Goal: Task Accomplishment & Management: Manage account settings

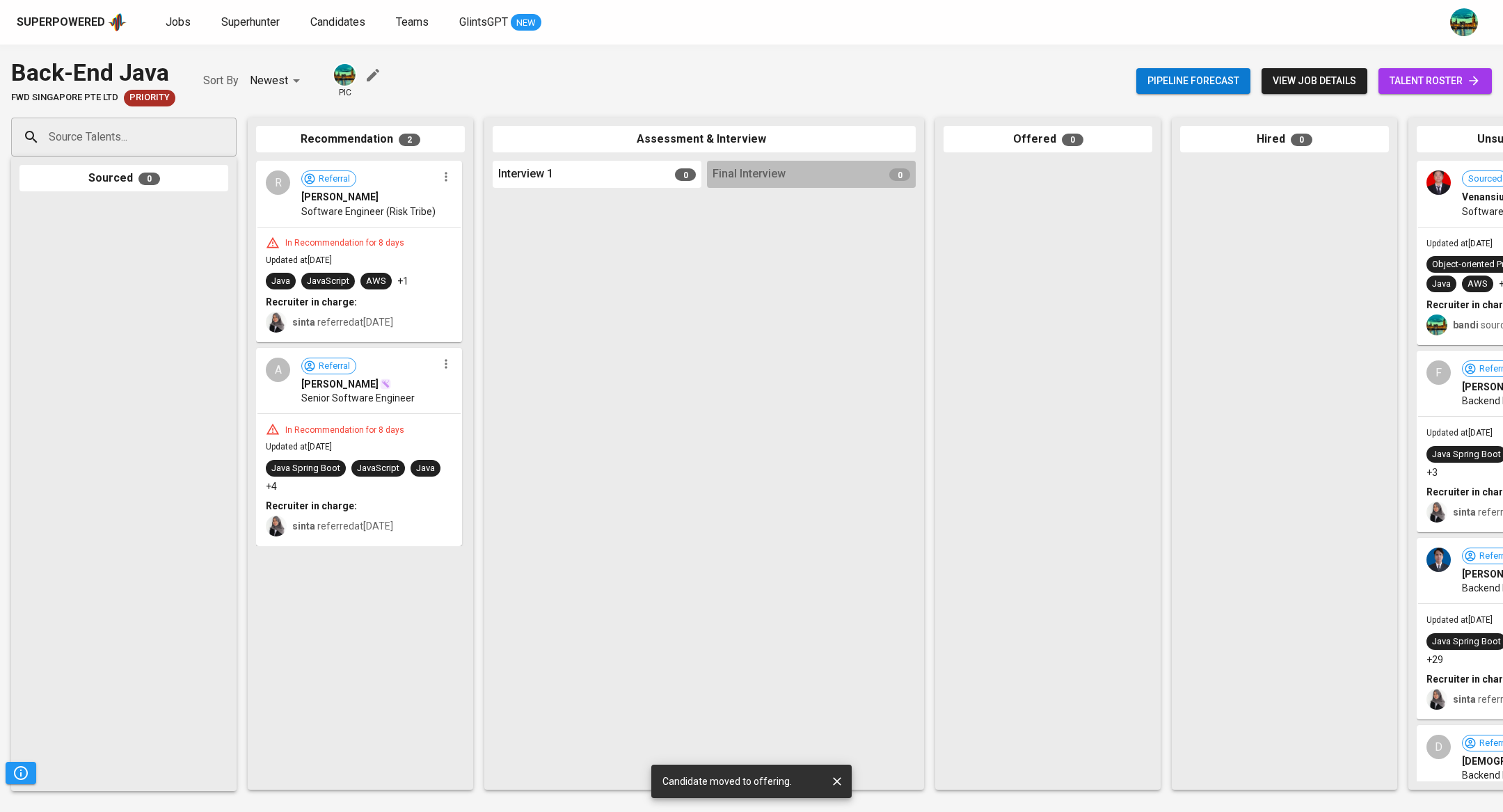
click at [174, 16] on span "Jobs" at bounding box center [178, 22] width 25 height 13
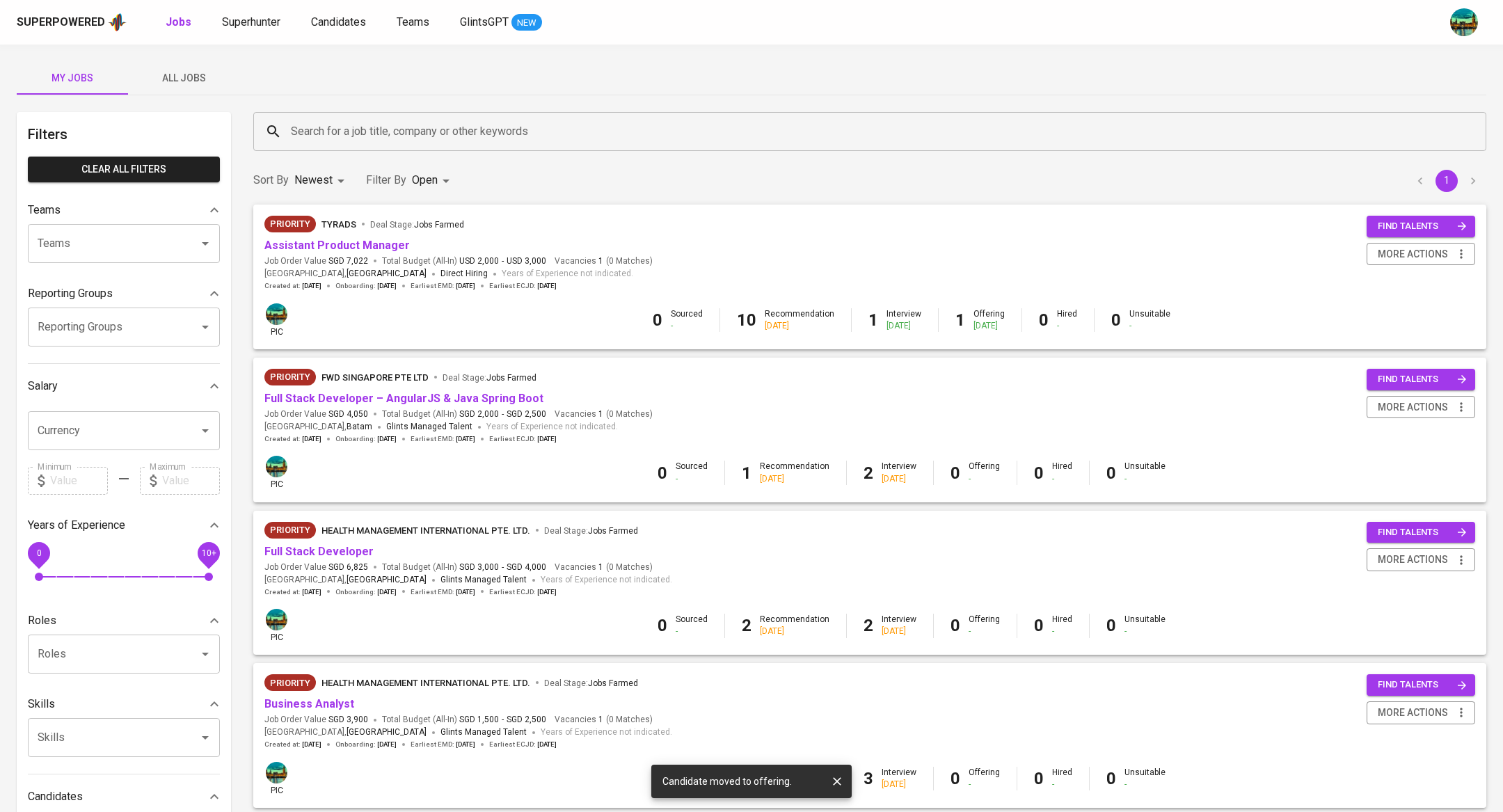
scroll to position [13, 0]
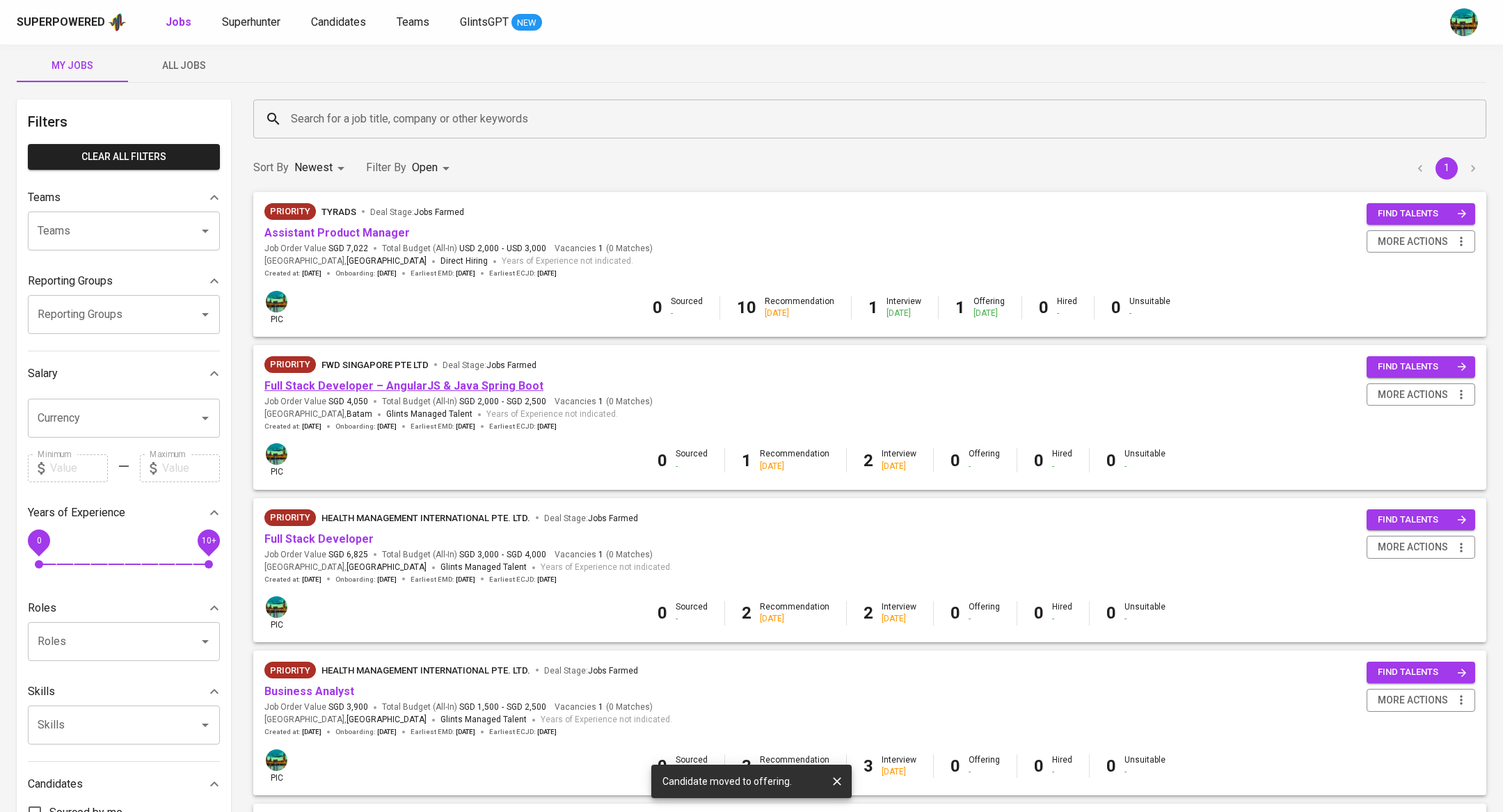
click at [485, 384] on link "Full Stack Developer – AngularJS & Java Spring Boot" at bounding box center [403, 385] width 279 height 13
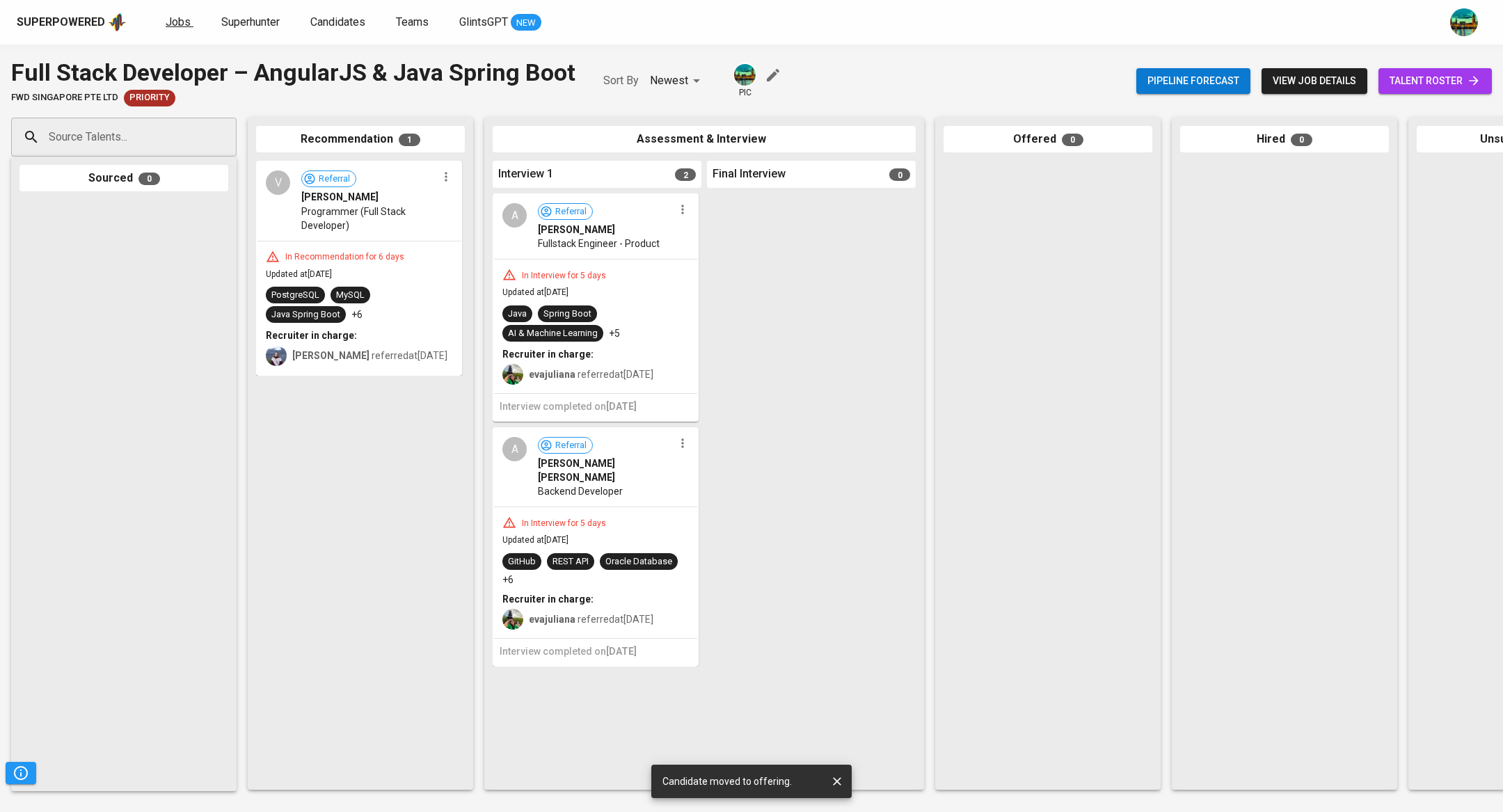
click at [174, 27] on span "Jobs" at bounding box center [178, 22] width 25 height 13
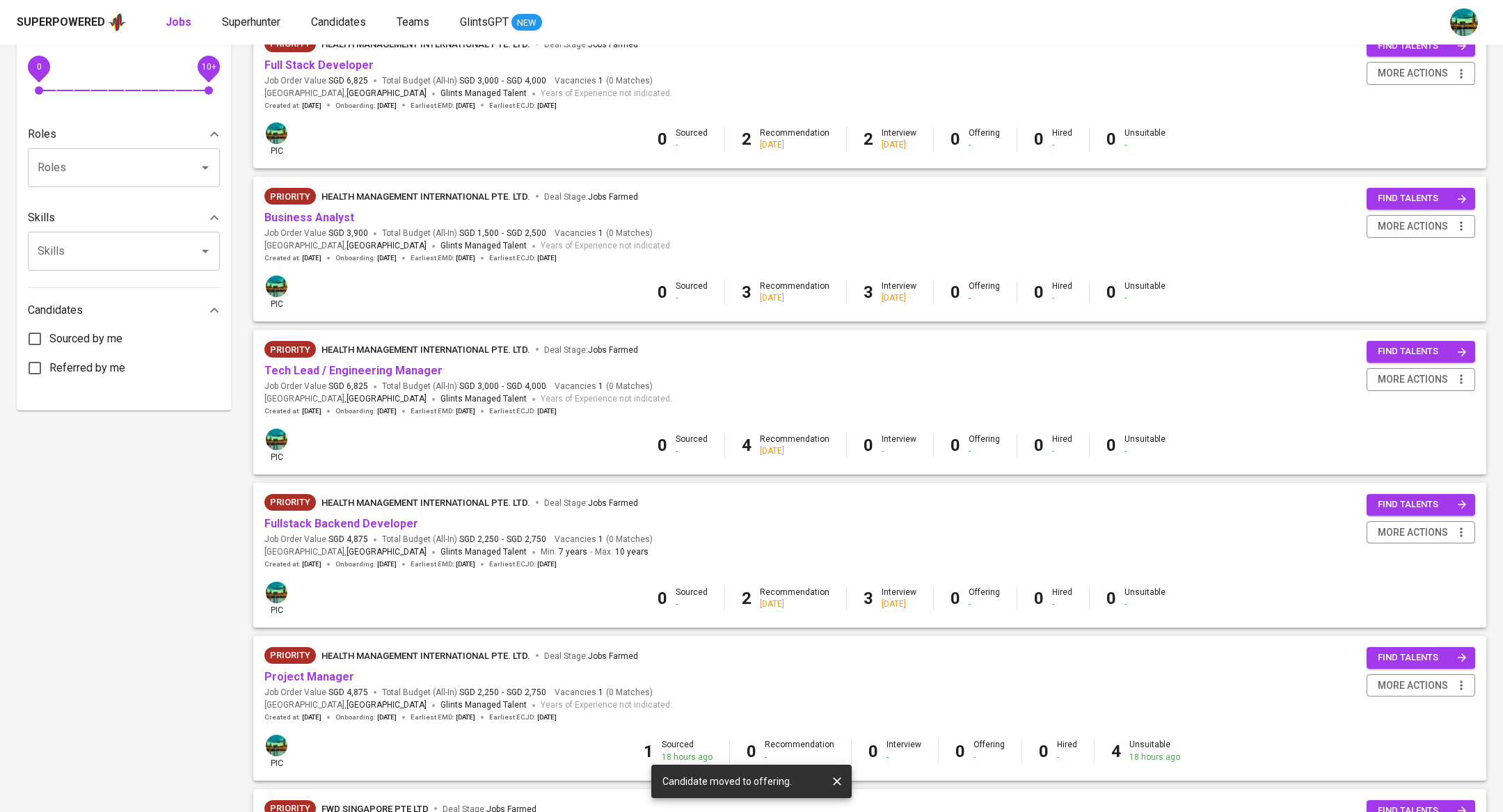
scroll to position [568, 0]
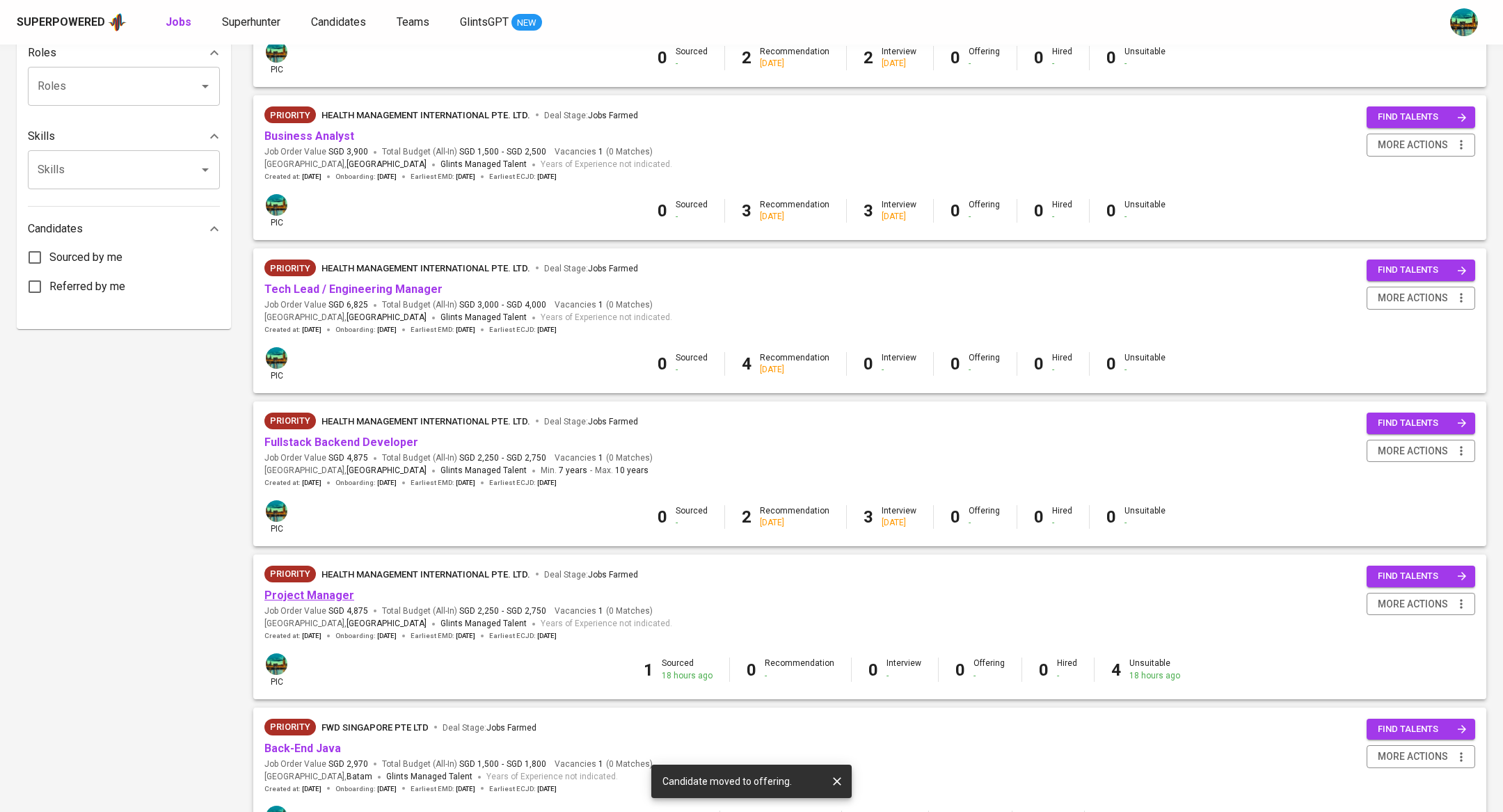
click at [328, 595] on link "Project Manager" at bounding box center [309, 595] width 90 height 13
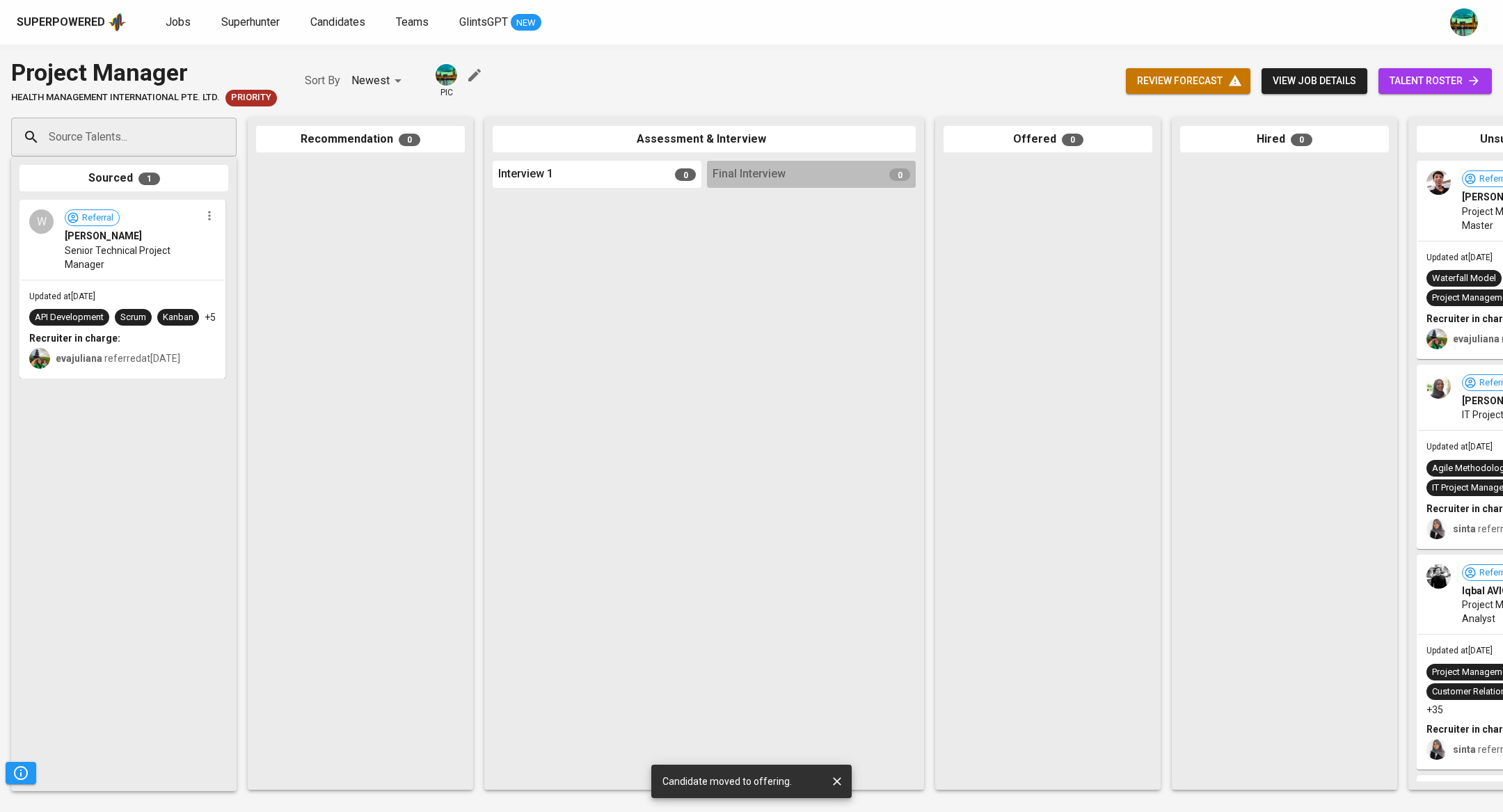
click at [1448, 70] on link "talent roster" at bounding box center [1435, 81] width 113 height 26
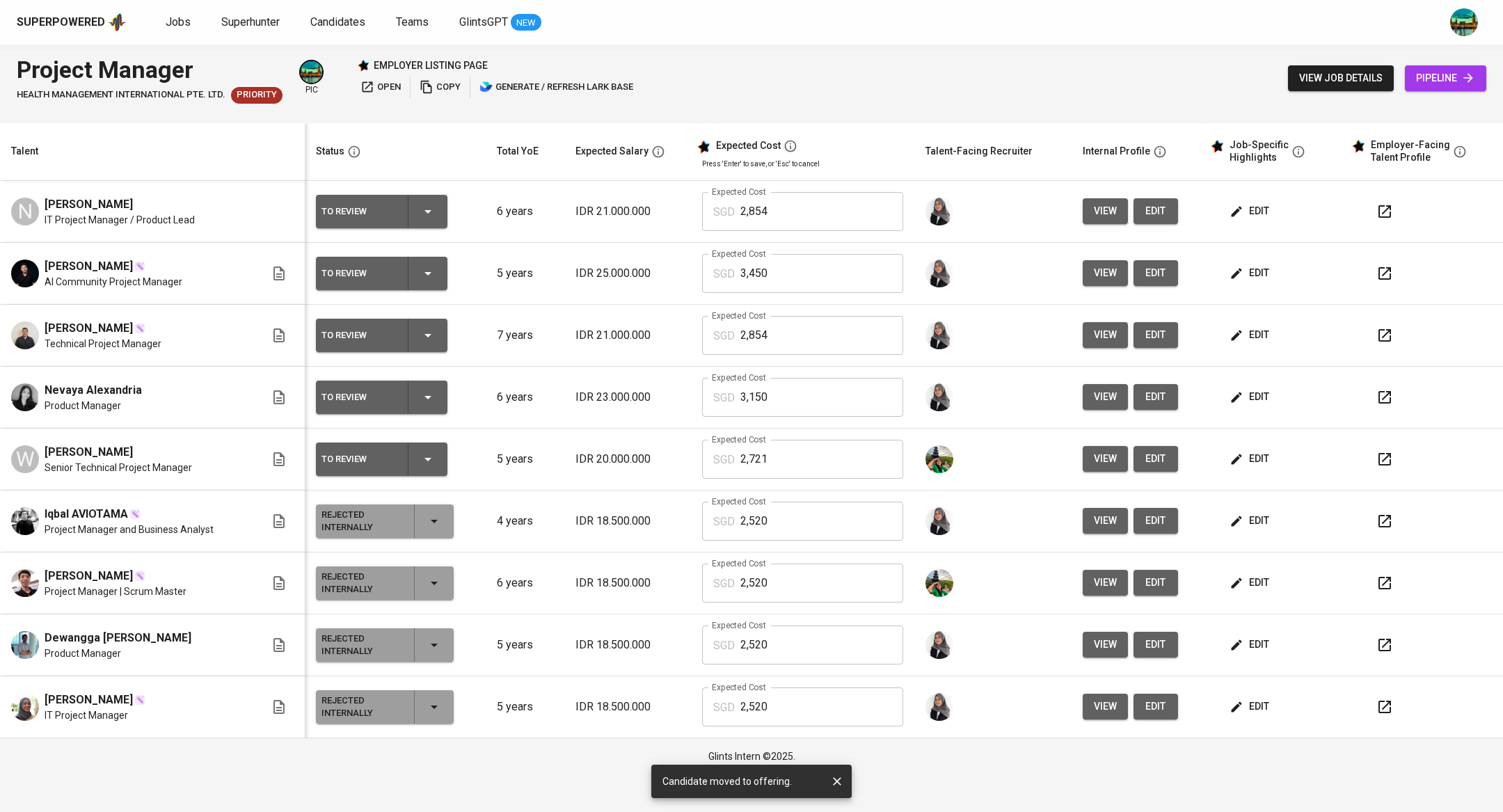
click at [1235, 208] on icon "button" at bounding box center [1236, 211] width 10 height 10
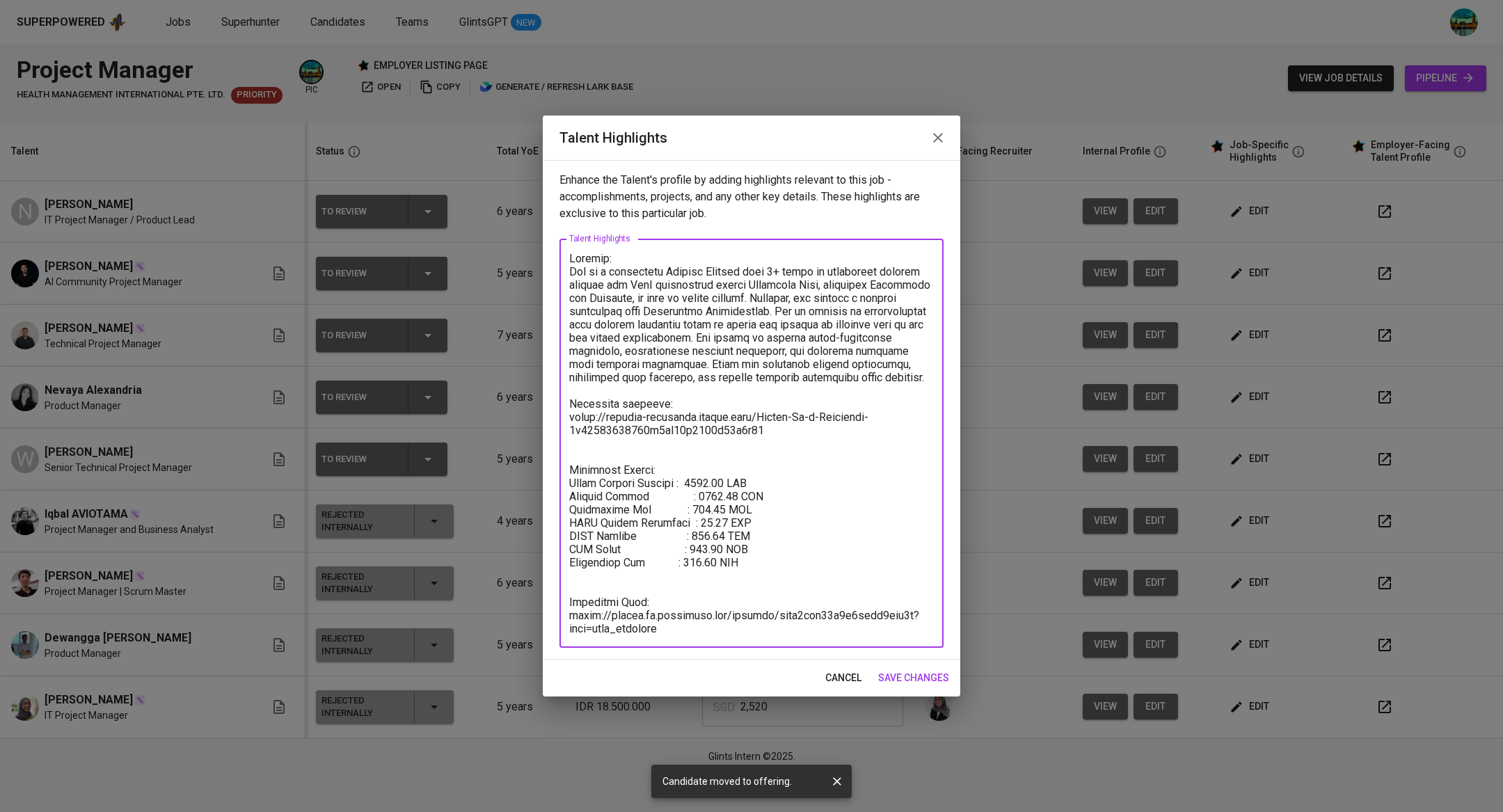
drag, startPoint x: 680, startPoint y: 630, endPoint x: 555, endPoint y: 613, distance: 126.2
click at [555, 613] on div "Enhance the Talent's profile by adding highlights relevant to this job - accomp…" at bounding box center [752, 409] width 418 height 500
click at [687, 639] on div "x Talent Highlights" at bounding box center [751, 444] width 384 height 409
click at [714, 634] on div "x Talent Highlights" at bounding box center [751, 444] width 384 height 409
click at [685, 621] on textarea at bounding box center [752, 444] width 364 height 383
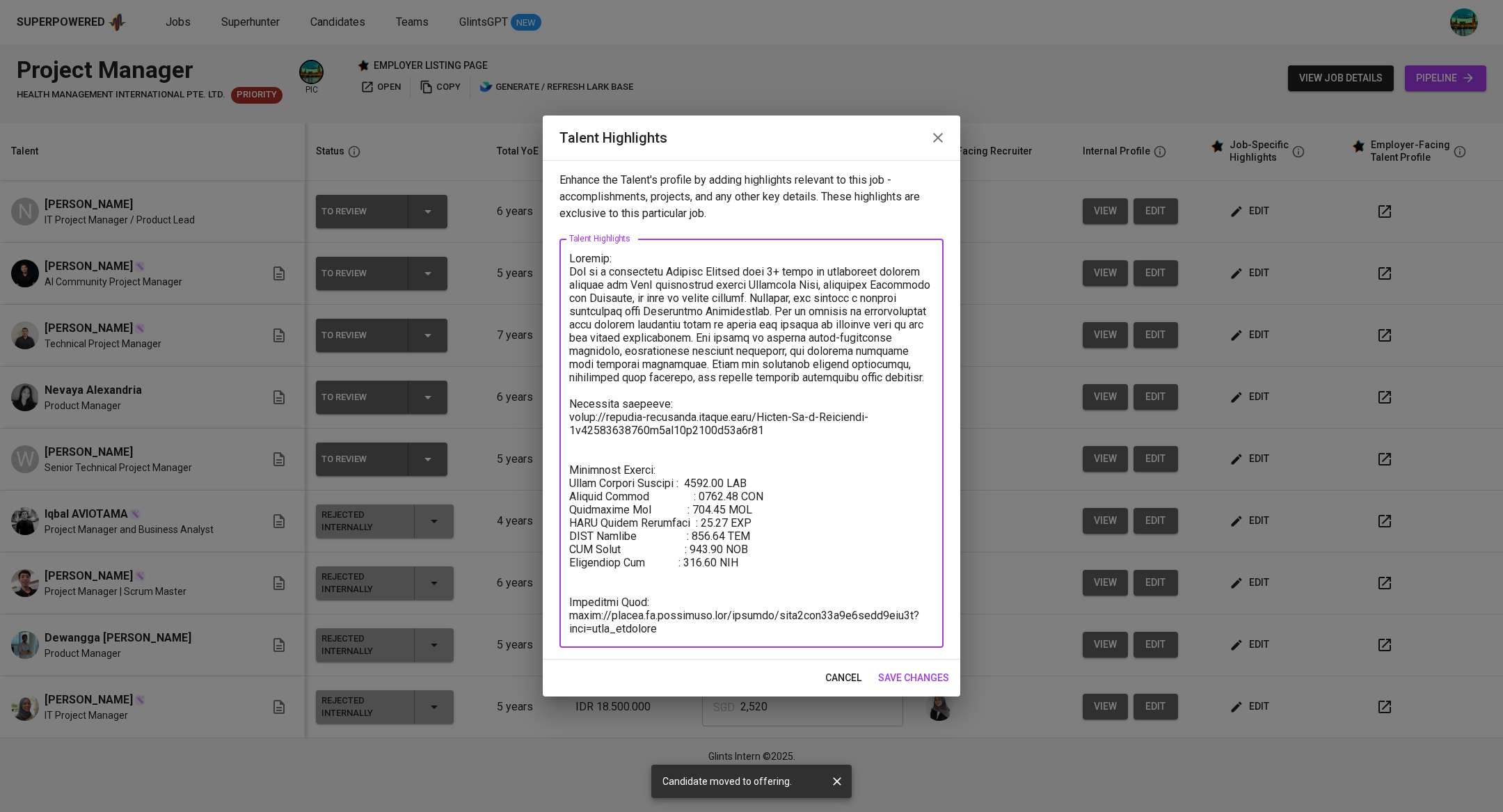
drag, startPoint x: 695, startPoint y: 631, endPoint x: 573, endPoint y: 584, distance: 130.7
click at [573, 584] on textarea at bounding box center [752, 444] width 364 height 383
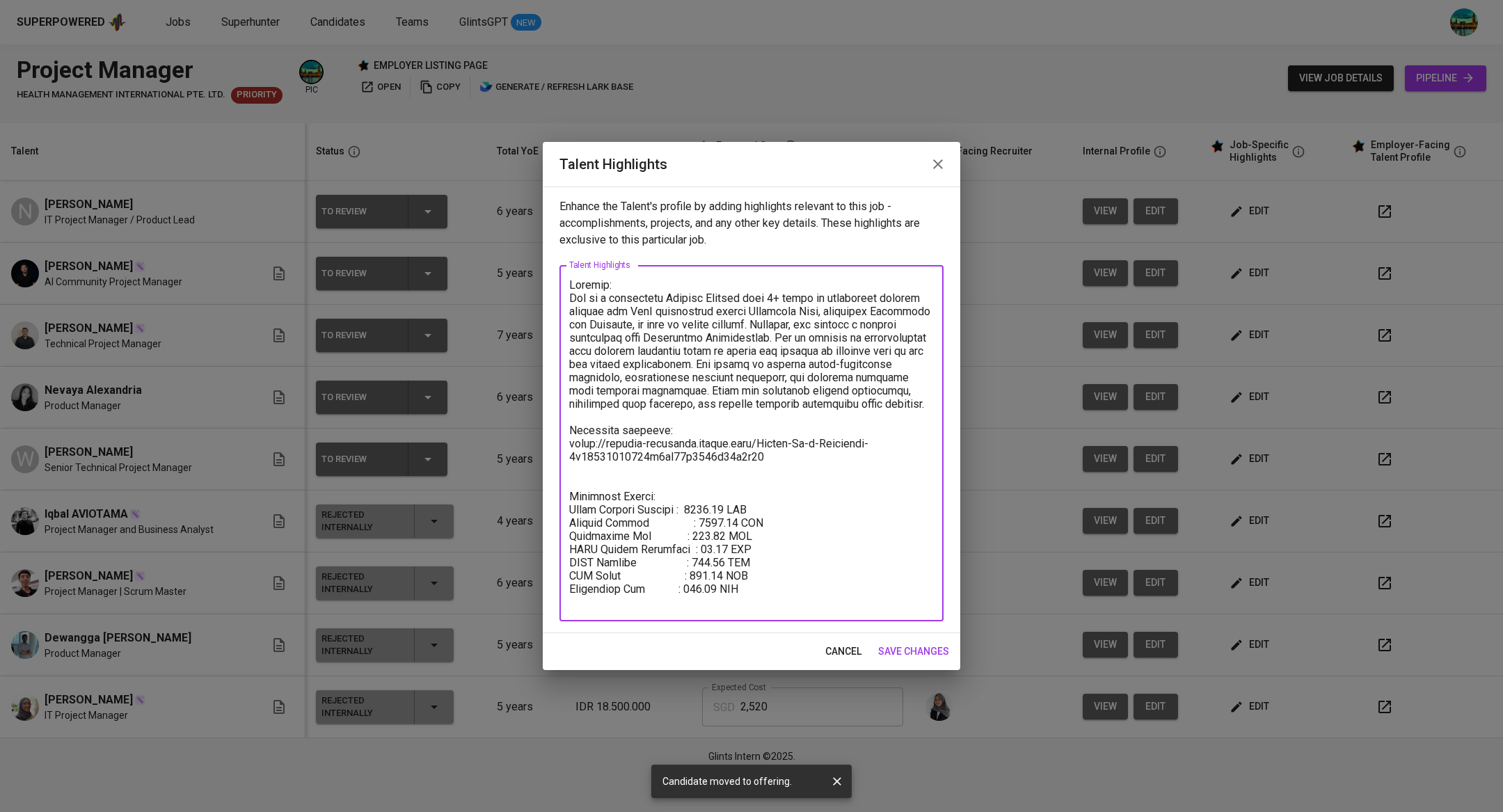
type textarea "Loremip: Dol si a consectetu Adipisc Elitsed doei 3+ tempo in utlaboreet dolore…"
click at [922, 651] on span "save changes" at bounding box center [913, 651] width 71 height 17
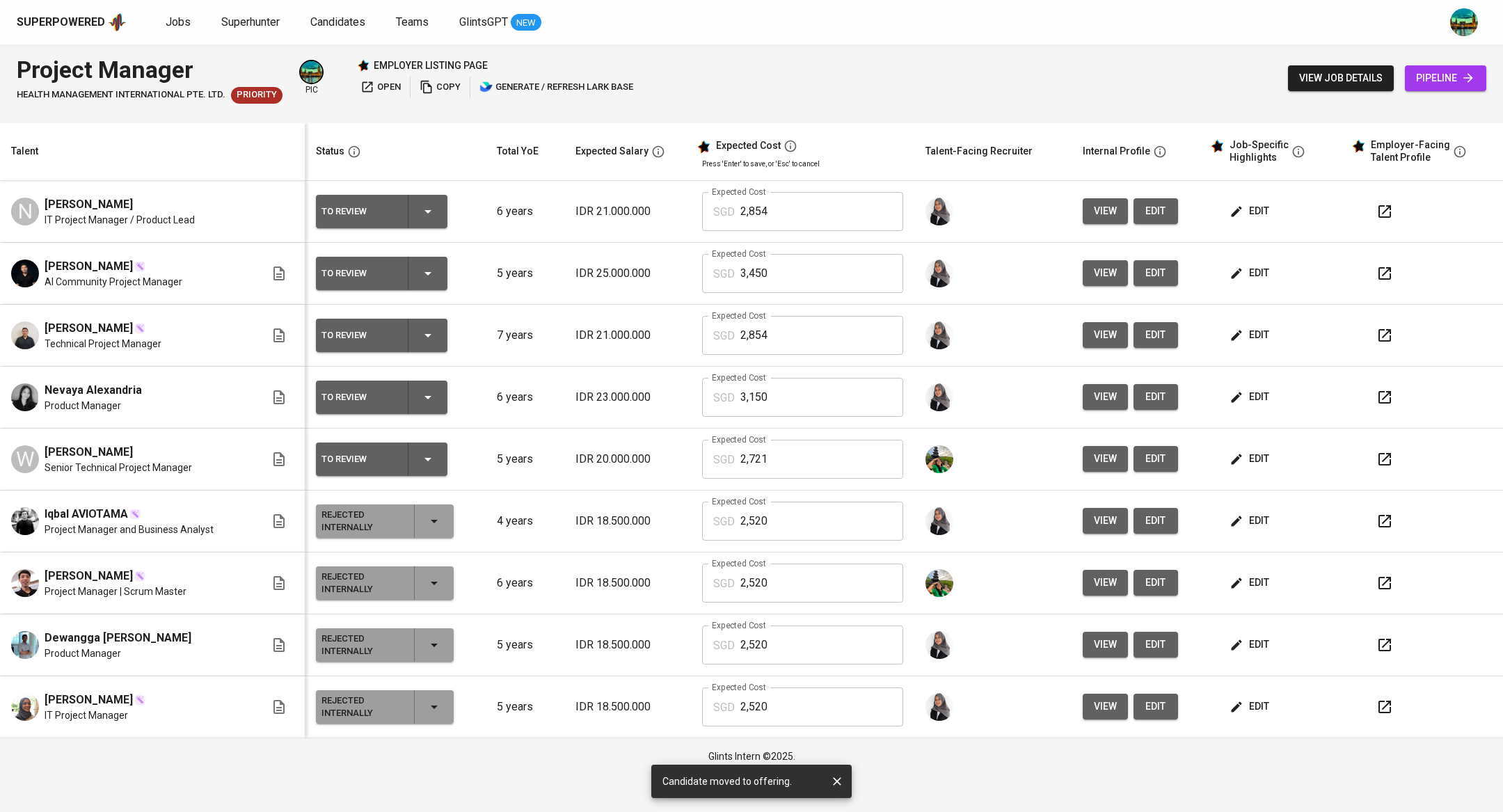
click at [1393, 205] on button "button" at bounding box center [1385, 211] width 34 height 34
click at [428, 203] on icon "button" at bounding box center [427, 211] width 16 height 16
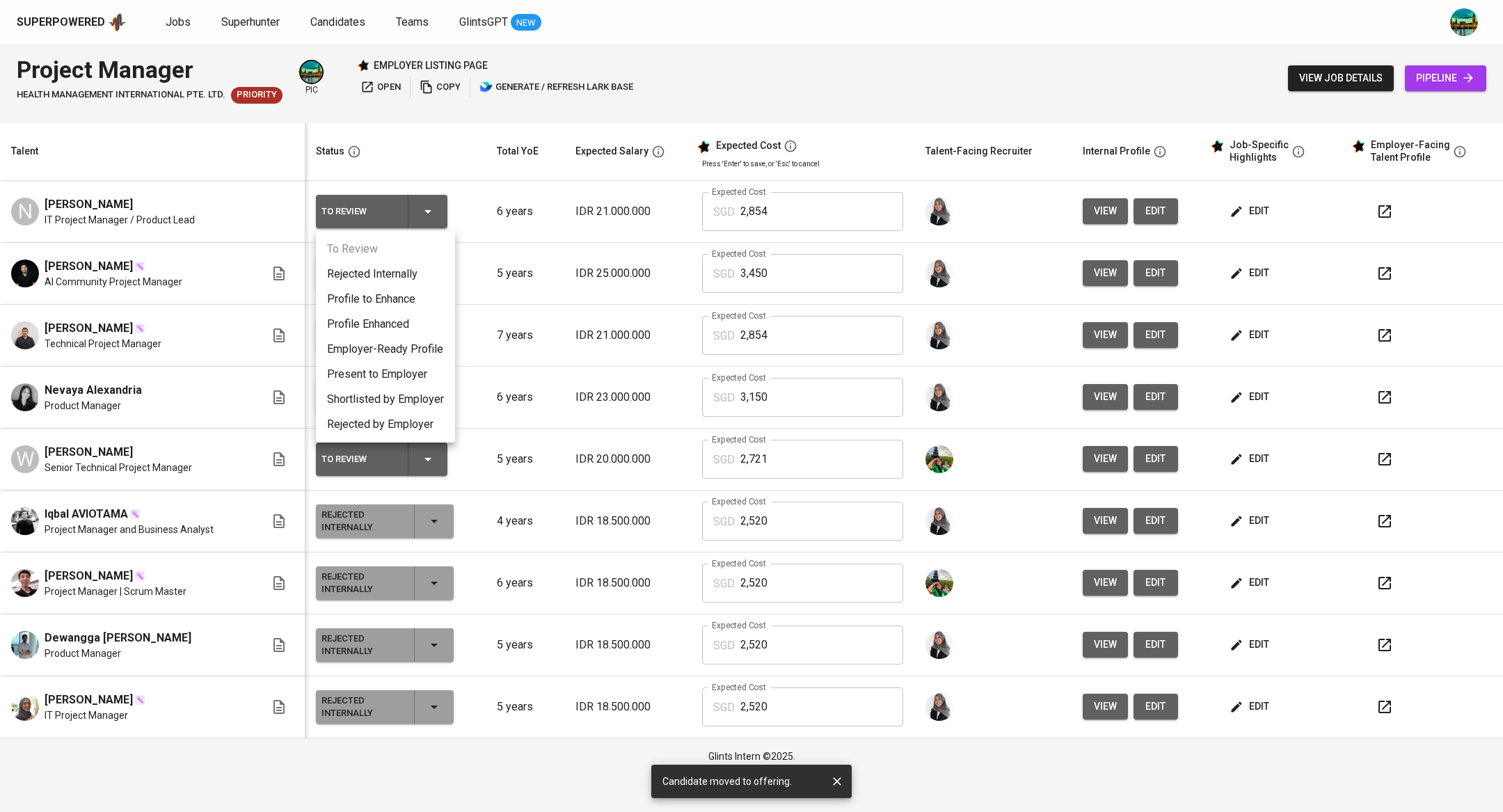
click at [401, 376] on li "Present to Employer" at bounding box center [385, 374] width 139 height 25
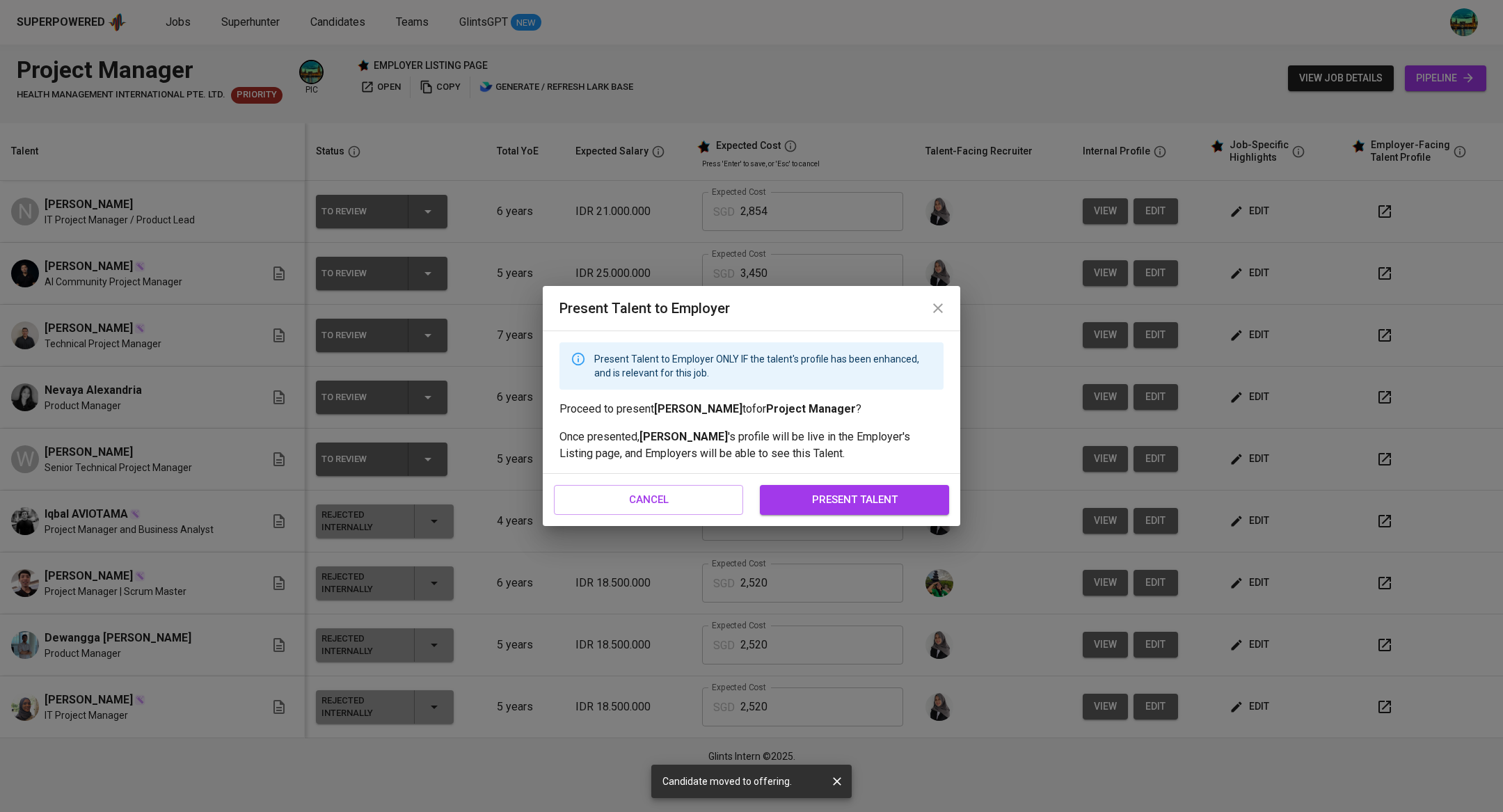
click at [898, 502] on span "present talent" at bounding box center [855, 499] width 159 height 18
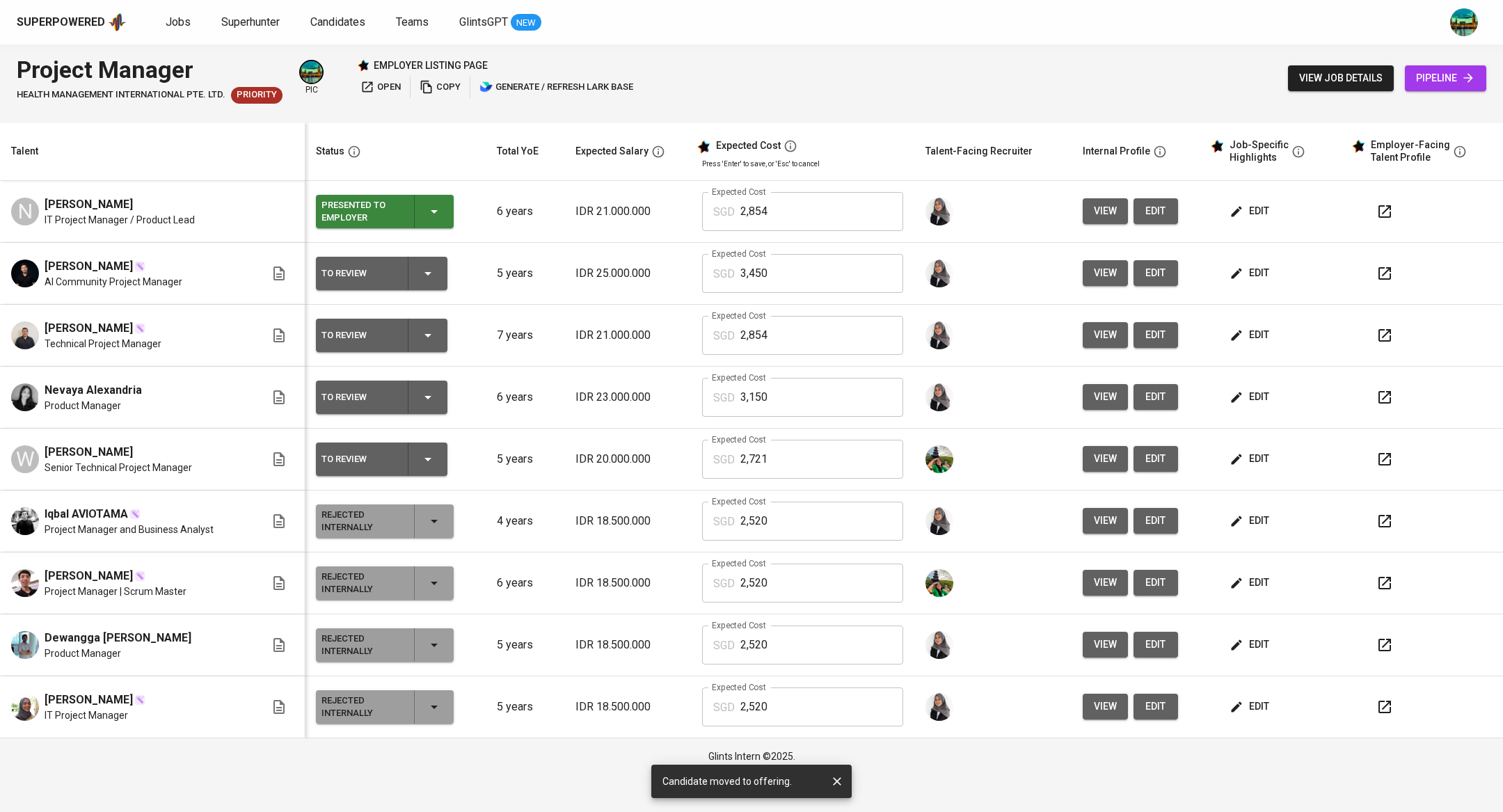
click at [1264, 274] on span "edit" at bounding box center [1251, 273] width 37 height 17
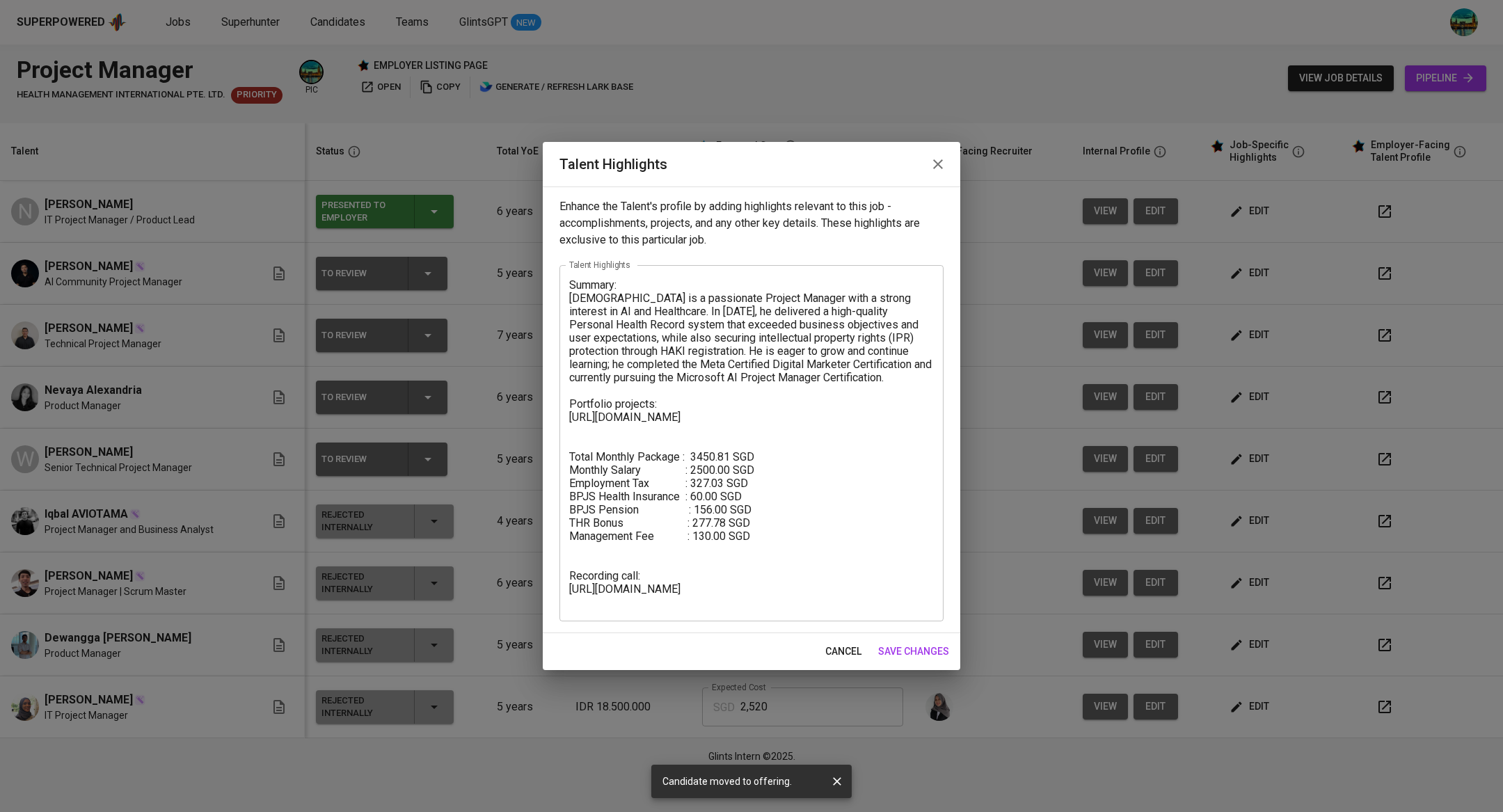
drag, startPoint x: 685, startPoint y: 614, endPoint x: 583, endPoint y: 591, distance: 104.6
click at [583, 591] on div "Summary: [DEMOGRAPHIC_DATA] is a passionate Project Manager with a strong inter…" at bounding box center [751, 443] width 384 height 356
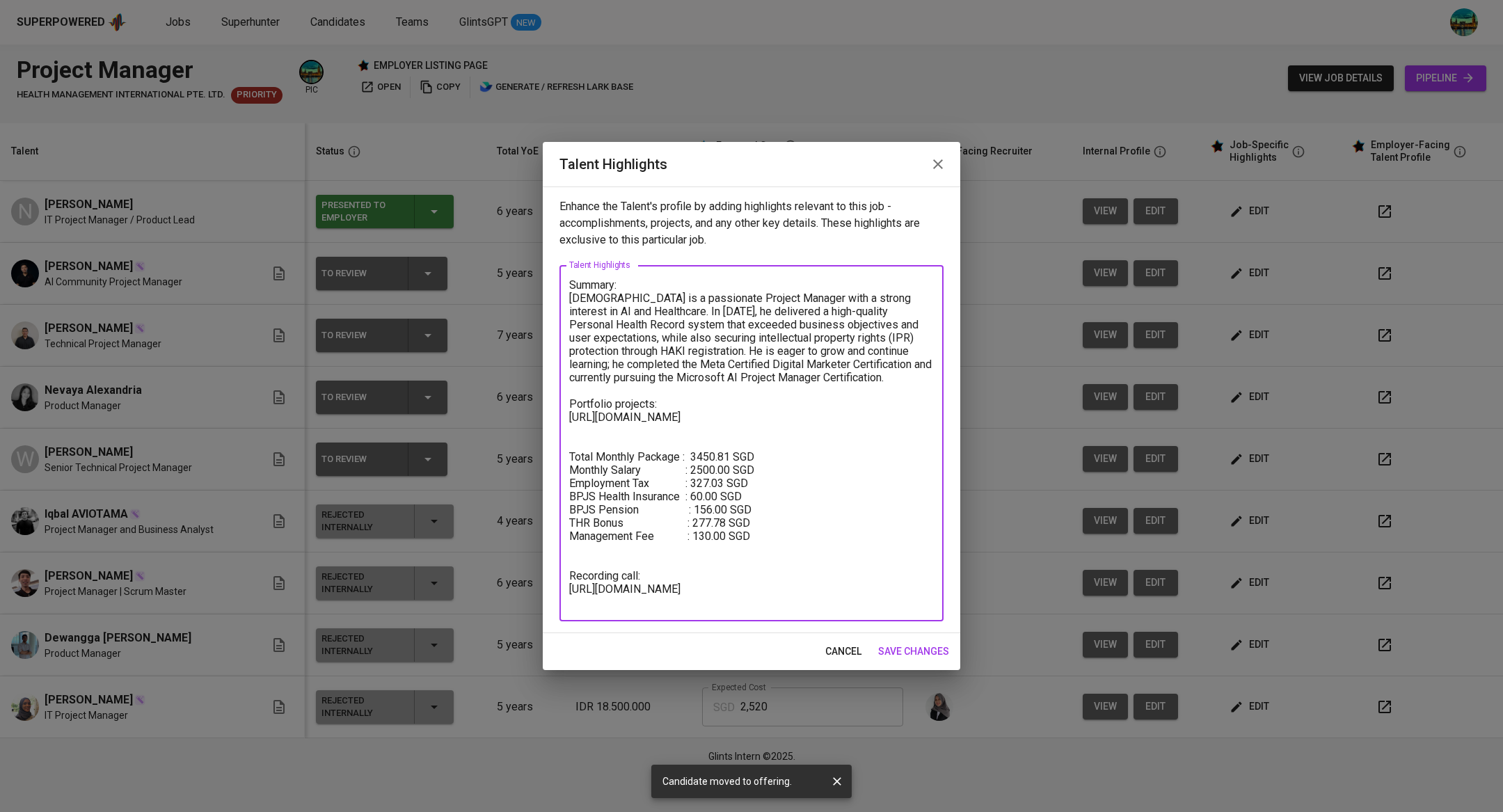
click at [642, 598] on textarea "Summary: [DEMOGRAPHIC_DATA] is a passionate Project Manager with a strong inter…" at bounding box center [752, 443] width 364 height 330
drag, startPoint x: 680, startPoint y: 601, endPoint x: 564, endPoint y: 593, distance: 116.3
click at [564, 593] on div "Summary: [DEMOGRAPHIC_DATA] is a passionate Project Manager with a strong inter…" at bounding box center [751, 443] width 384 height 356
click at [684, 619] on div "Summary: [DEMOGRAPHIC_DATA] is a passionate Project Manager with a strong inter…" at bounding box center [751, 443] width 384 height 356
click at [688, 613] on div "Summary: [DEMOGRAPHIC_DATA] is a passionate Project Manager with a strong inter…" at bounding box center [751, 443] width 384 height 356
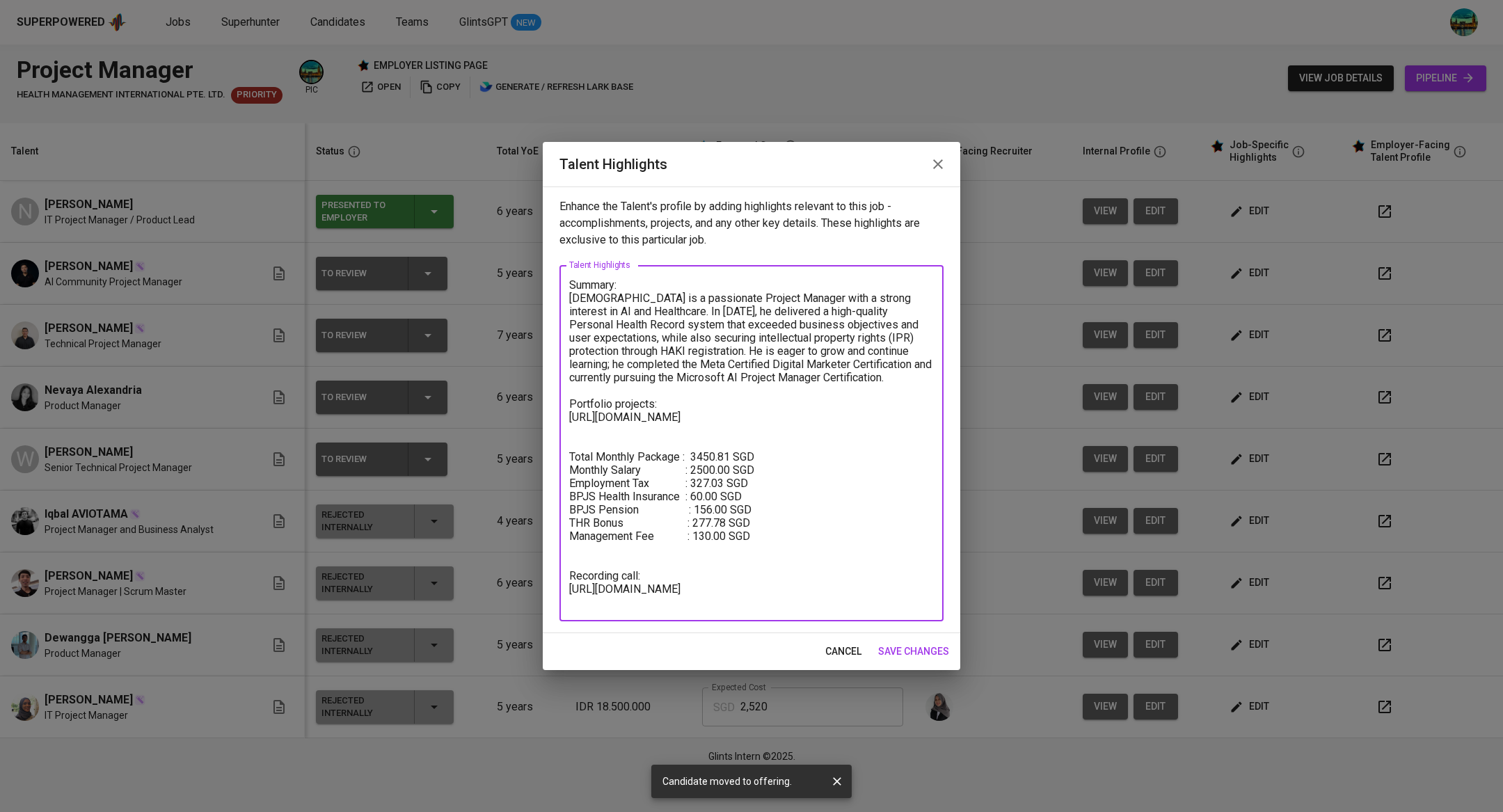
click at [720, 604] on textarea "Summary: [DEMOGRAPHIC_DATA] is a passionate Project Manager with a strong inter…" at bounding box center [752, 443] width 364 height 330
drag, startPoint x: 706, startPoint y: 602, endPoint x: 564, endPoint y: 562, distance: 147.5
click at [564, 562] on div "Summary: [DEMOGRAPHIC_DATA] is a passionate Project Manager with a strong inter…" at bounding box center [751, 443] width 384 height 356
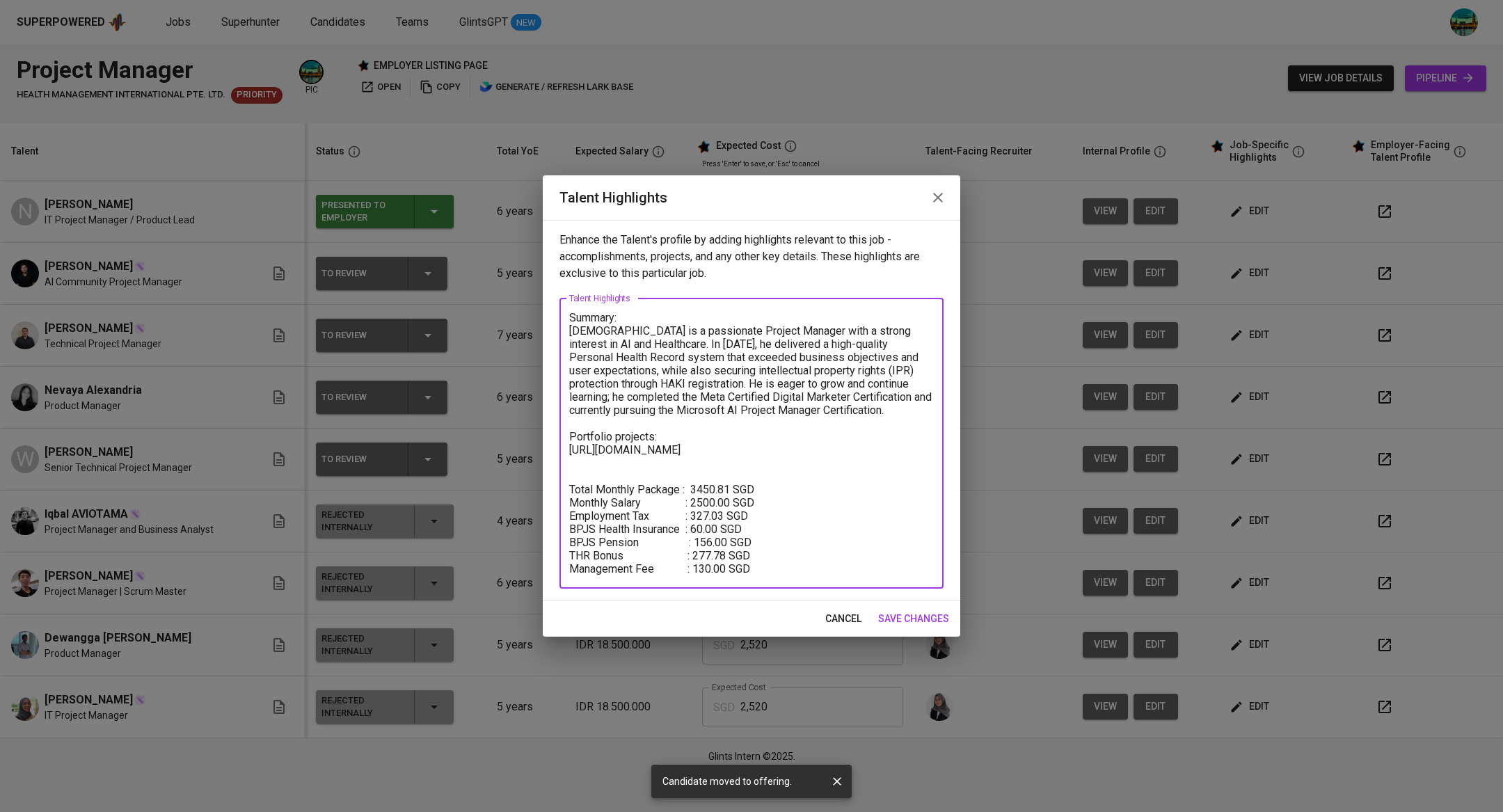
type textarea "Summary: [DEMOGRAPHIC_DATA] is a passionate Project Manager with a strong inter…"
click at [906, 615] on span "save changes" at bounding box center [913, 619] width 71 height 17
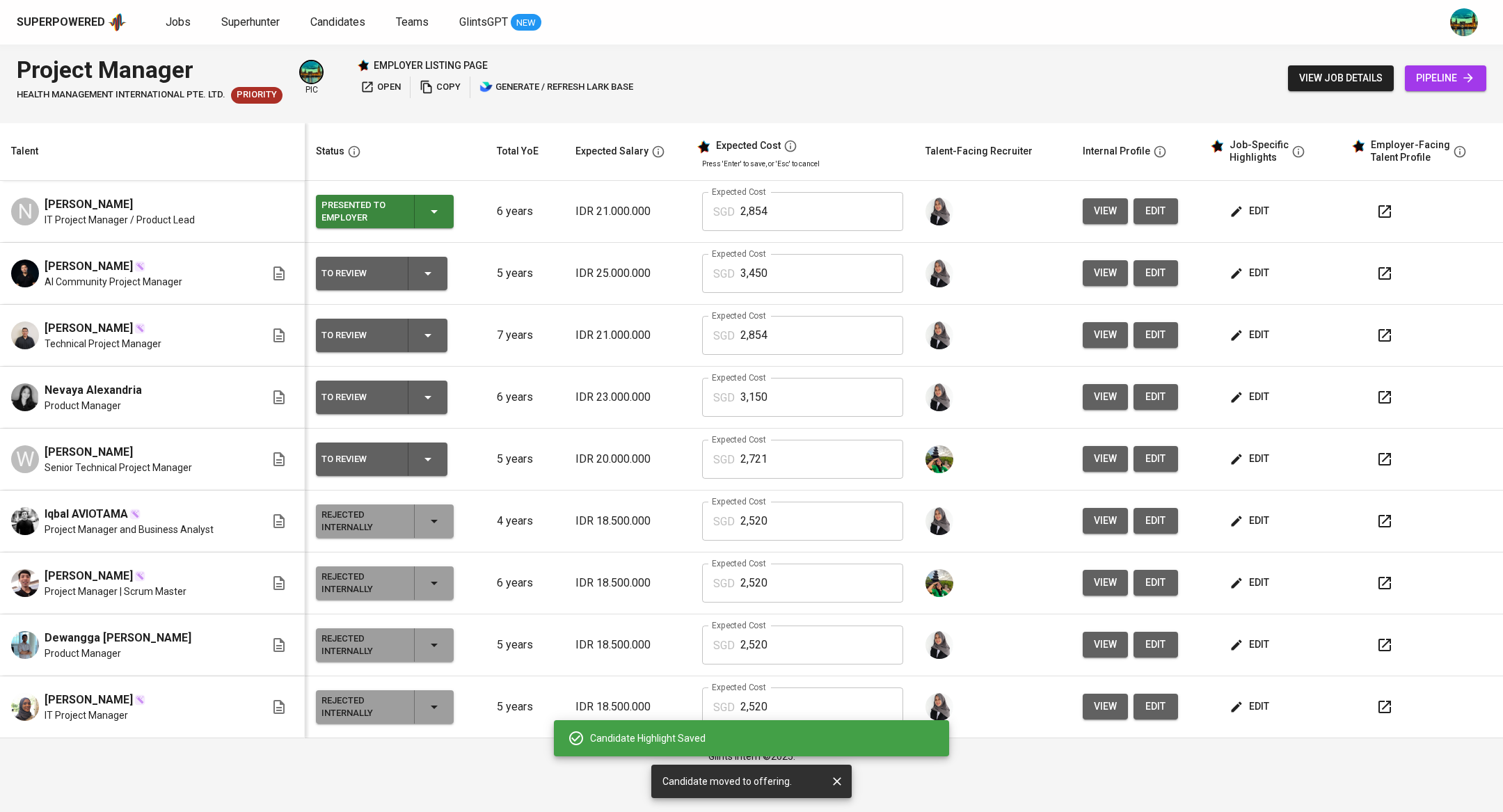
click at [425, 271] on icon "button" at bounding box center [427, 273] width 16 height 16
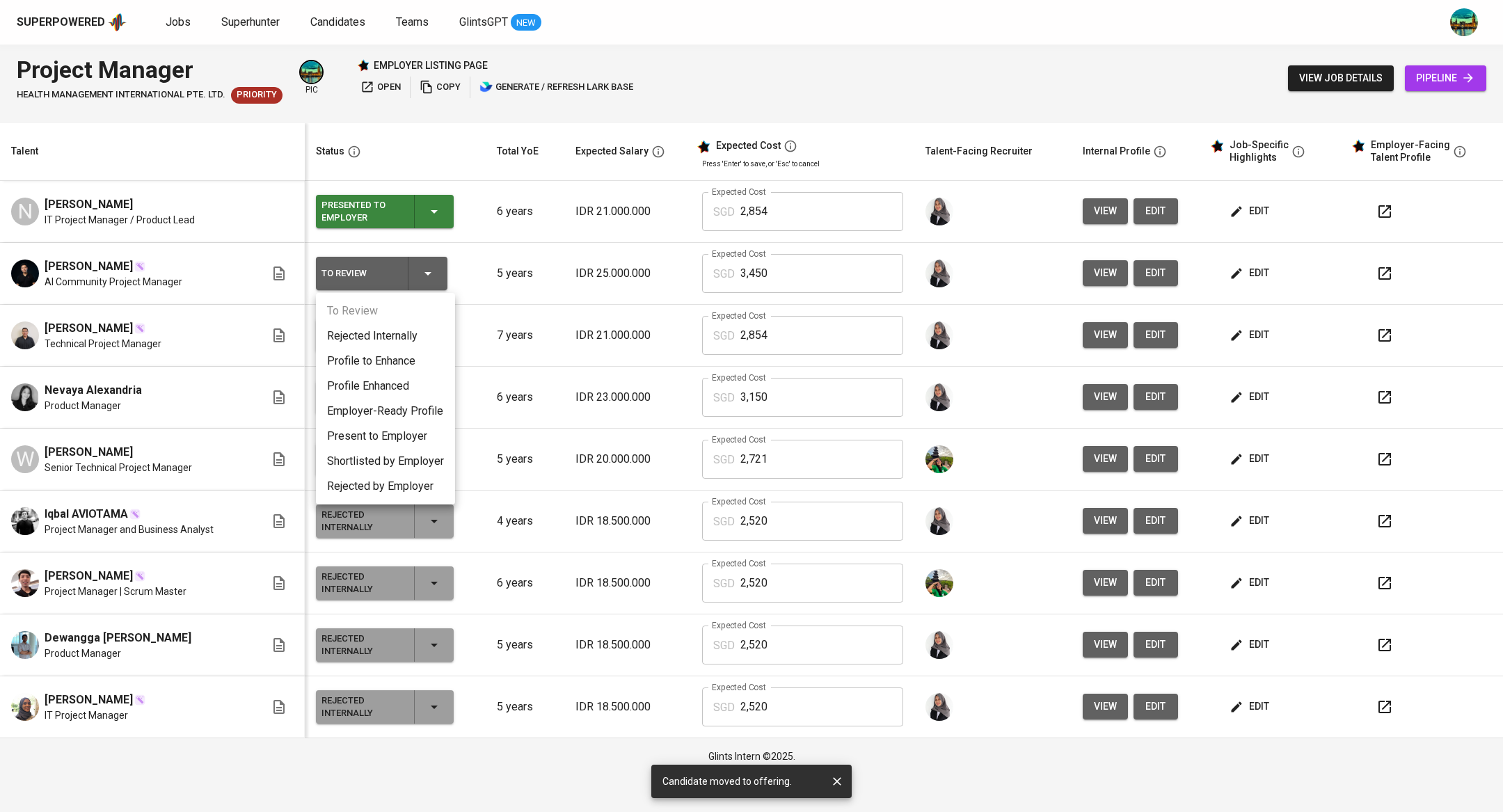
click at [392, 436] on li "Present to Employer" at bounding box center [385, 436] width 139 height 25
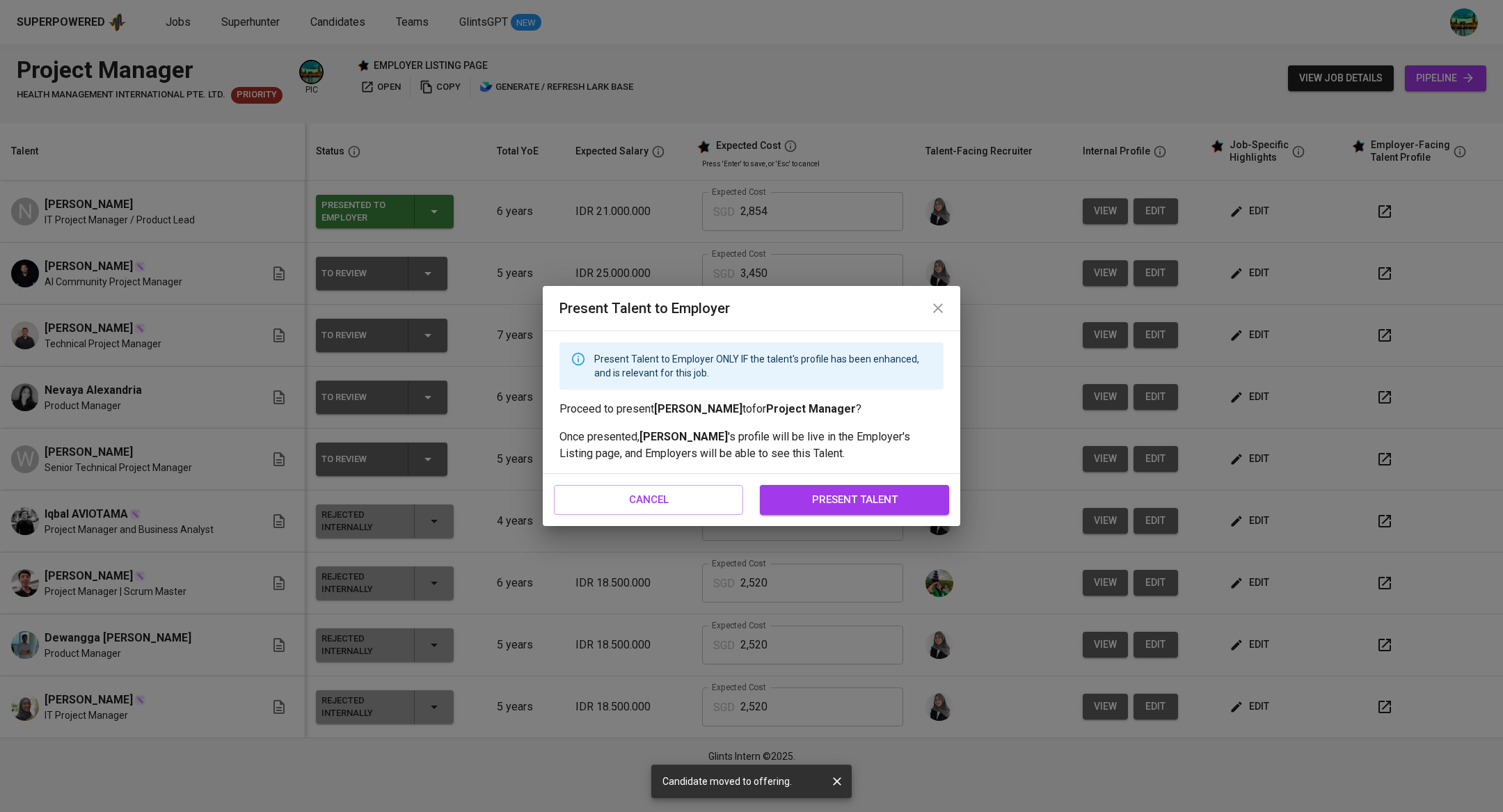
click at [853, 499] on span "present talent" at bounding box center [855, 499] width 159 height 18
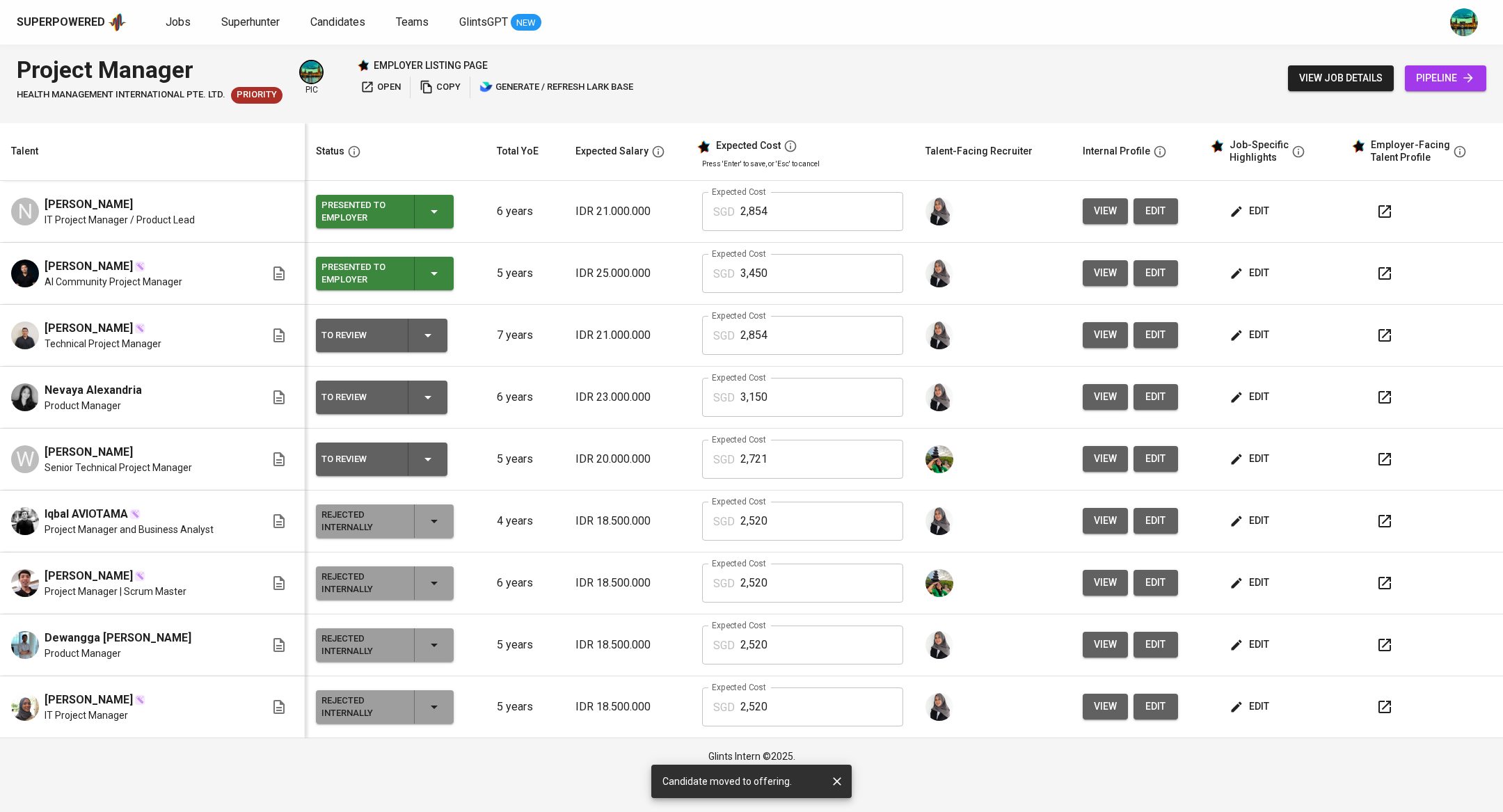
click at [1243, 329] on span "edit" at bounding box center [1251, 335] width 37 height 17
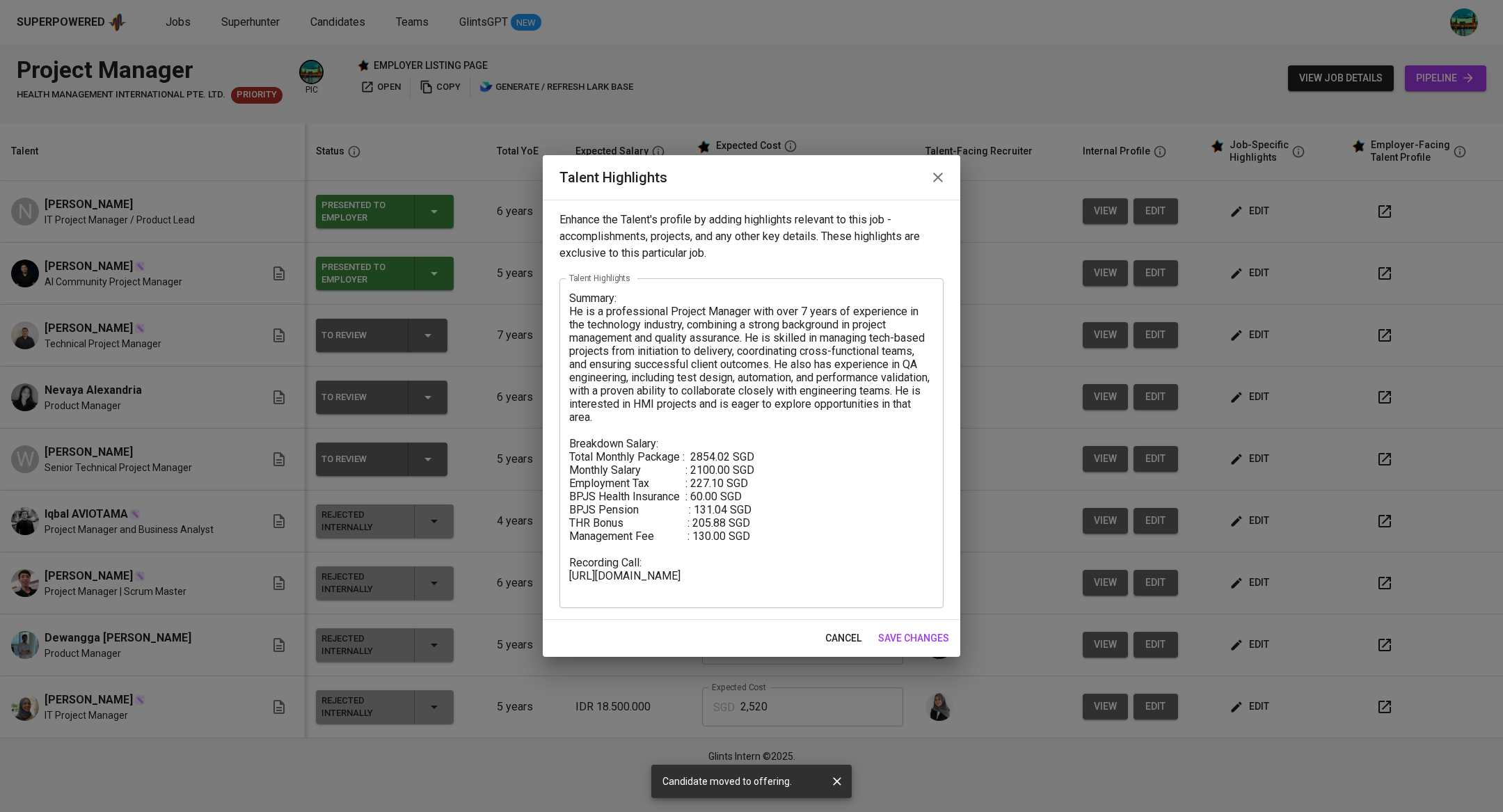
click at [931, 174] on icon "button" at bounding box center [938, 177] width 16 height 16
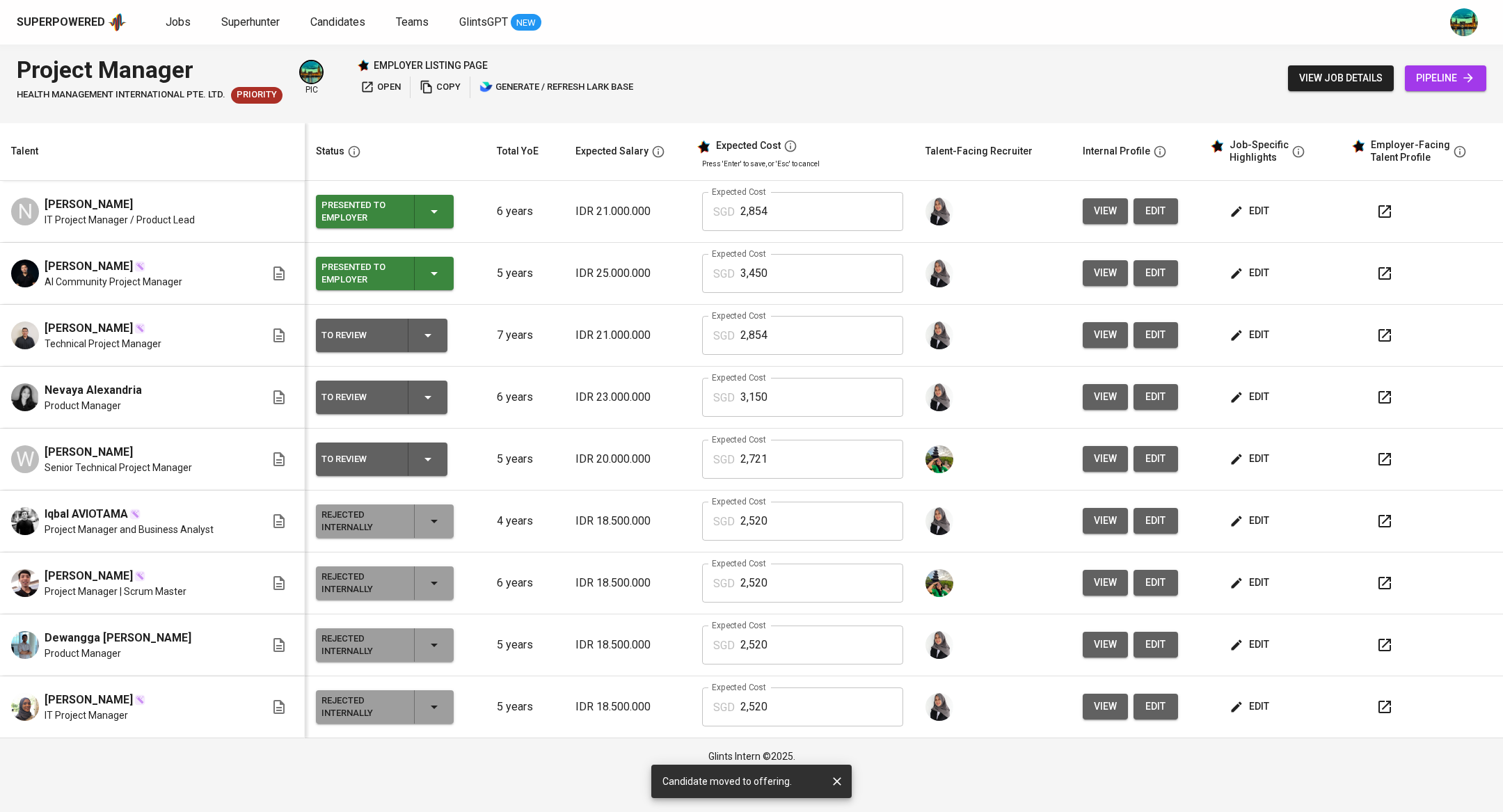
click at [1373, 271] on button "button" at bounding box center [1385, 274] width 34 height 34
click at [1265, 327] on span "edit" at bounding box center [1251, 335] width 37 height 17
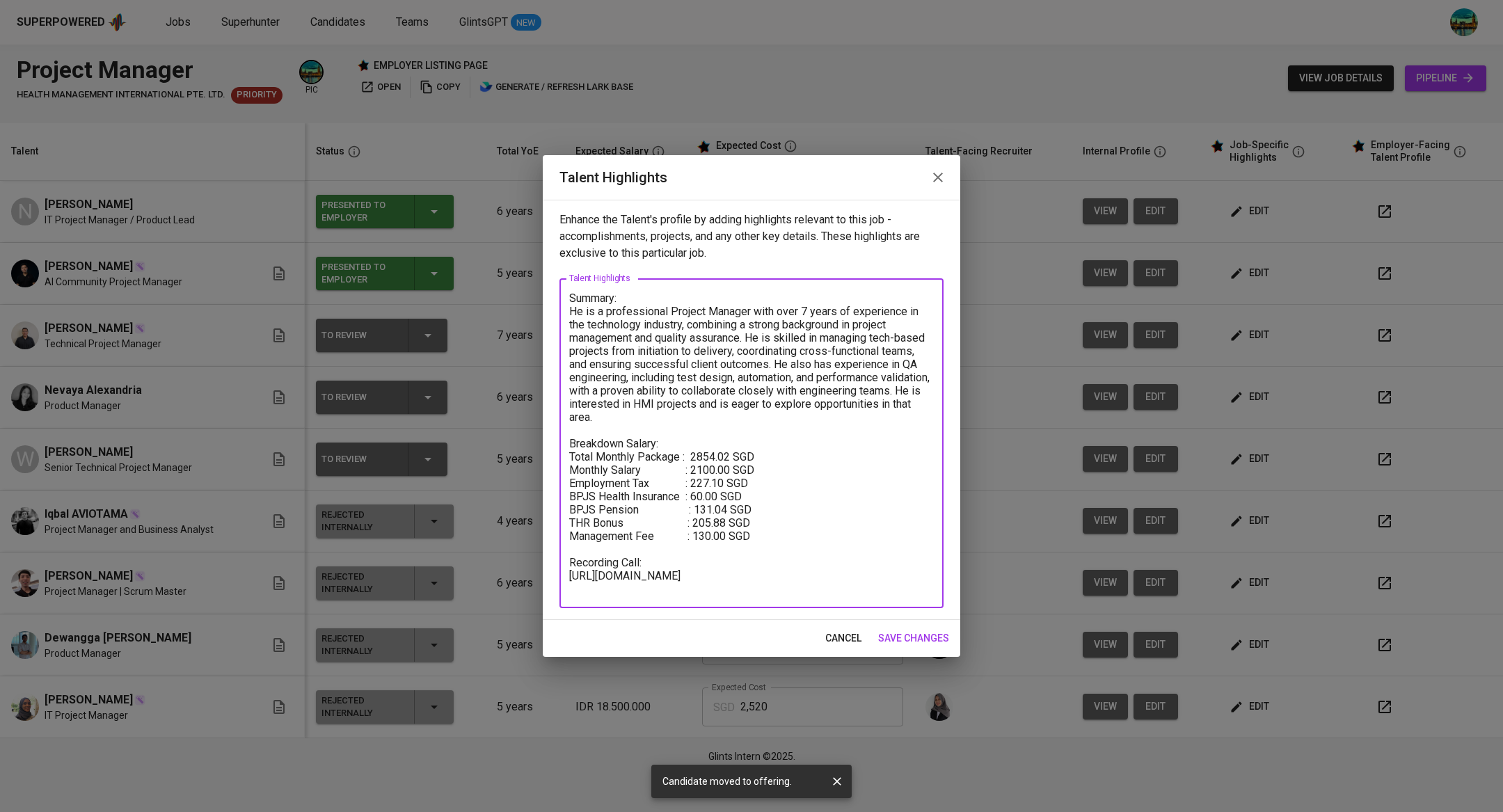
drag, startPoint x: 664, startPoint y: 589, endPoint x: 555, endPoint y: 574, distance: 110.0
click at [555, 574] on div "Enhance the Talent's profile by adding highlights relevant to this job - accomp…" at bounding box center [752, 409] width 418 height 420
click at [692, 590] on textarea "Summary: He is a professional Project Manager with over 7 years of experience i…" at bounding box center [752, 444] width 364 height 304
drag, startPoint x: 692, startPoint y: 590, endPoint x: 574, endPoint y: 564, distance: 120.8
click at [574, 564] on textarea "Summary: He is a professional Project Manager with over 7 years of experience i…" at bounding box center [752, 444] width 364 height 304
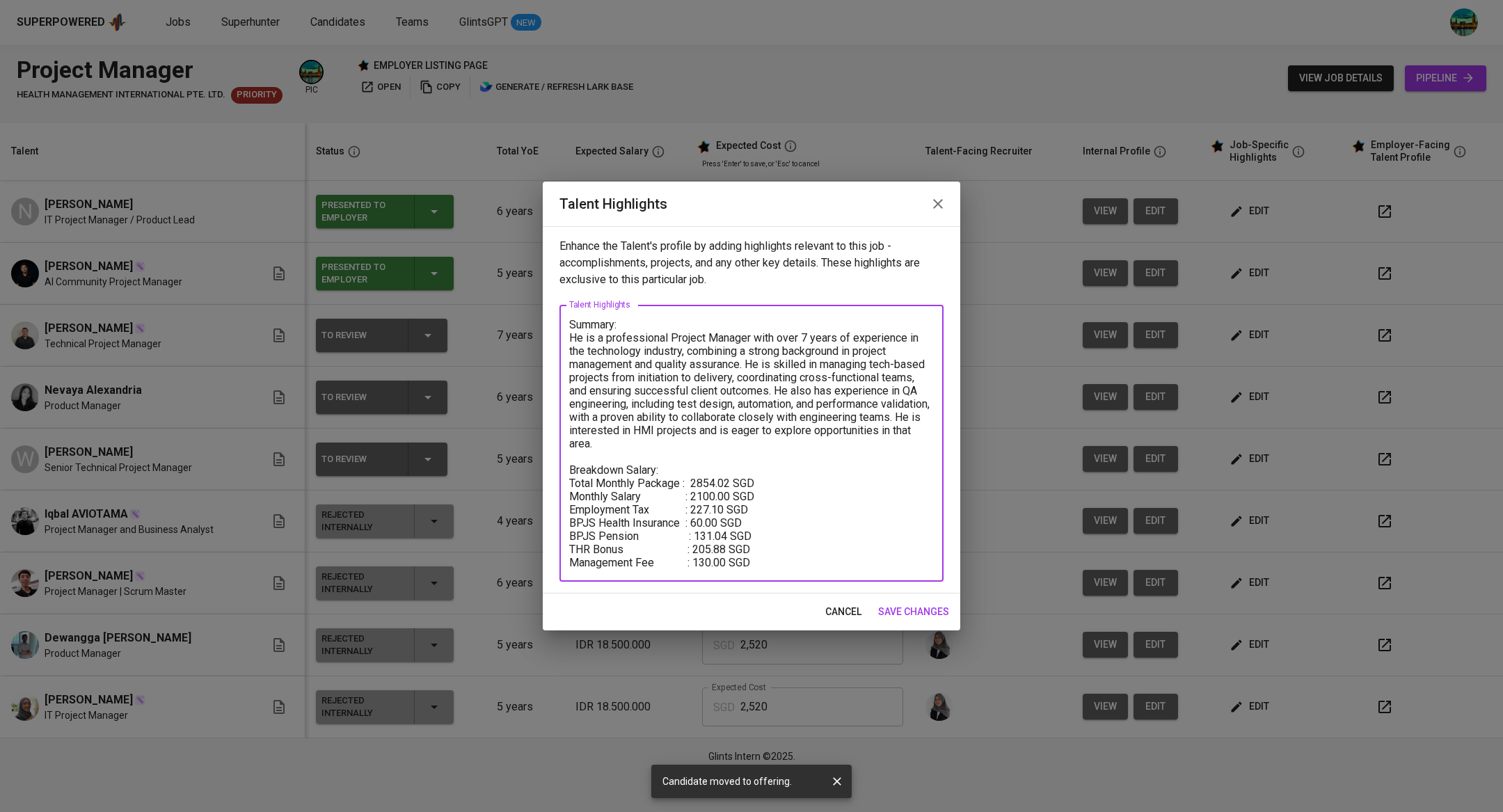
type textarea "Summary: He is a professional Project Manager with over 7 years of experience i…"
click at [914, 616] on span "save changes" at bounding box center [913, 612] width 71 height 17
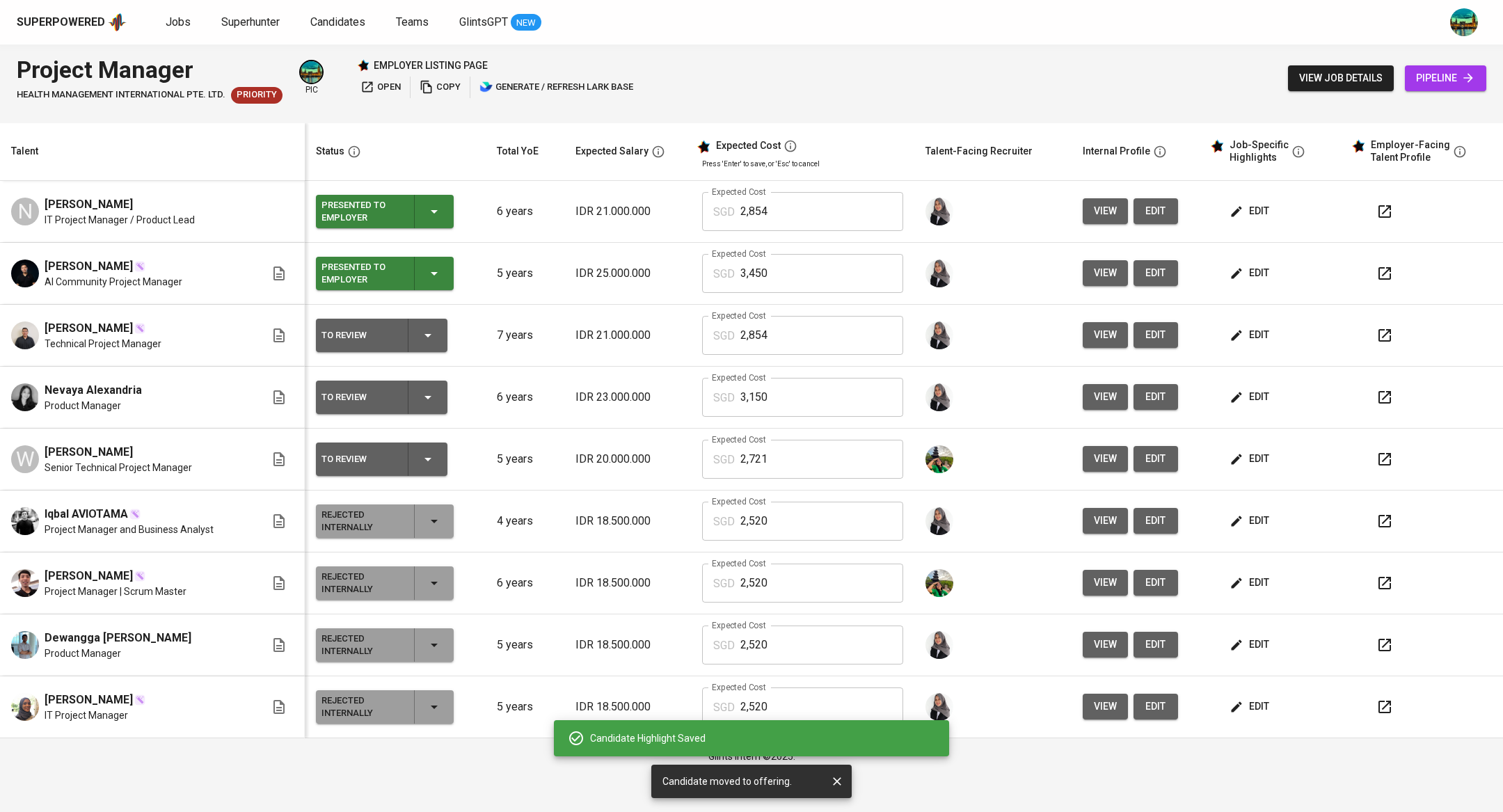
click at [1387, 341] on icon "button" at bounding box center [1385, 335] width 16 height 16
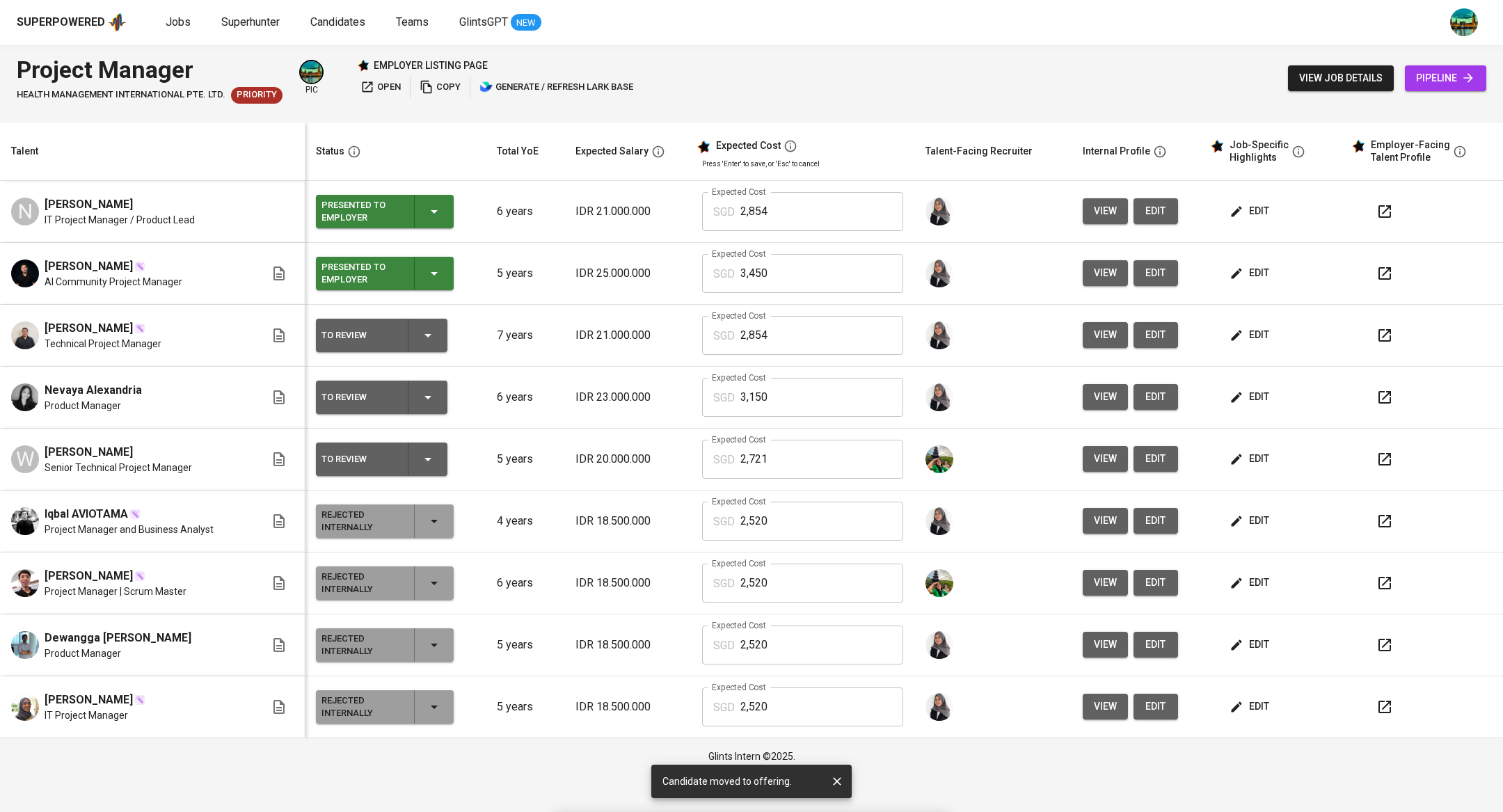
click at [1246, 339] on span "edit" at bounding box center [1251, 335] width 37 height 17
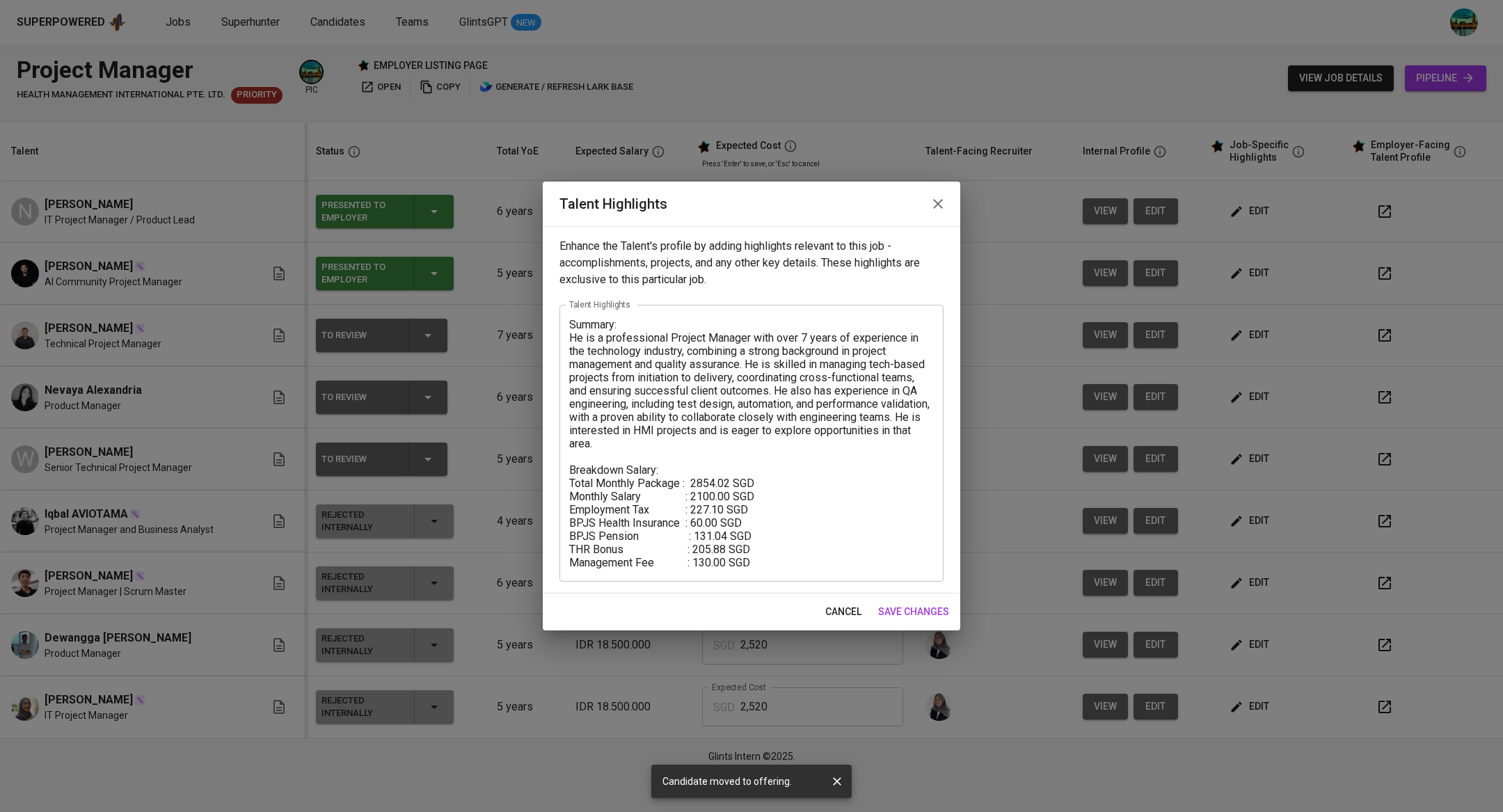
click at [911, 605] on span "save changes" at bounding box center [913, 612] width 71 height 17
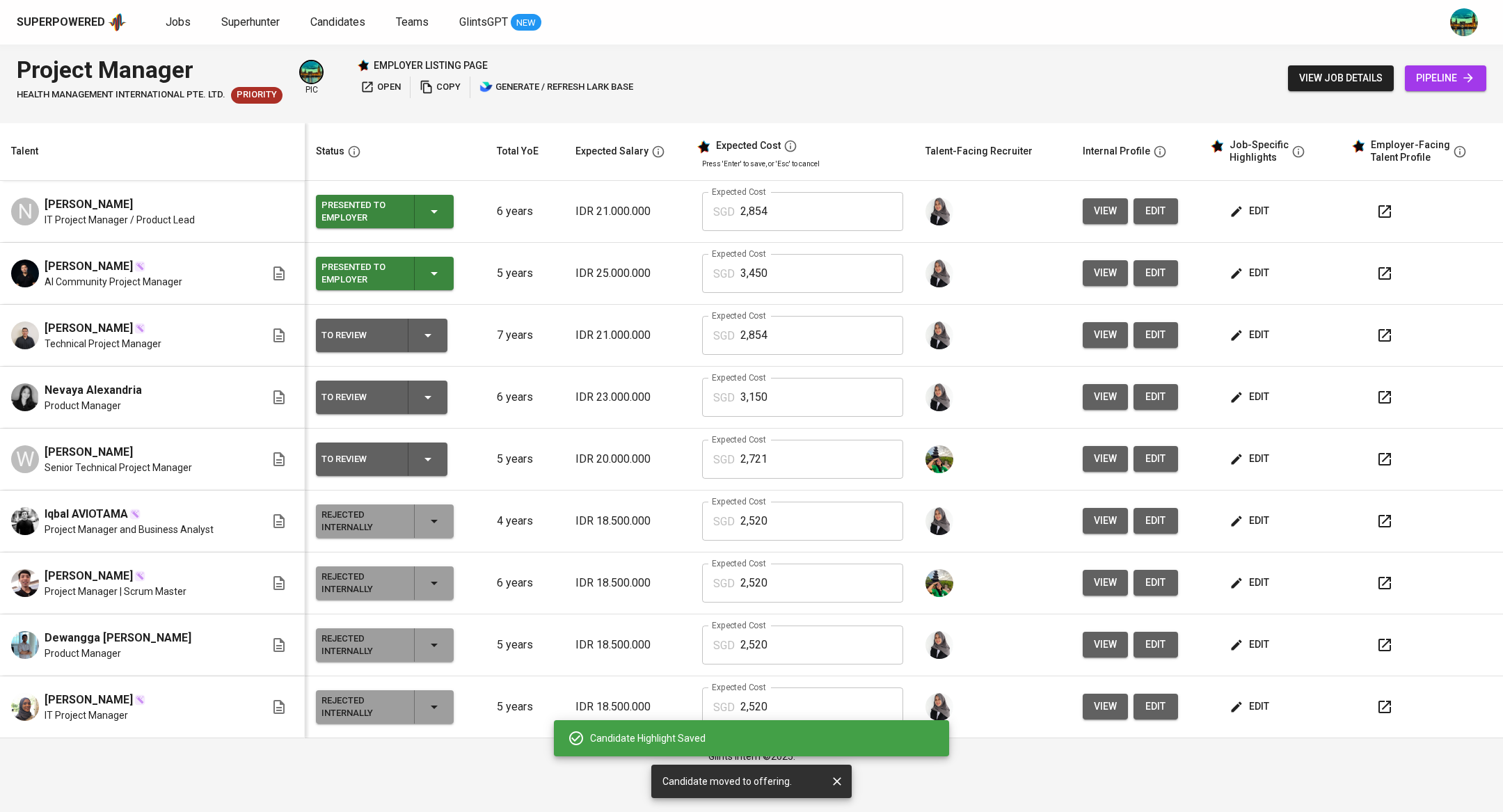
click at [426, 337] on icon "button" at bounding box center [427, 335] width 16 height 16
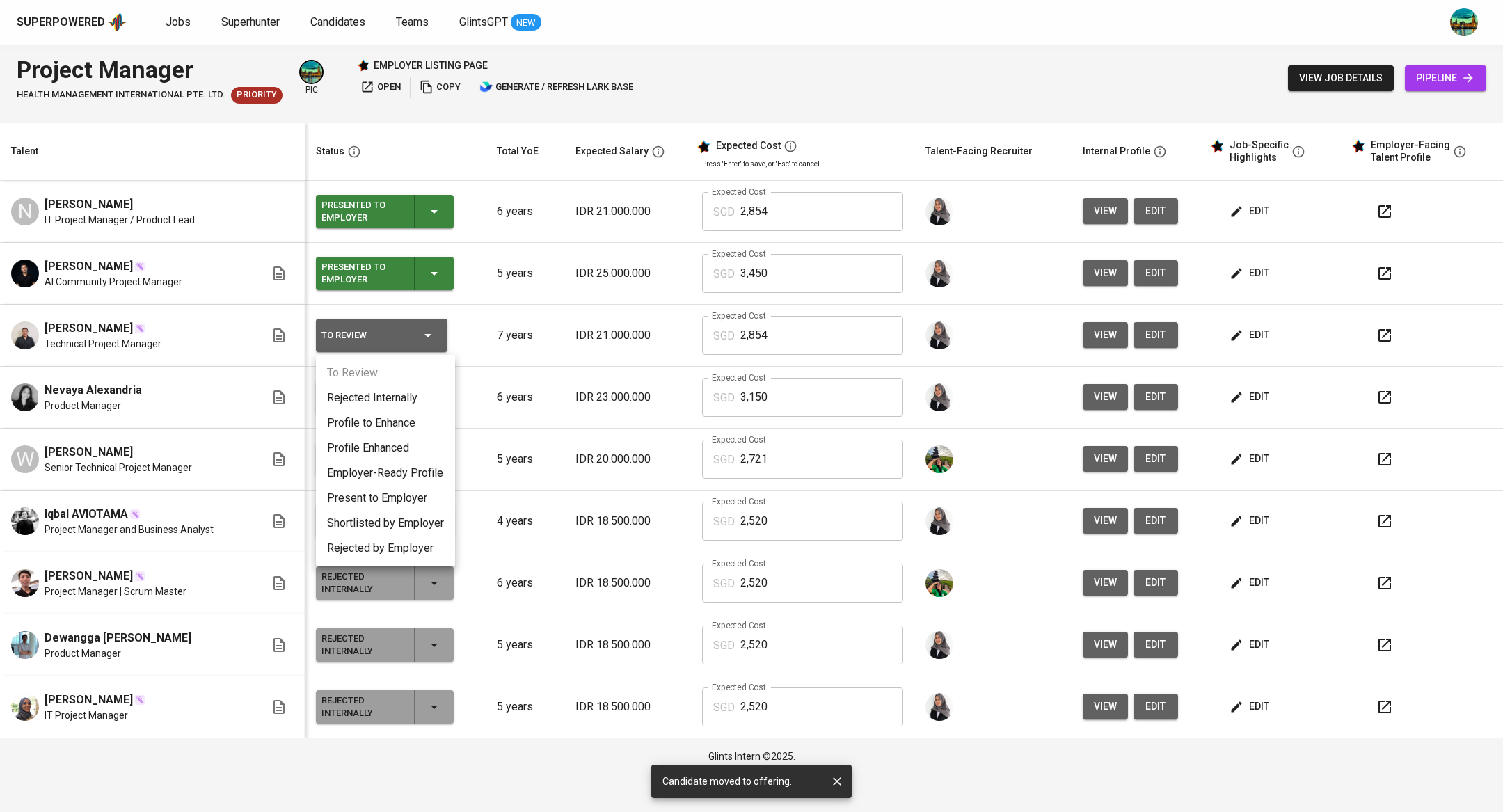
click at [397, 497] on li "Present to Employer" at bounding box center [385, 498] width 139 height 25
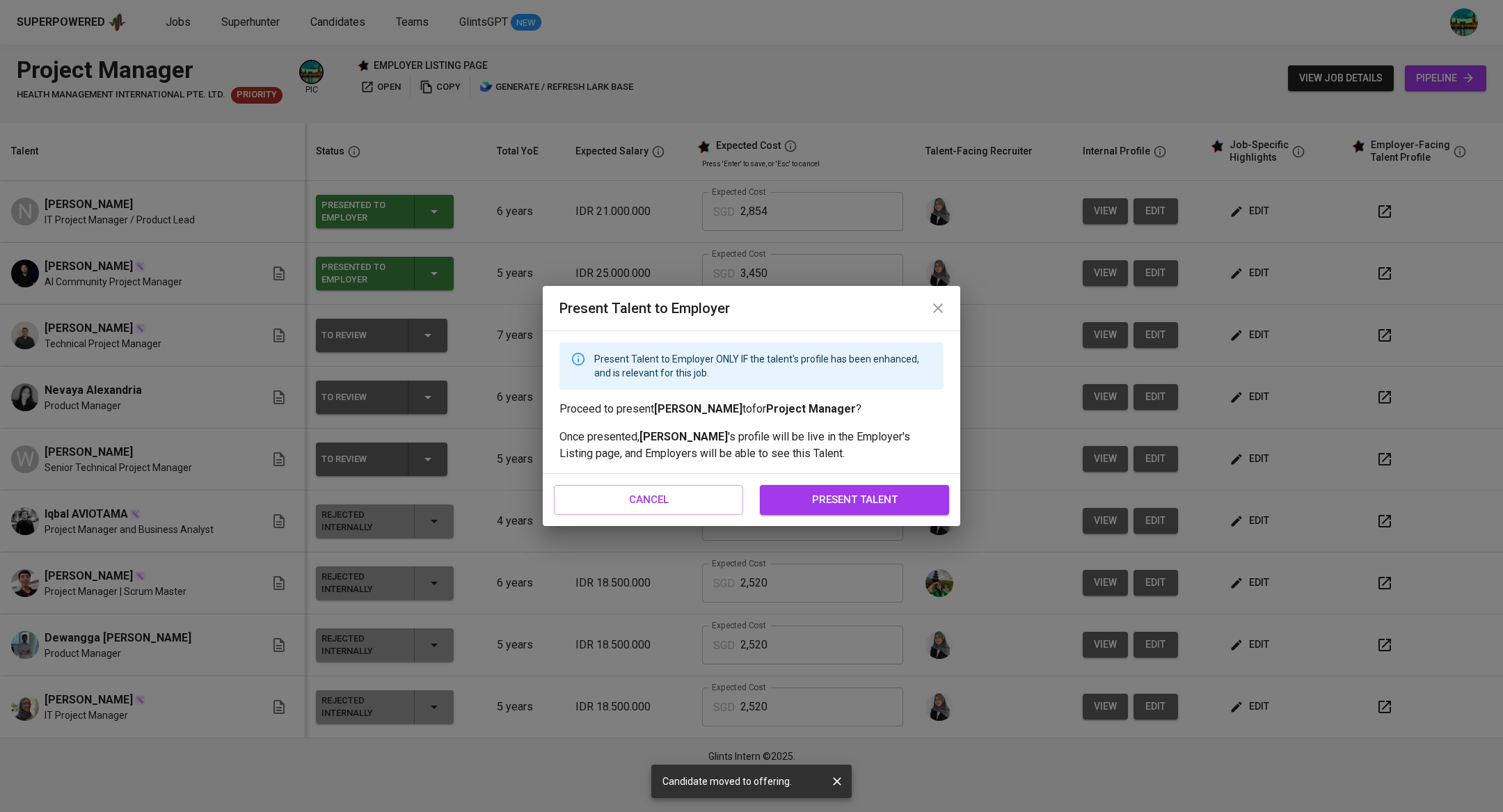
click at [839, 503] on span "present talent" at bounding box center [855, 499] width 159 height 18
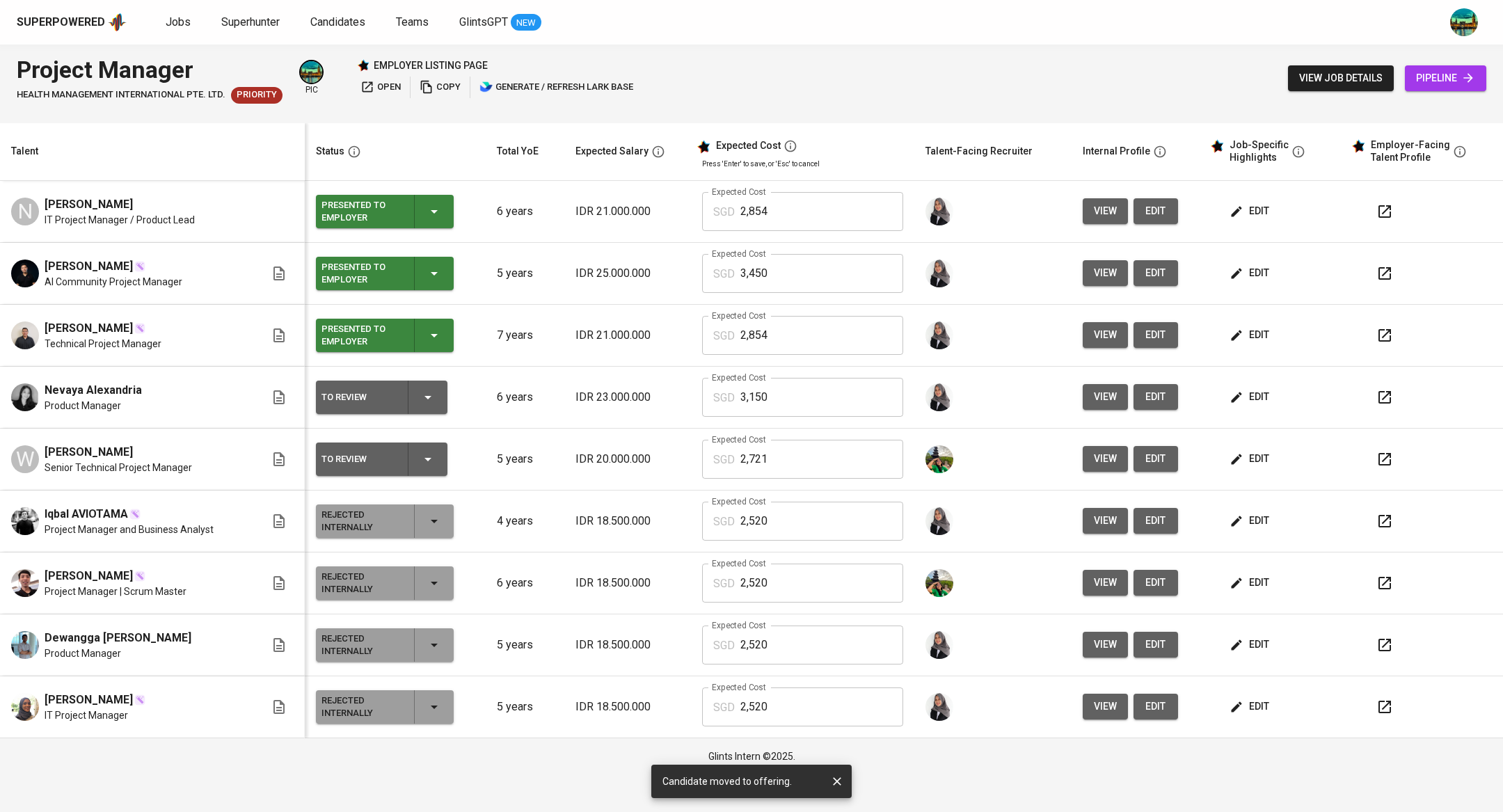
click at [1386, 396] on icon "button" at bounding box center [1385, 397] width 16 height 16
click at [1260, 401] on span "edit" at bounding box center [1251, 397] width 37 height 17
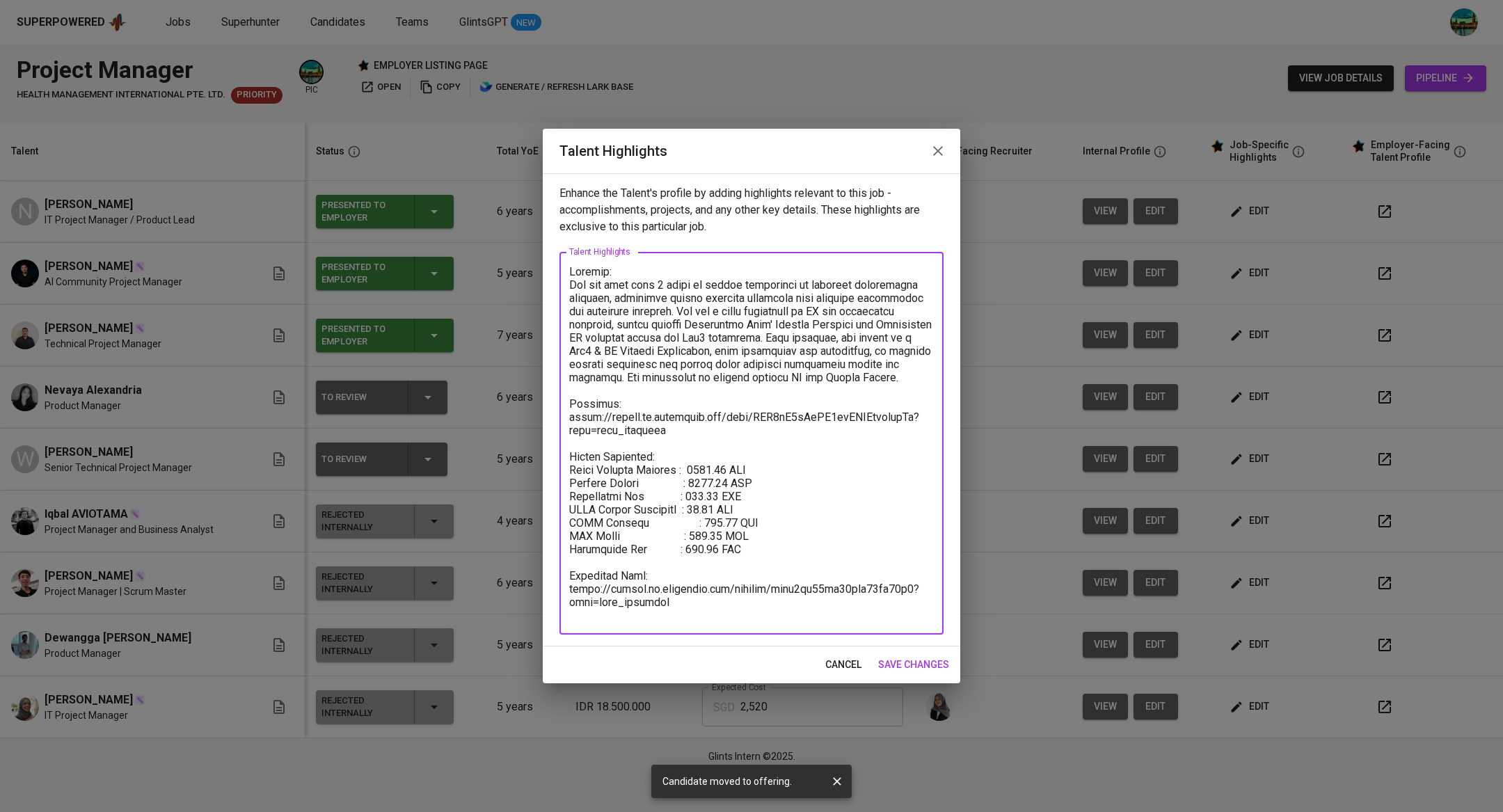
drag, startPoint x: 711, startPoint y: 609, endPoint x: 577, endPoint y: 587, distance: 135.8
click at [577, 587] on textarea at bounding box center [752, 444] width 364 height 357
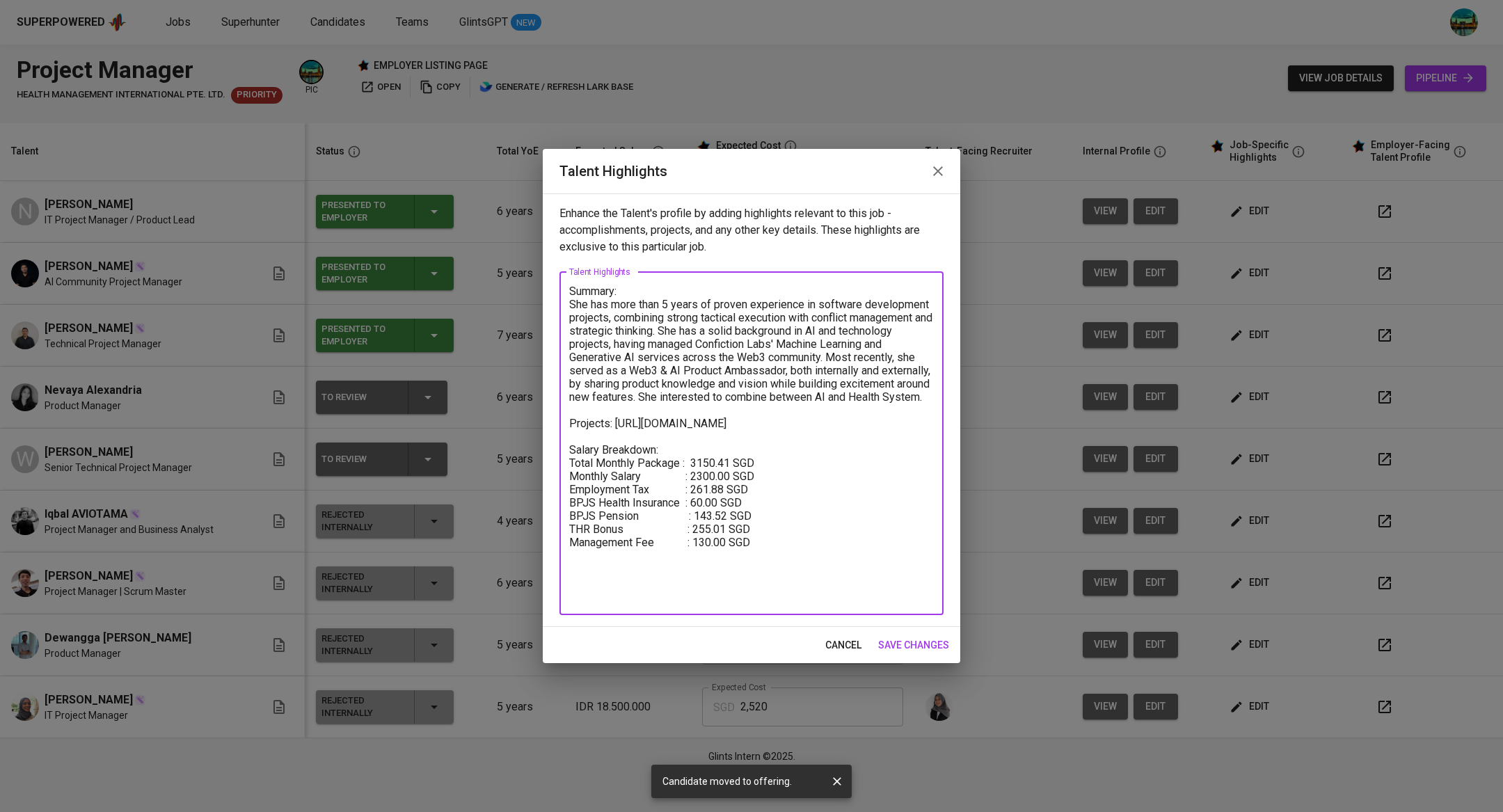
type textarea "Summary: She has more than 5 years of proven experience in software development…"
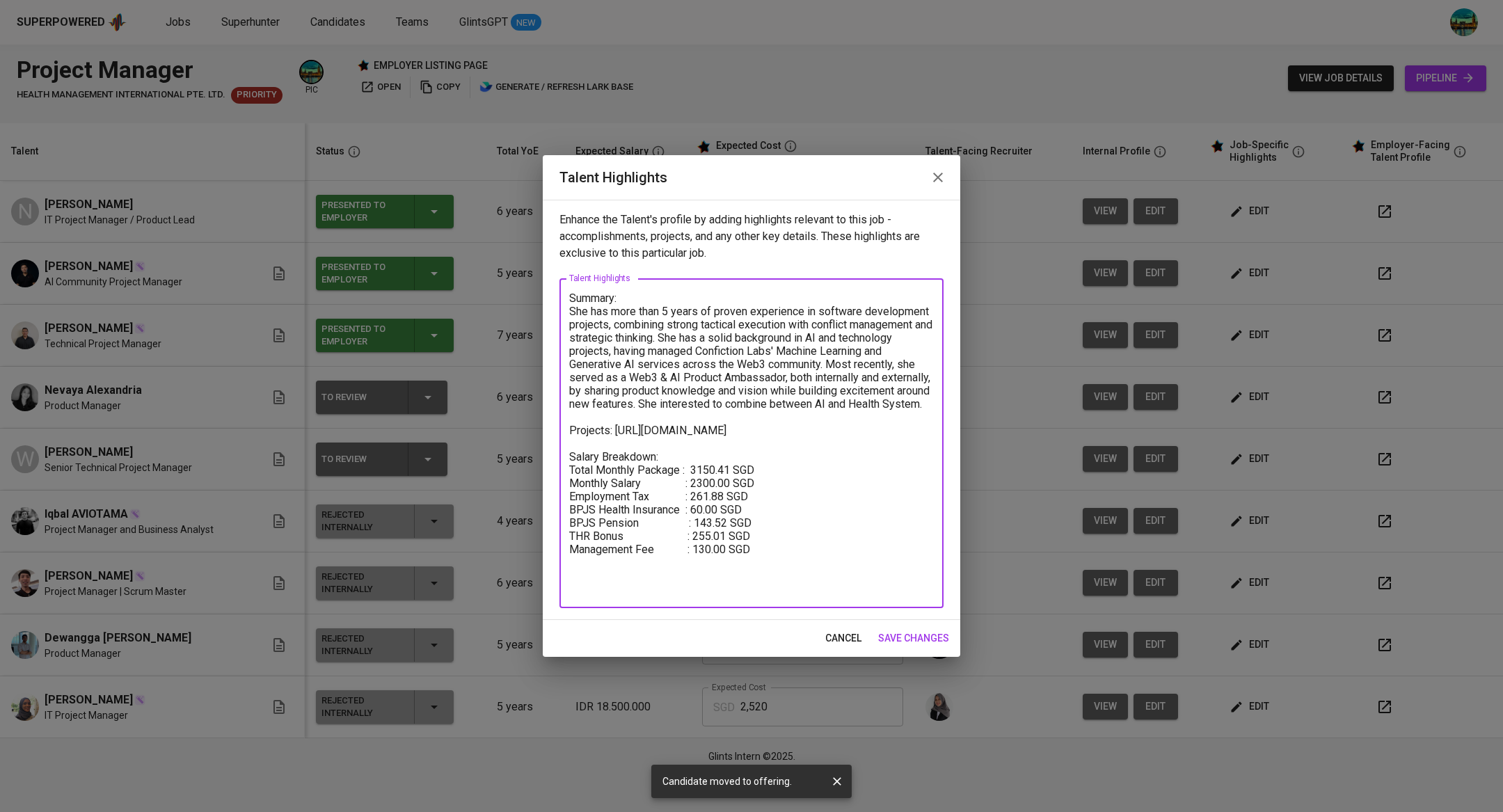
click at [915, 635] on span "save changes" at bounding box center [913, 639] width 71 height 17
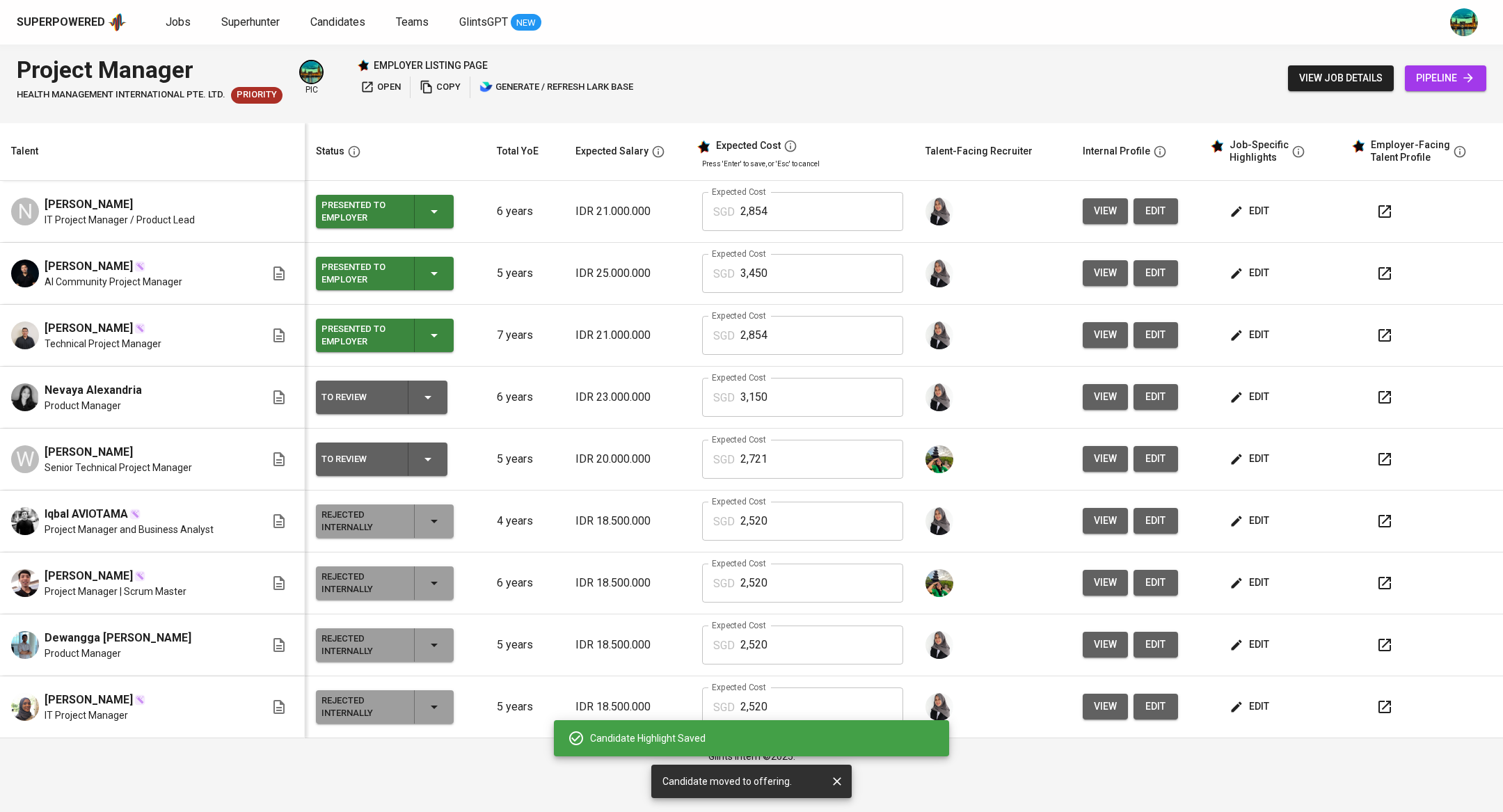
click at [439, 388] on div "To Review" at bounding box center [381, 397] width 120 height 34
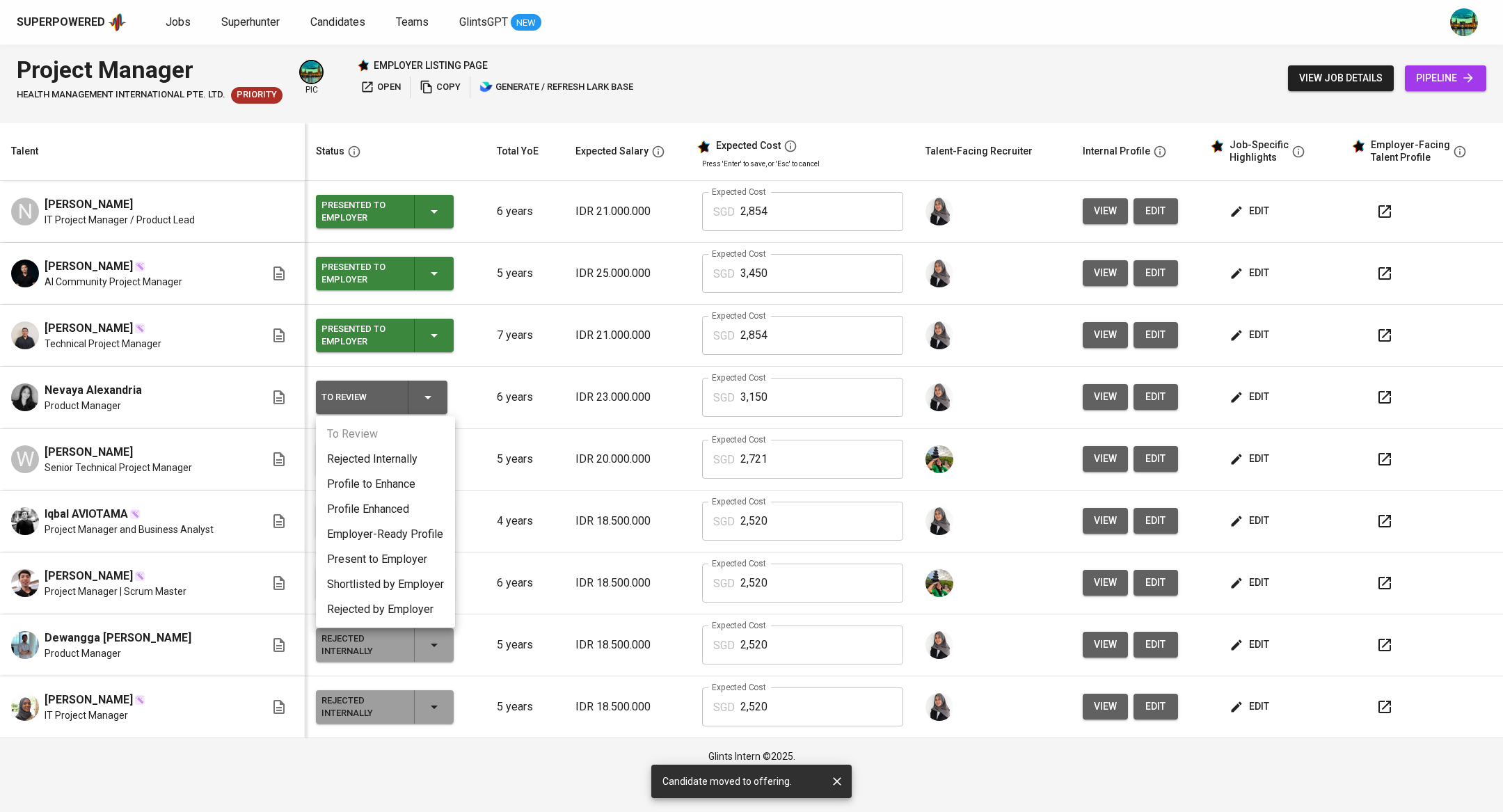
click at [384, 562] on li "Present to Employer" at bounding box center [385, 559] width 139 height 25
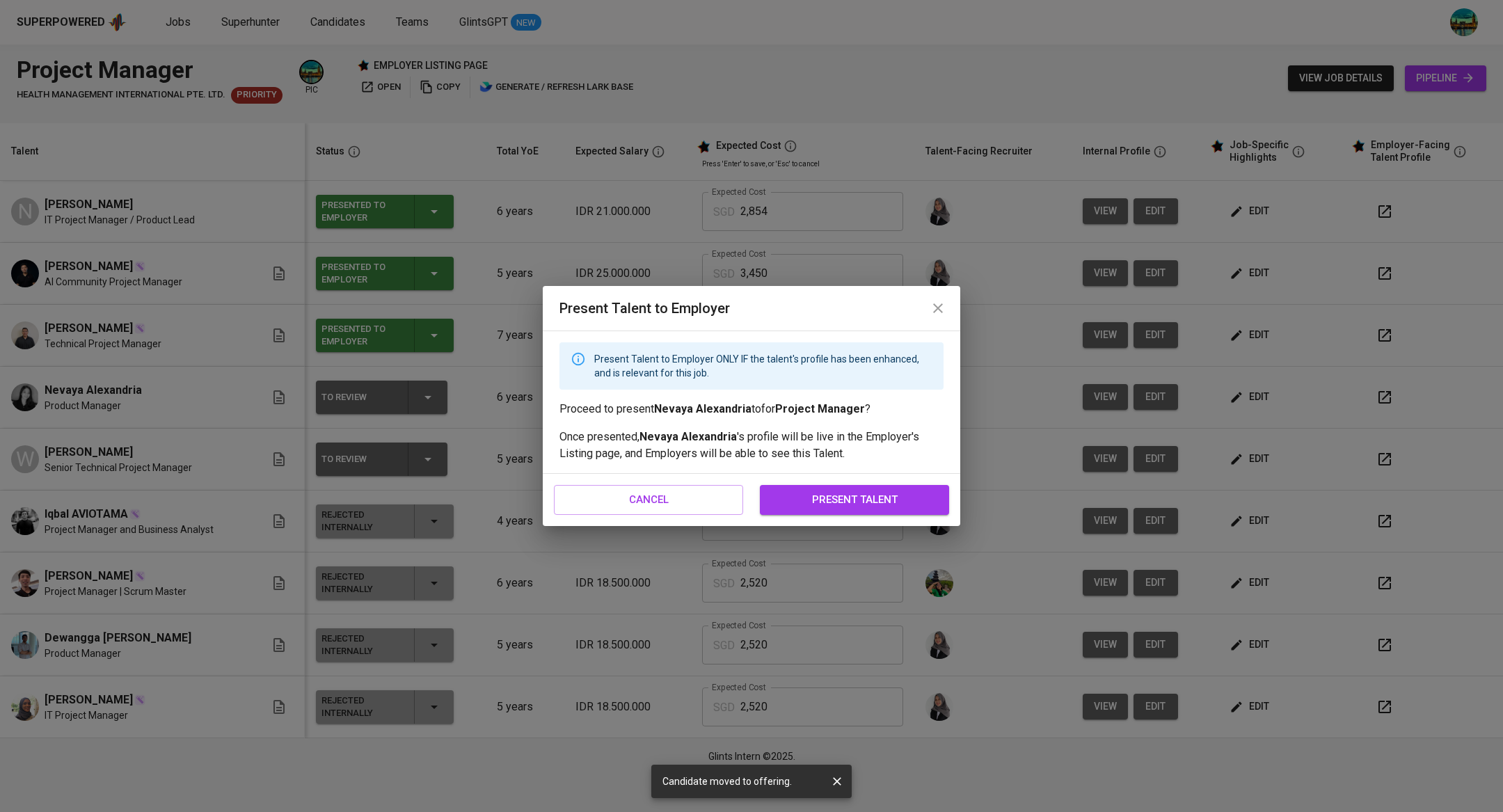
click at [853, 494] on span "present talent" at bounding box center [855, 499] width 159 height 18
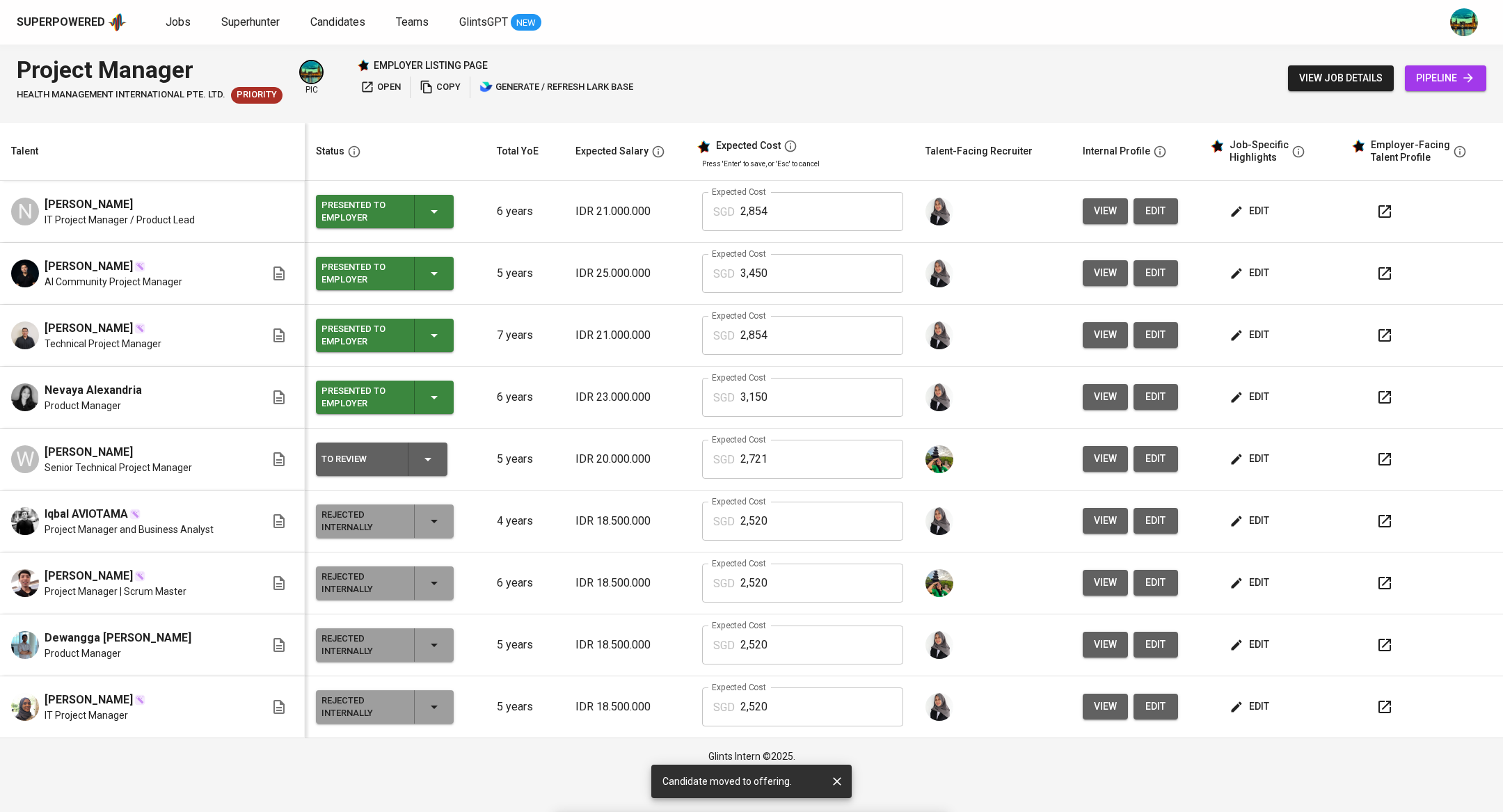
click at [426, 456] on icon "button" at bounding box center [427, 458] width 16 height 16
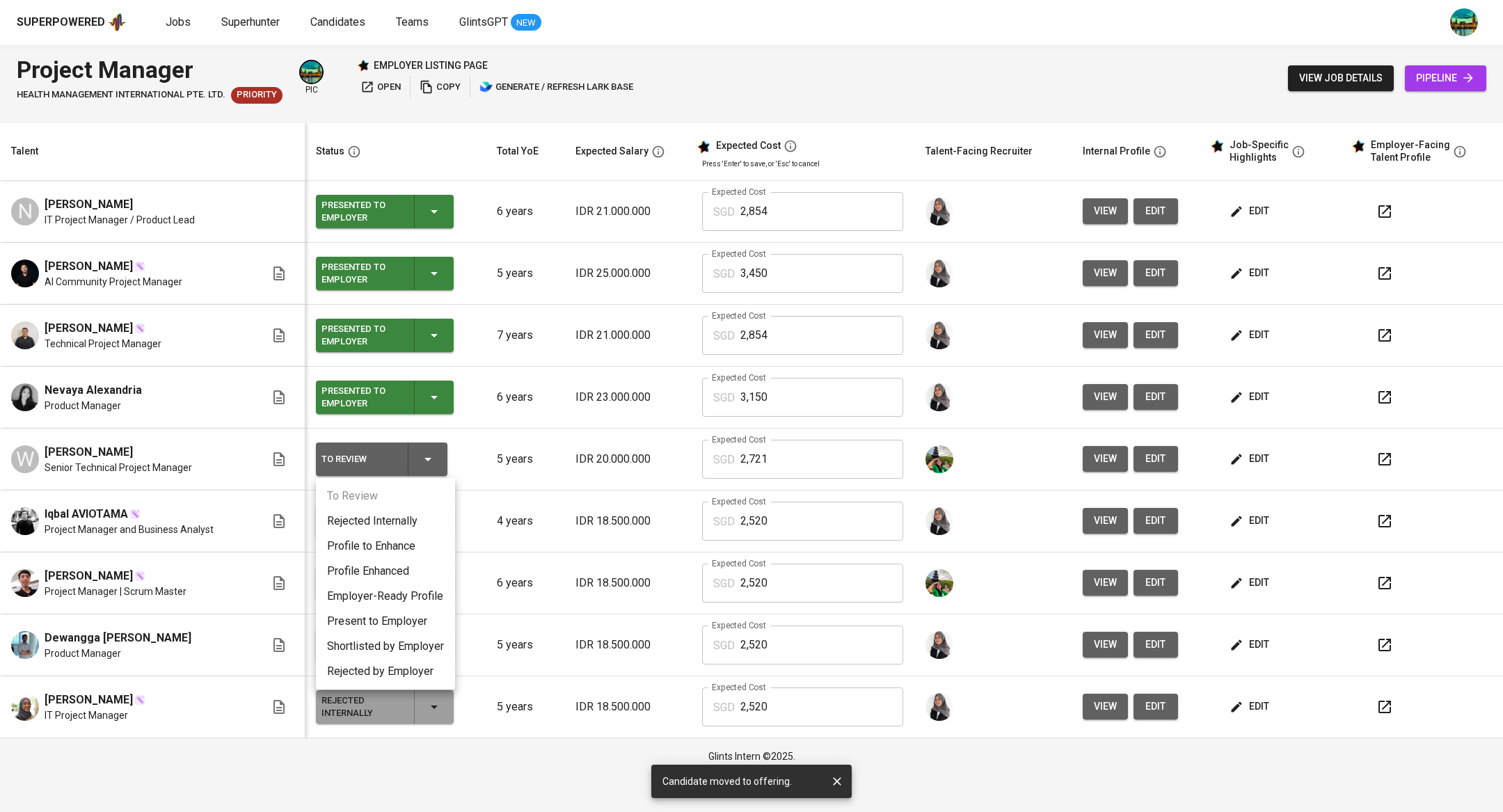
click at [401, 616] on li "Present to Employer" at bounding box center [385, 620] width 139 height 25
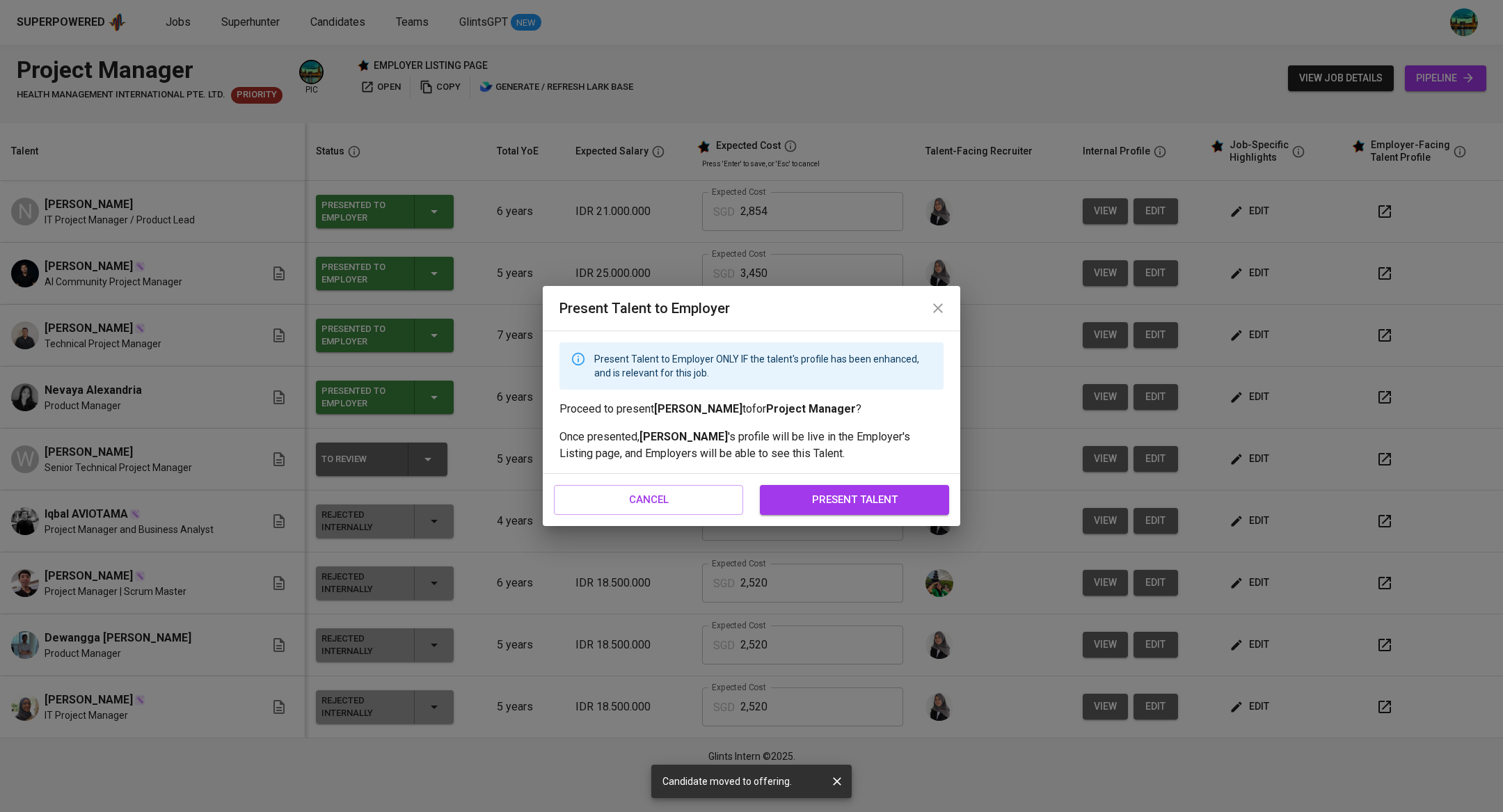
click at [884, 500] on span "present talent" at bounding box center [855, 499] width 159 height 18
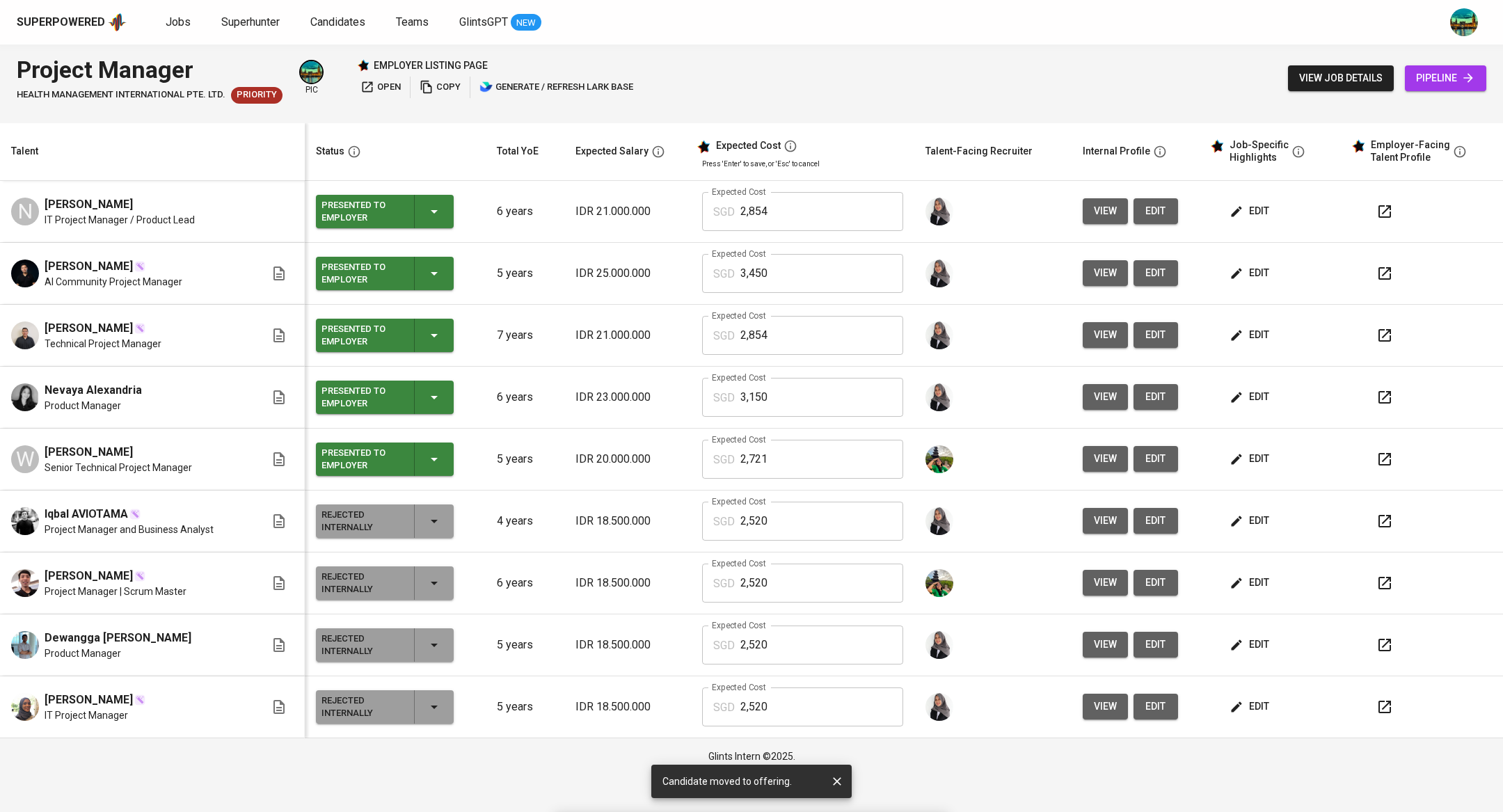
click at [1265, 455] on span "edit" at bounding box center [1251, 459] width 37 height 17
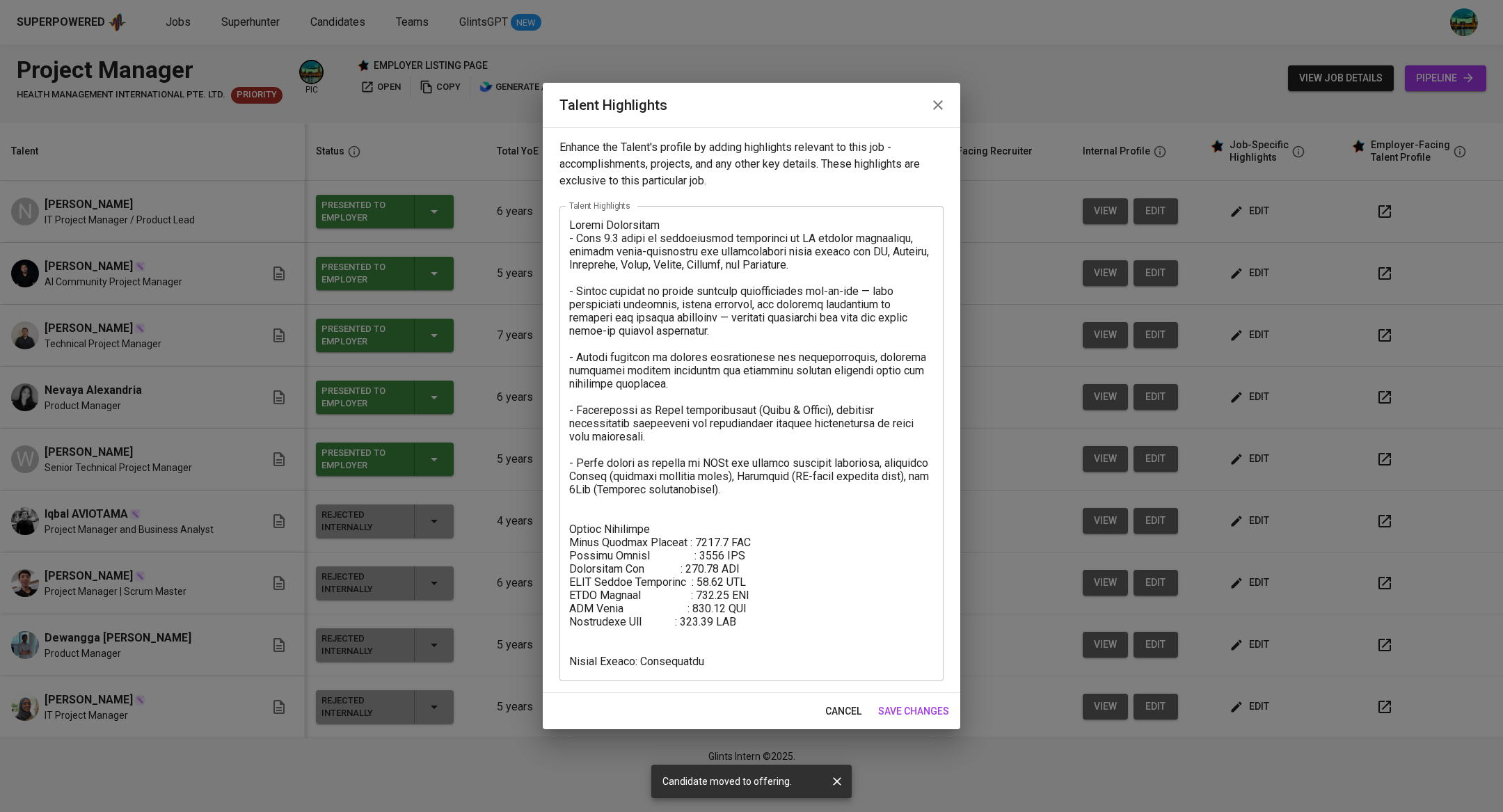
click at [668, 633] on textarea at bounding box center [752, 443] width 364 height 450
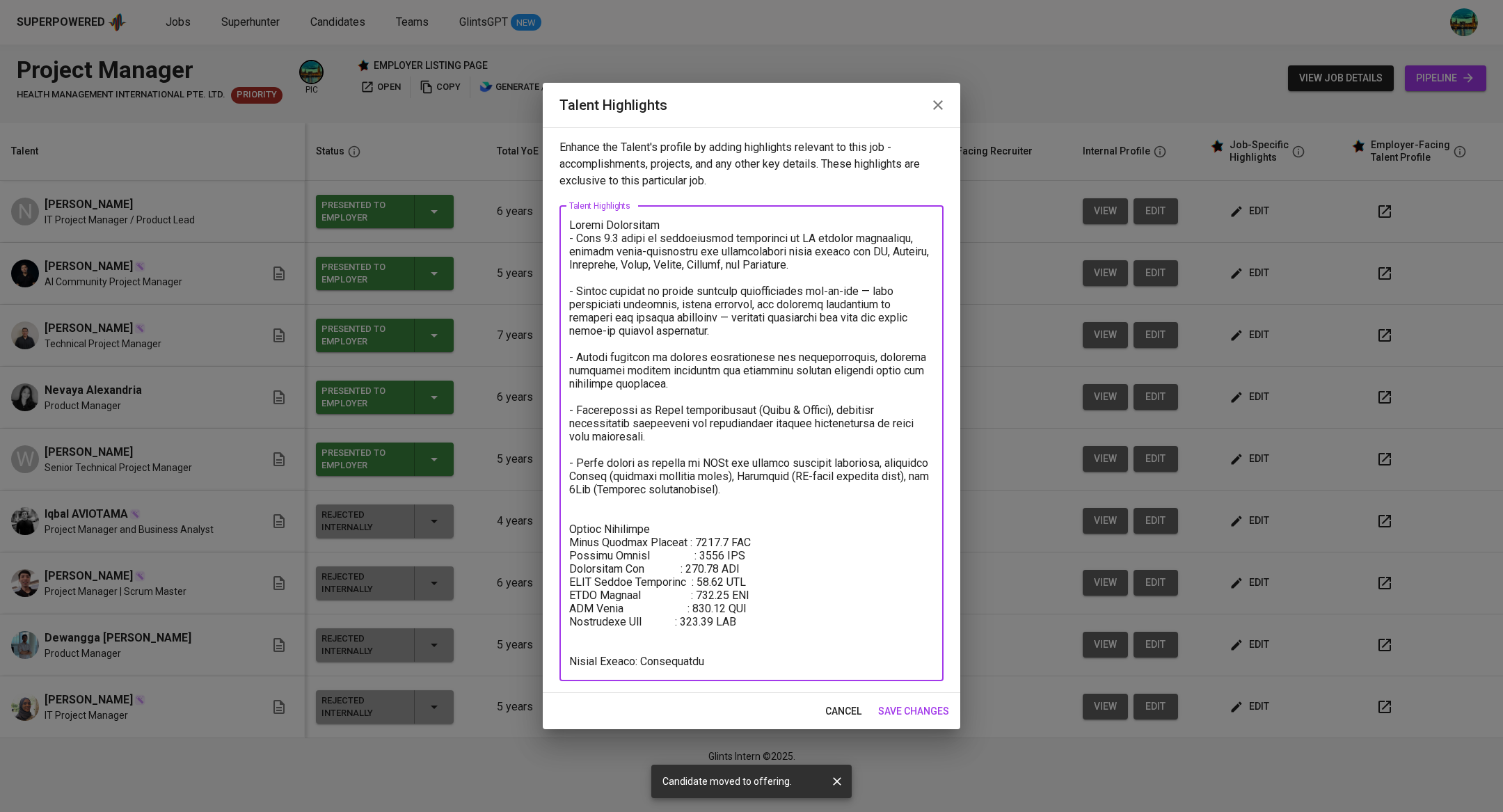
click at [921, 714] on span "save changes" at bounding box center [913, 711] width 71 height 17
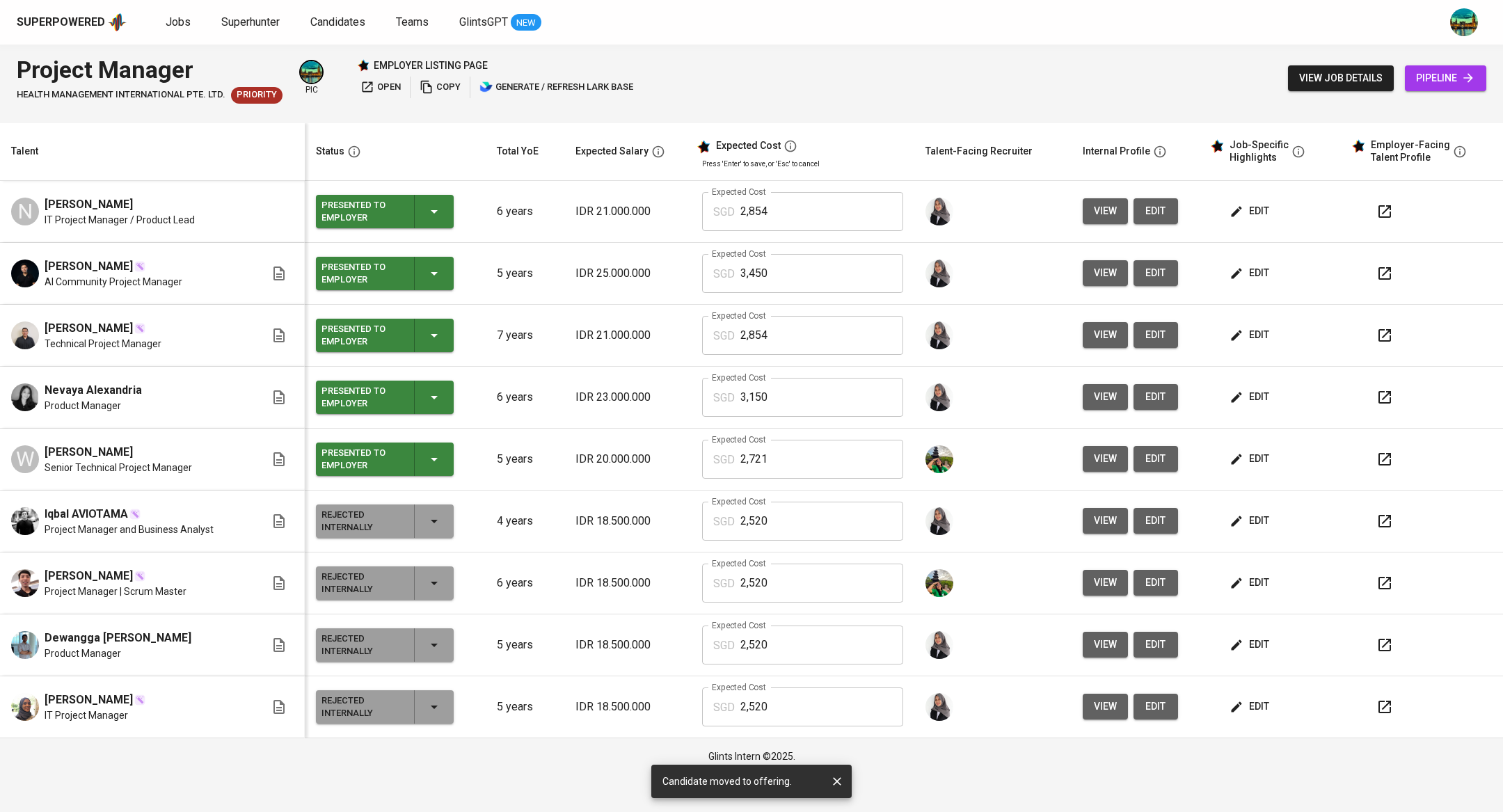
click at [370, 82] on icon "button" at bounding box center [368, 87] width 10 height 10
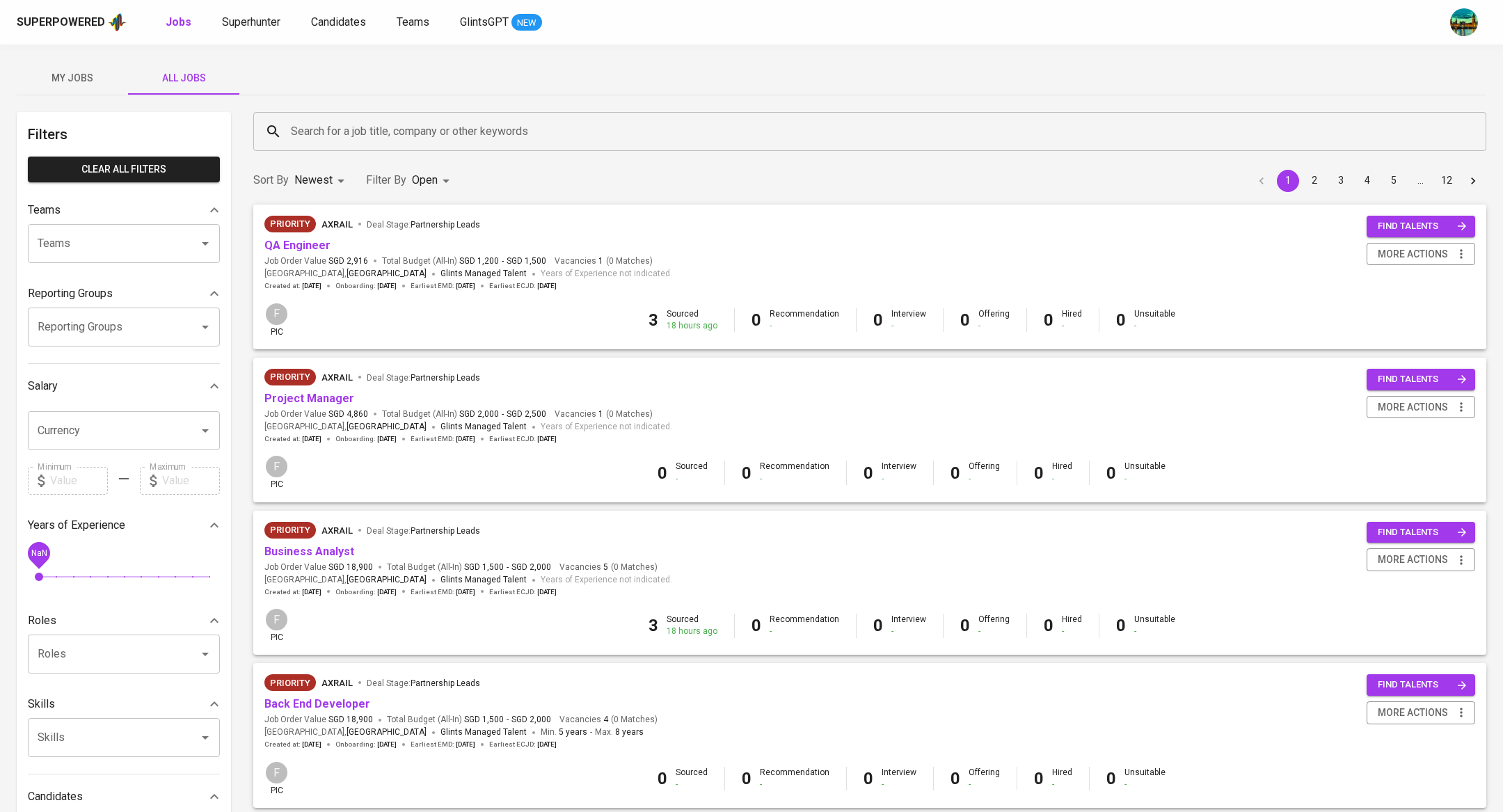
click at [82, 77] on span "My Jobs" at bounding box center [73, 79] width 95 height 17
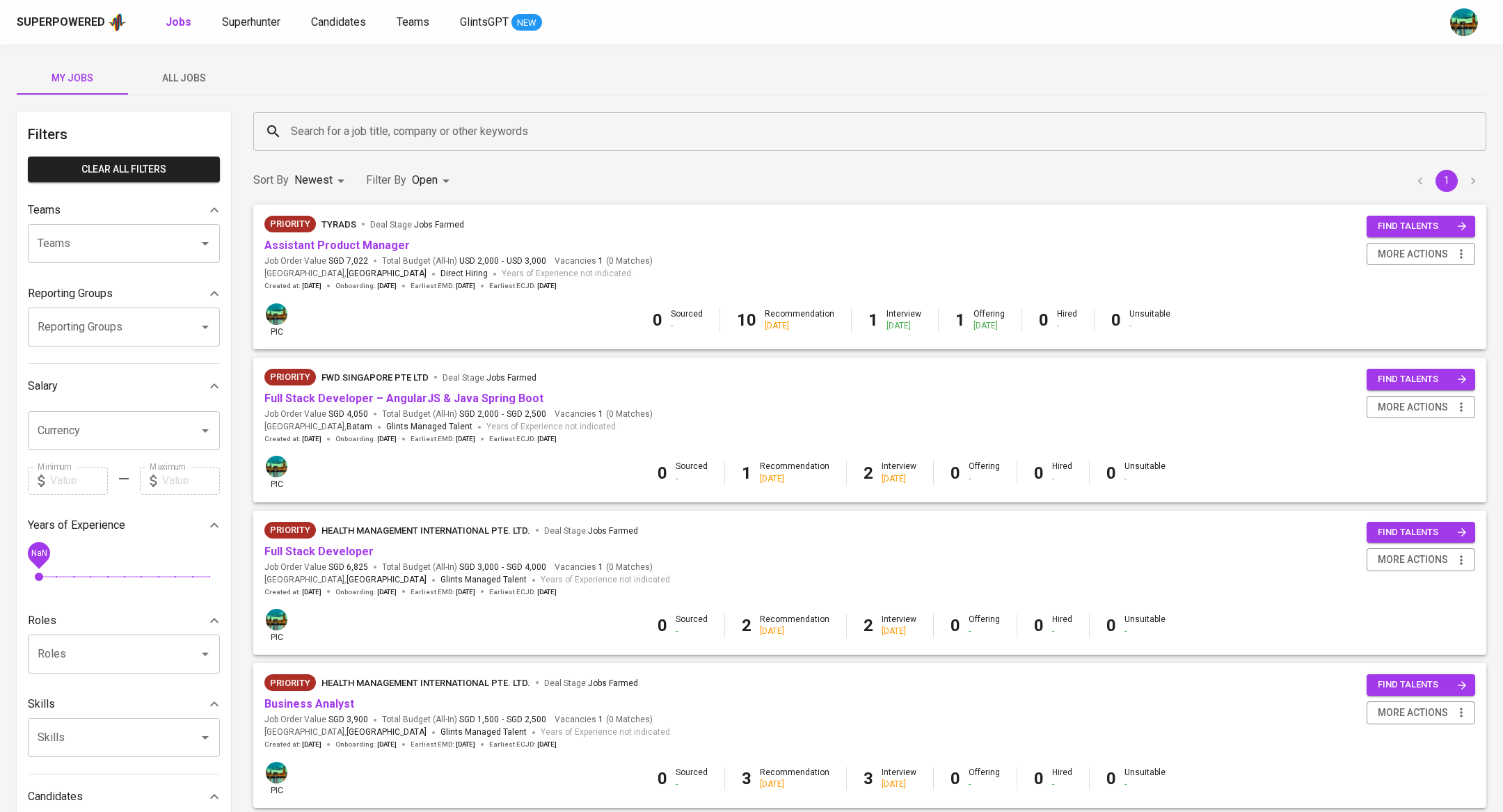
scroll to position [702, 0]
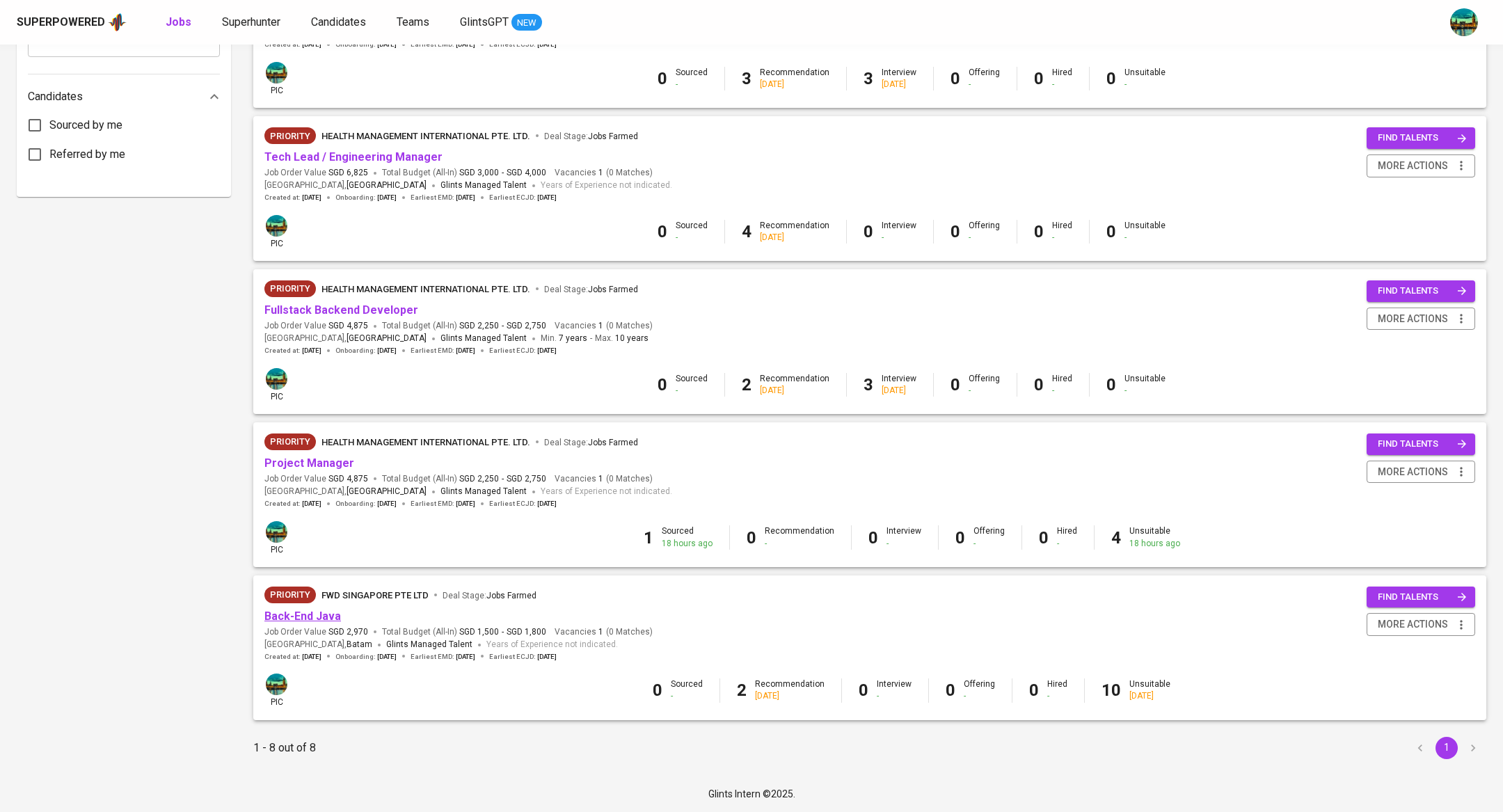
click at [321, 615] on link "Back-End Java" at bounding box center [302, 615] width 77 height 13
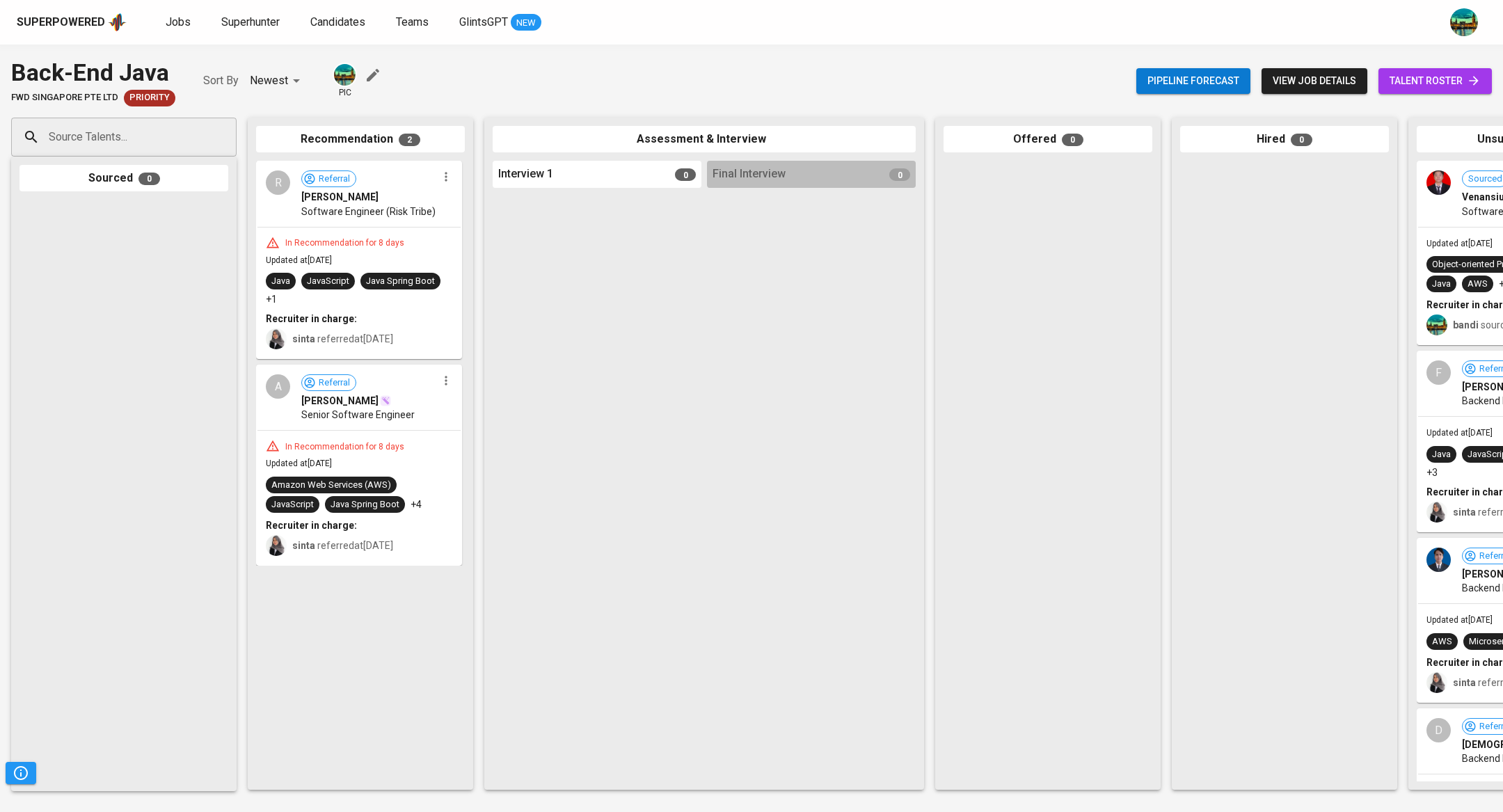
click at [1403, 82] on span "talent roster" at bounding box center [1436, 81] width 92 height 17
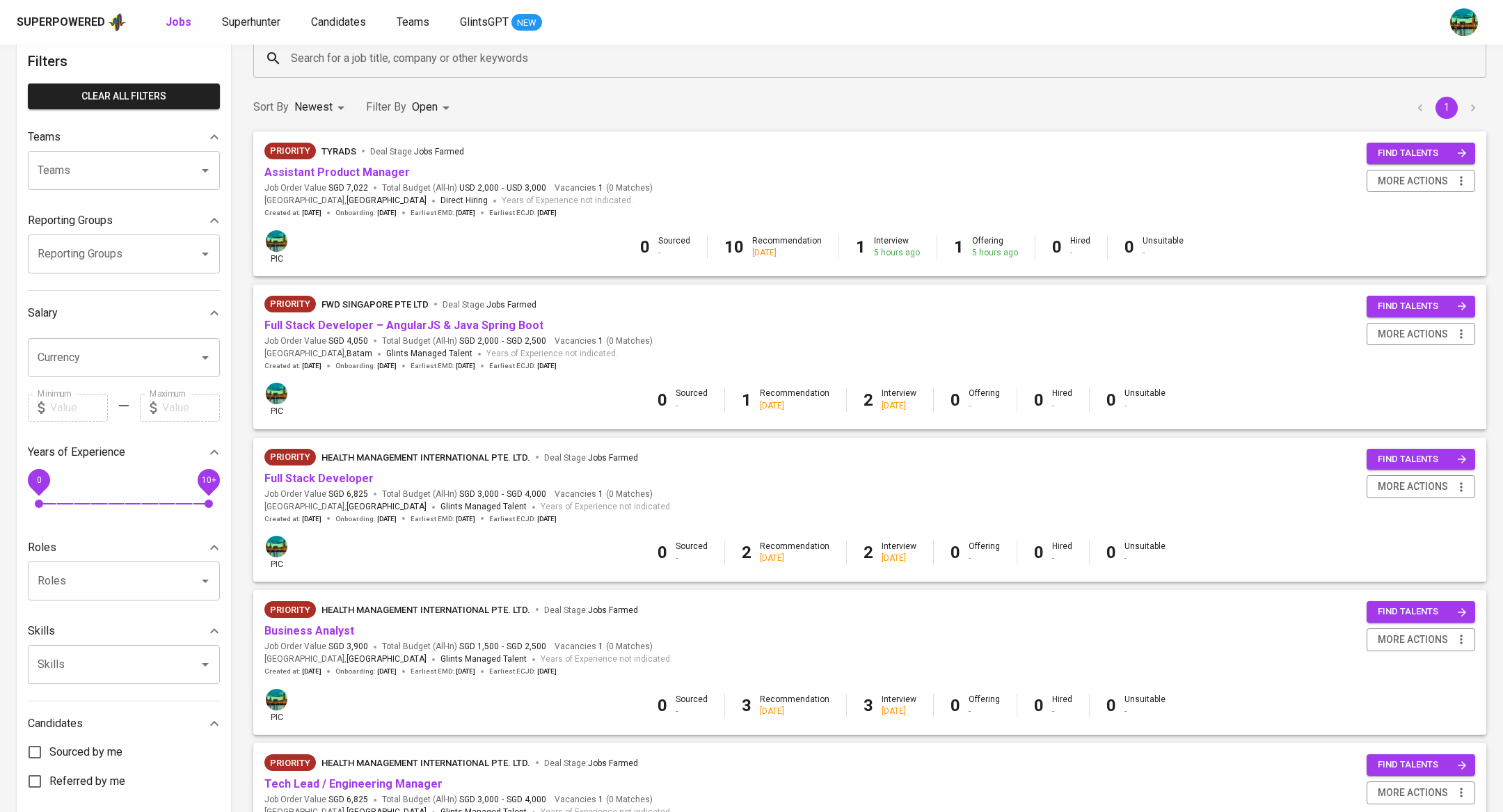
scroll to position [702, 0]
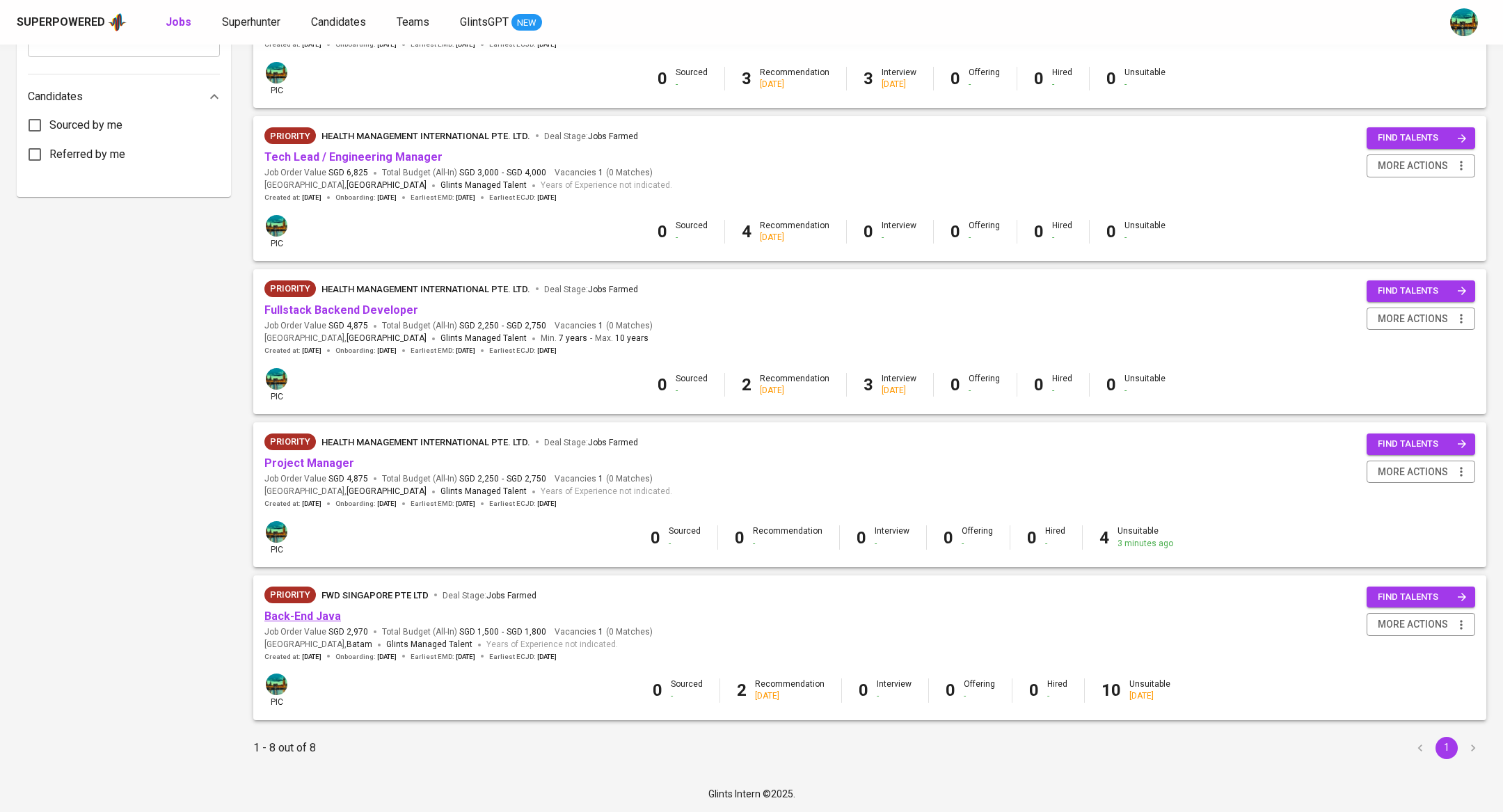
click at [324, 613] on link "Back-End Java" at bounding box center [302, 615] width 77 height 13
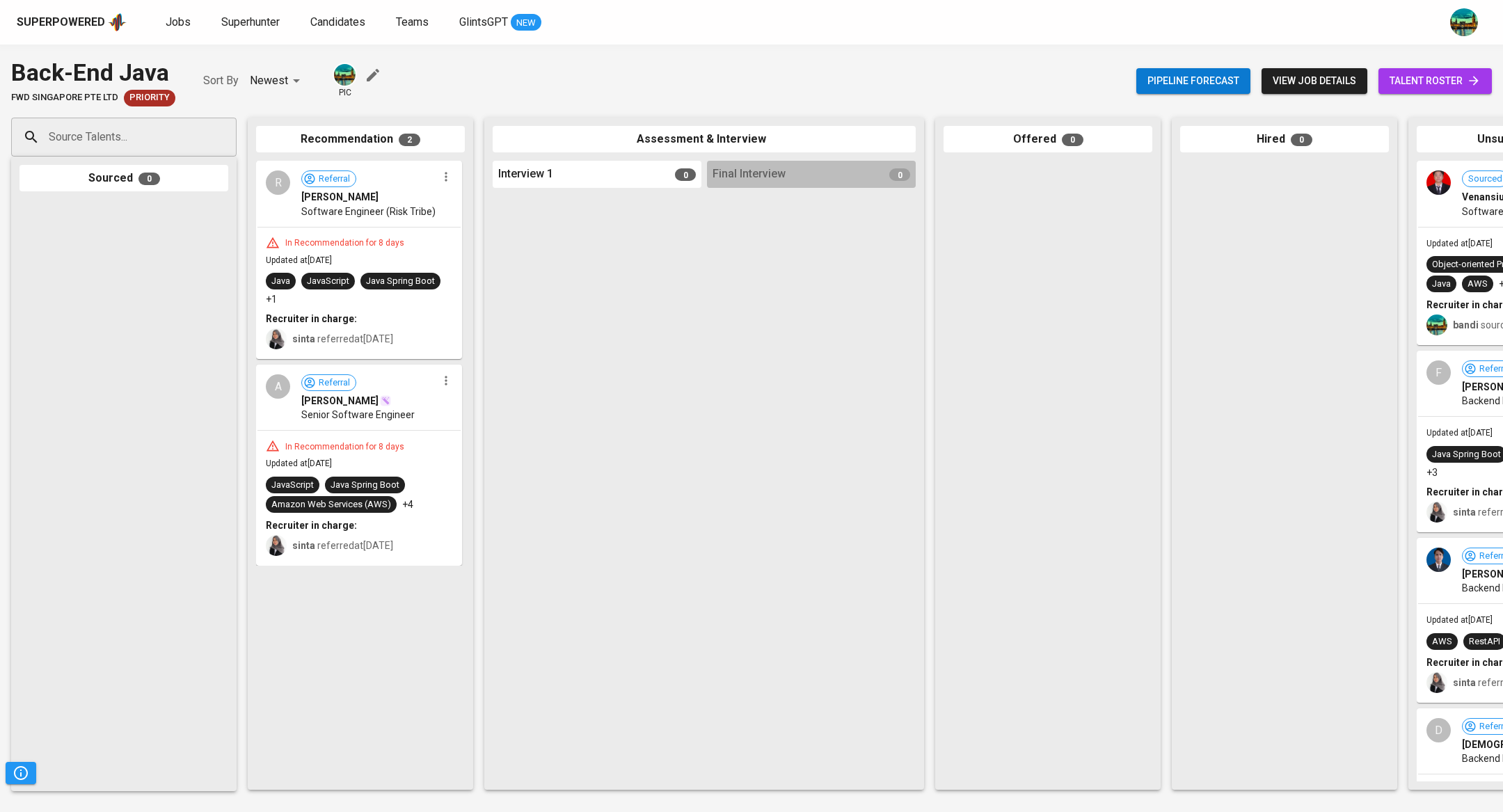
click at [167, 135] on input "Source Talents..." at bounding box center [117, 137] width 146 height 27
paste input "barryanand95@gmail.com"
type input "barryanand95@gmail.com"
click at [182, 192] on li "B Barri Anand barryanand95@gmail.com" at bounding box center [123, 183] width 225 height 36
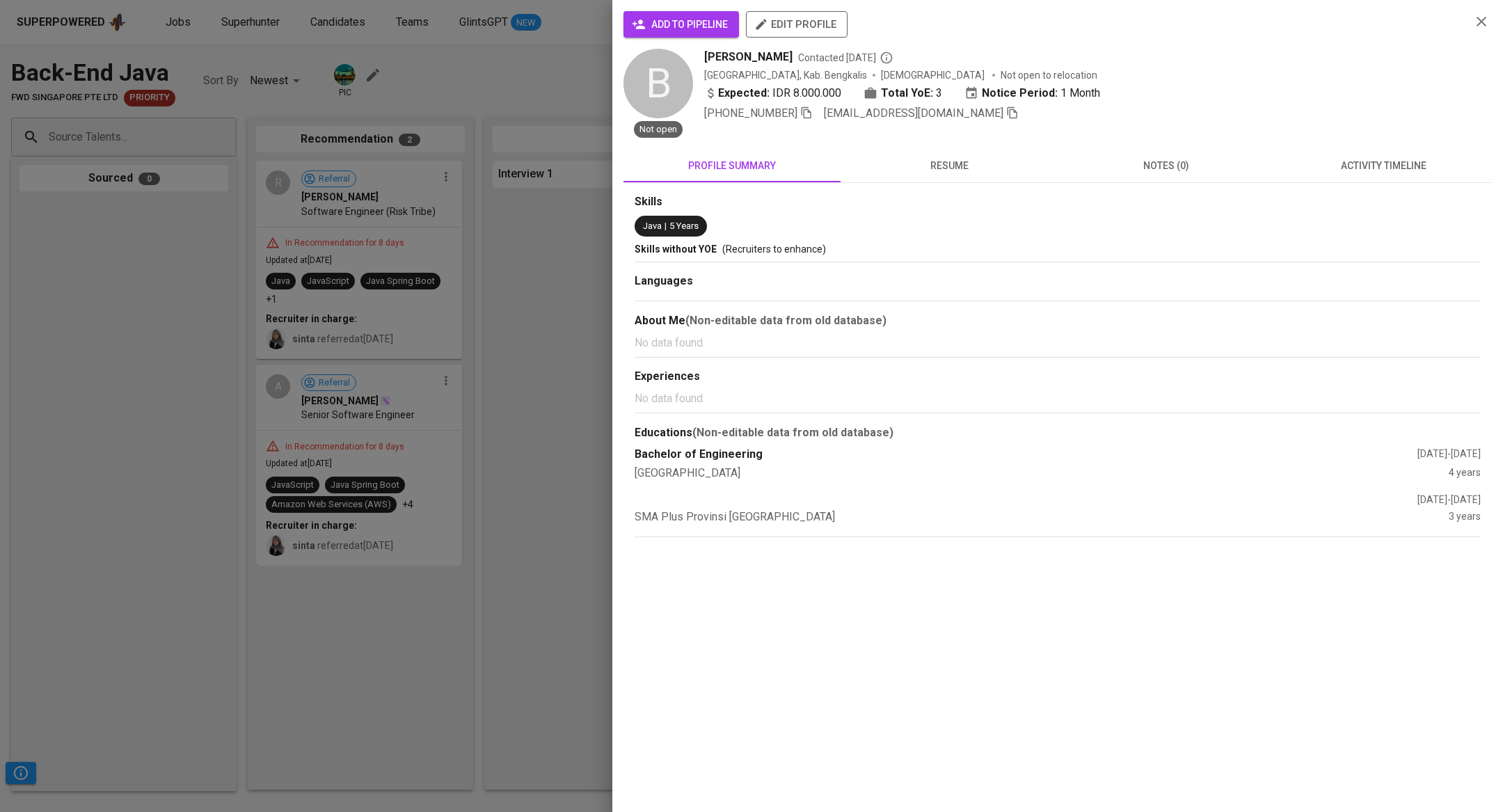
click at [1339, 164] on span "activity timeline" at bounding box center [1384, 166] width 200 height 17
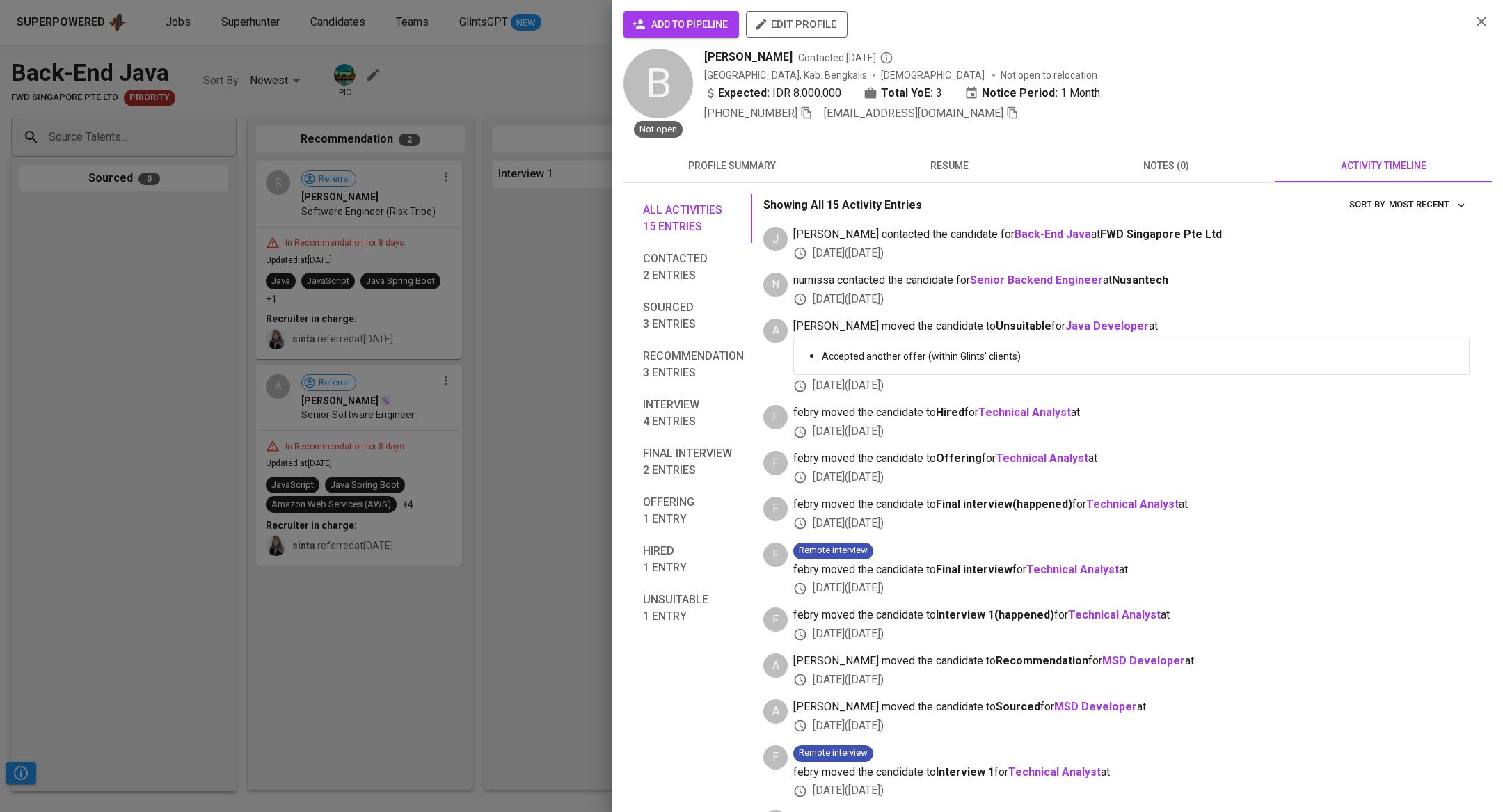
click at [1140, 174] on button "notes (0)" at bounding box center [1166, 166] width 218 height 34
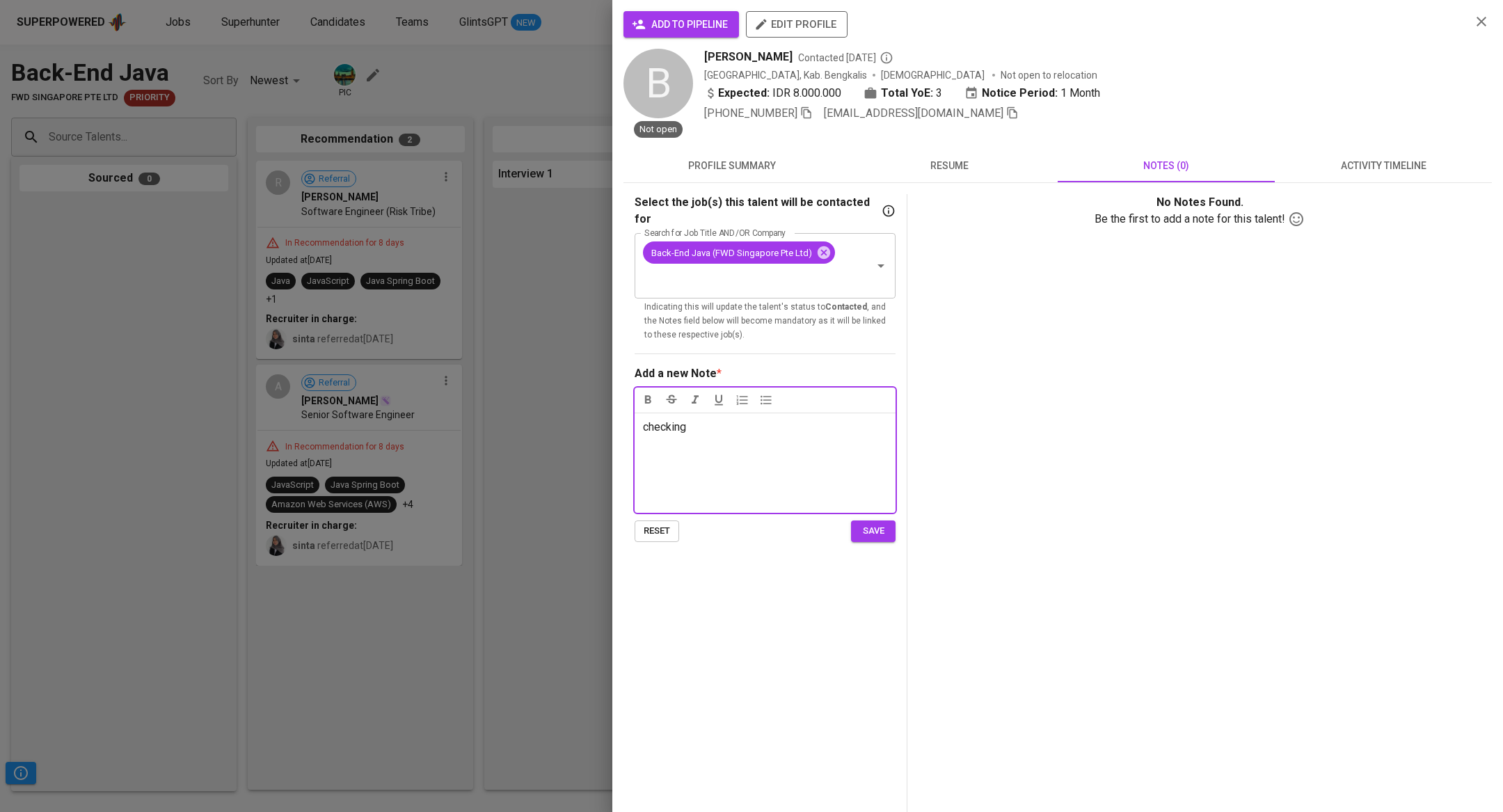
click at [868, 523] on span "save" at bounding box center [873, 531] width 30 height 16
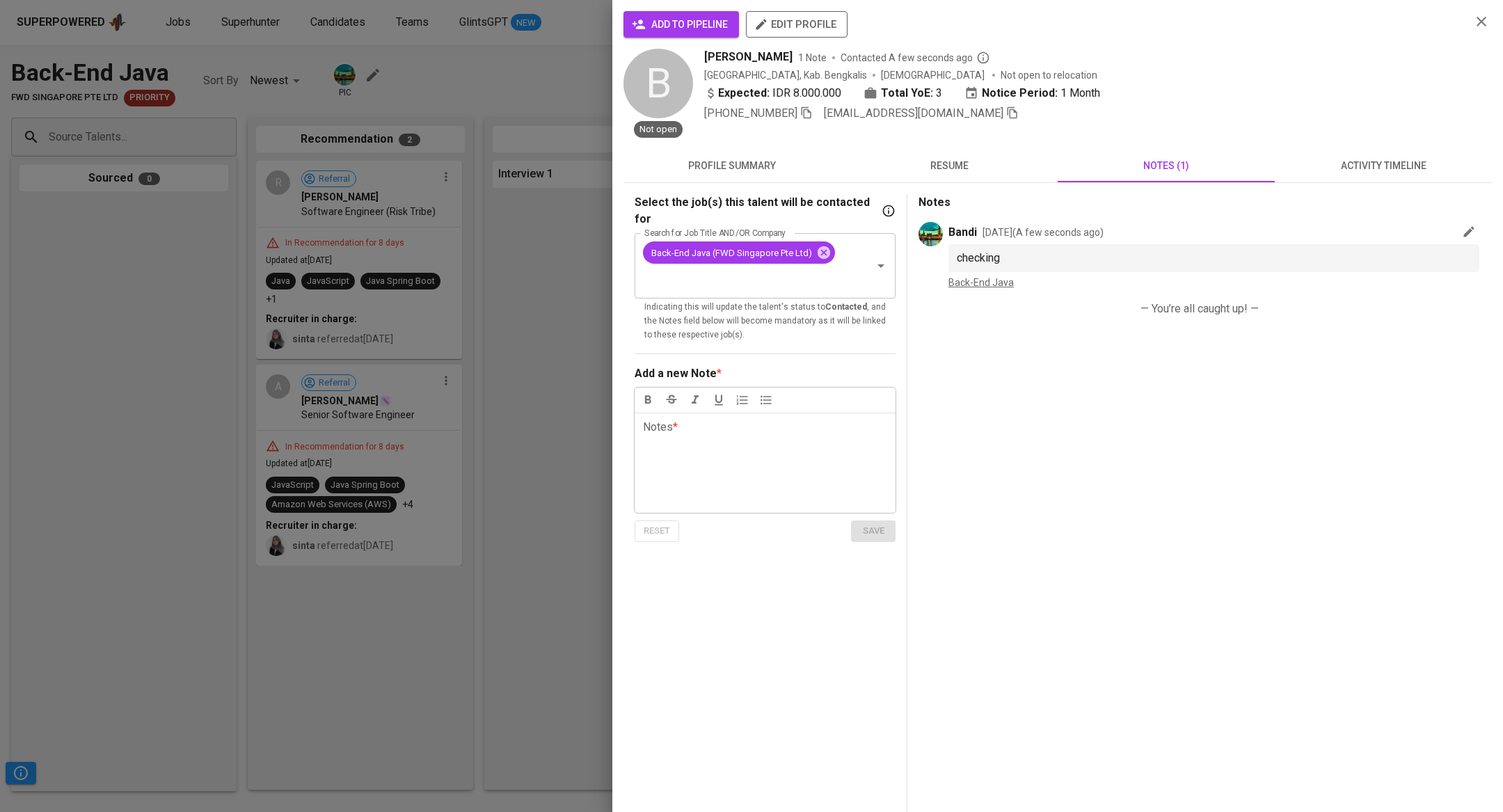
click at [148, 153] on div at bounding box center [751, 406] width 1503 height 812
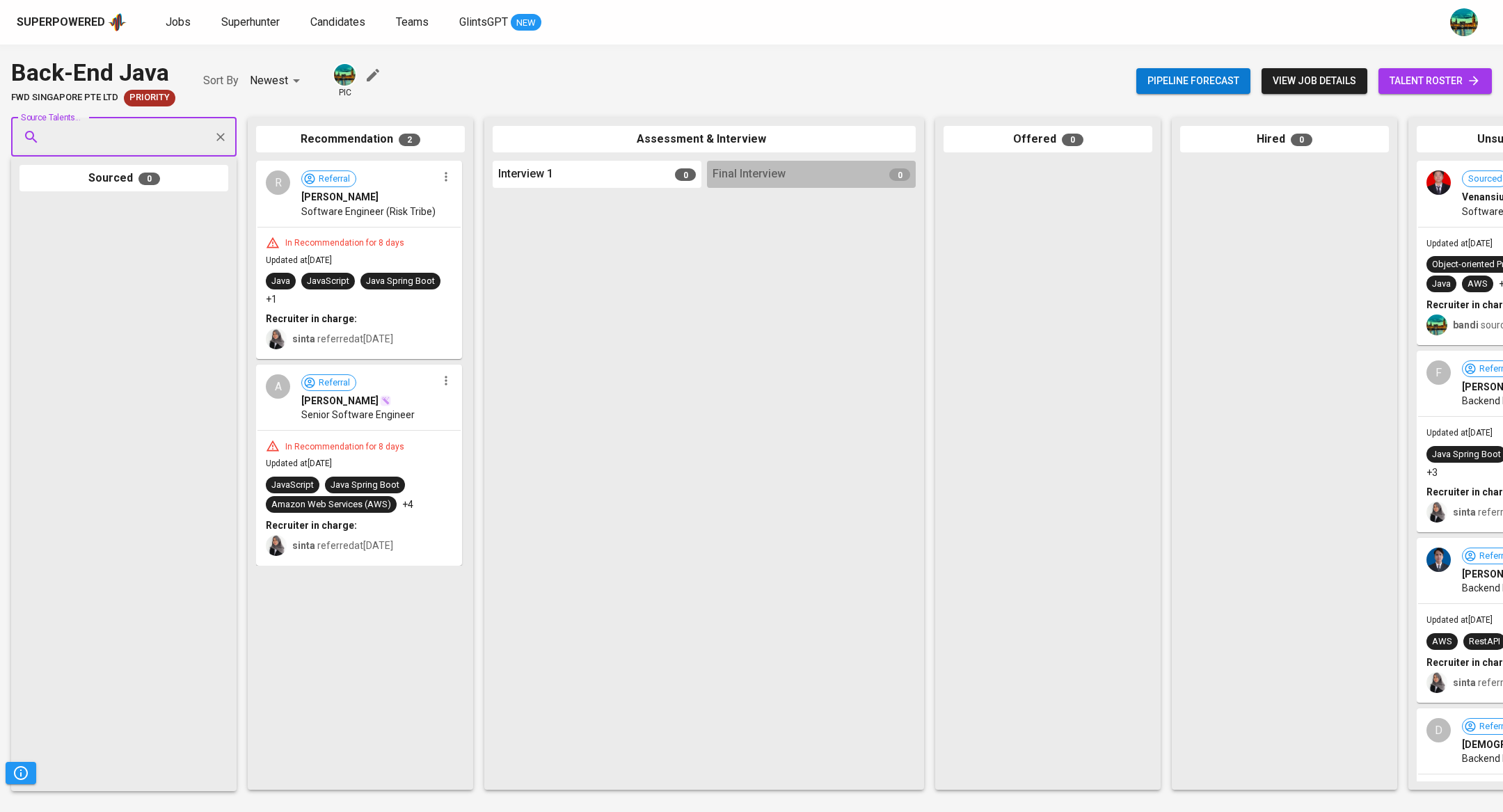
paste input "m.ichsan.alqudhori@gmail.com"
type input "m.ichsan.alqudhori@gmail.com"
click at [146, 181] on span "Muhamad Ichsan Al - Qudhori [BT HUBBERS]" at bounding box center [129, 176] width 142 height 14
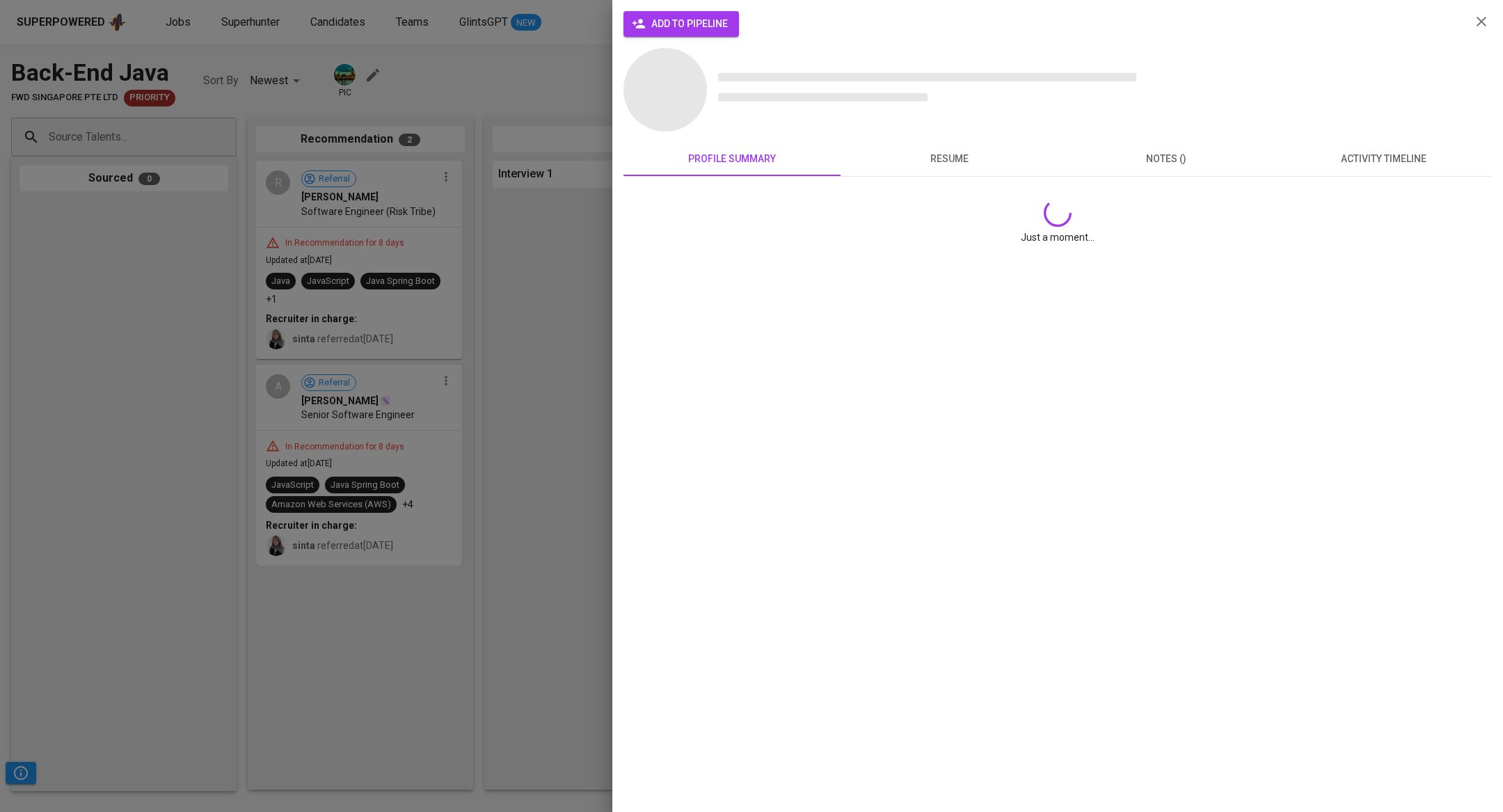
scroll to position [0, 0]
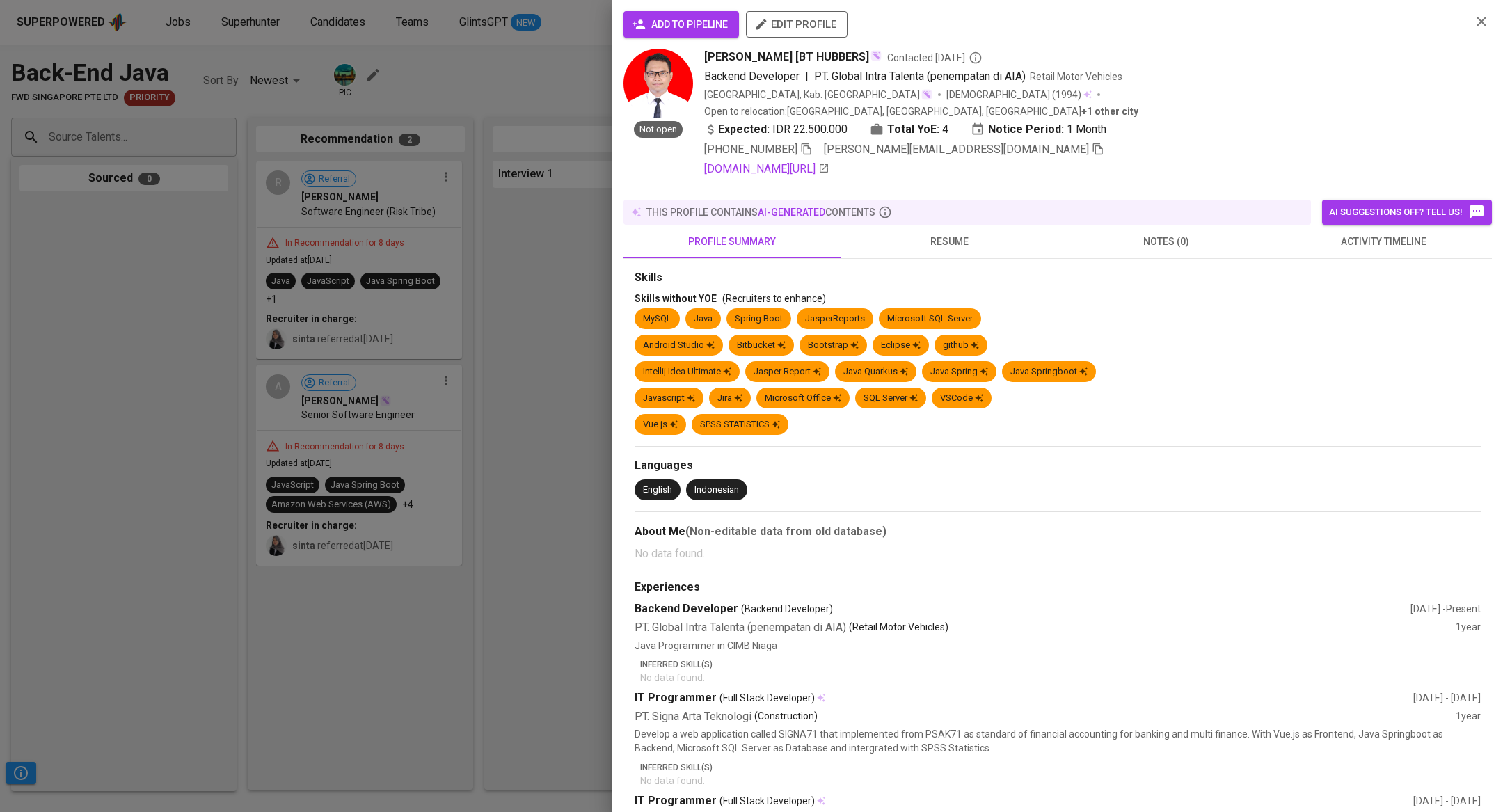
click at [1375, 233] on span "activity timeline" at bounding box center [1384, 242] width 200 height 17
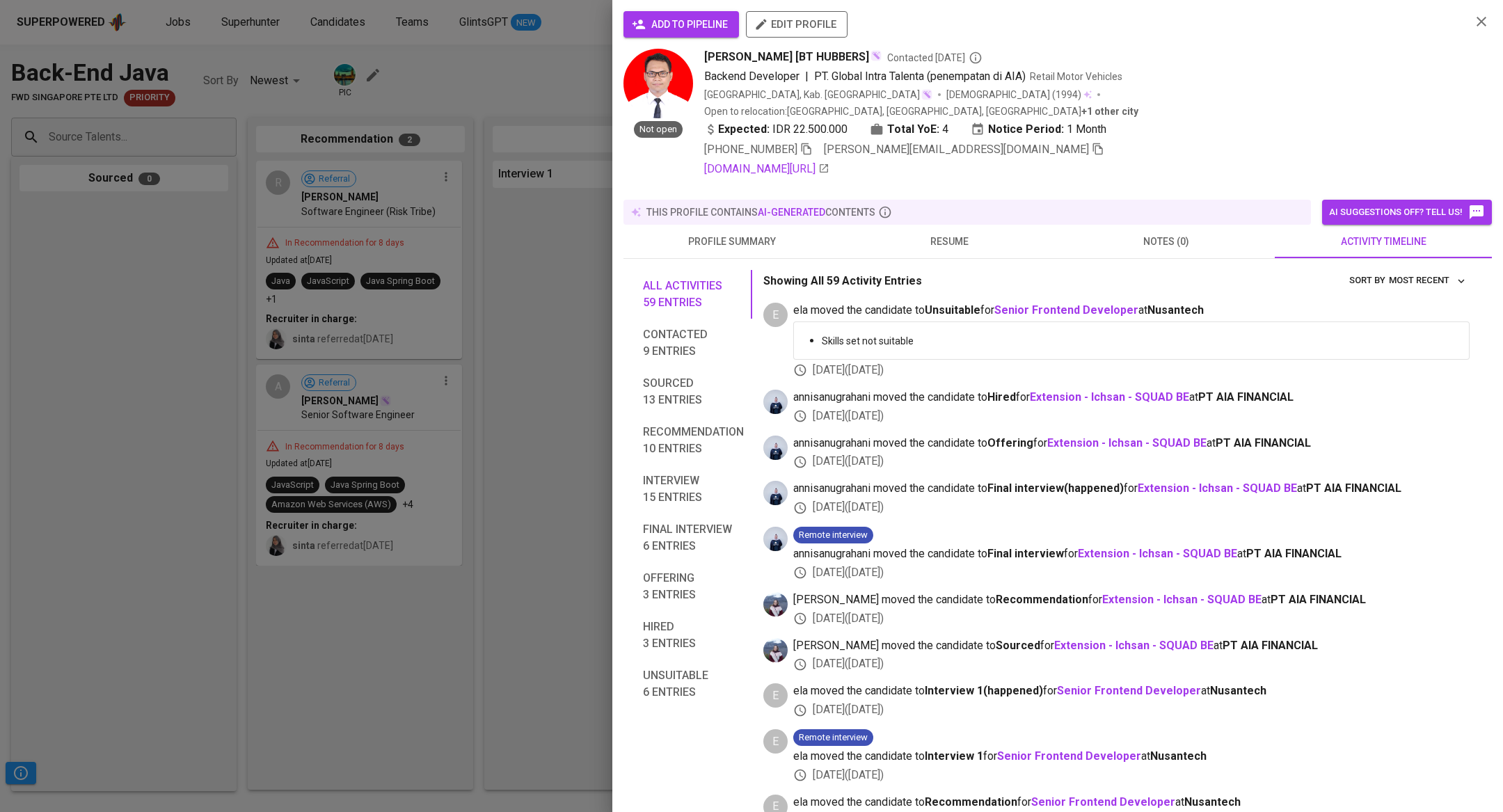
click at [1158, 233] on span "notes (0)" at bounding box center [1166, 242] width 200 height 17
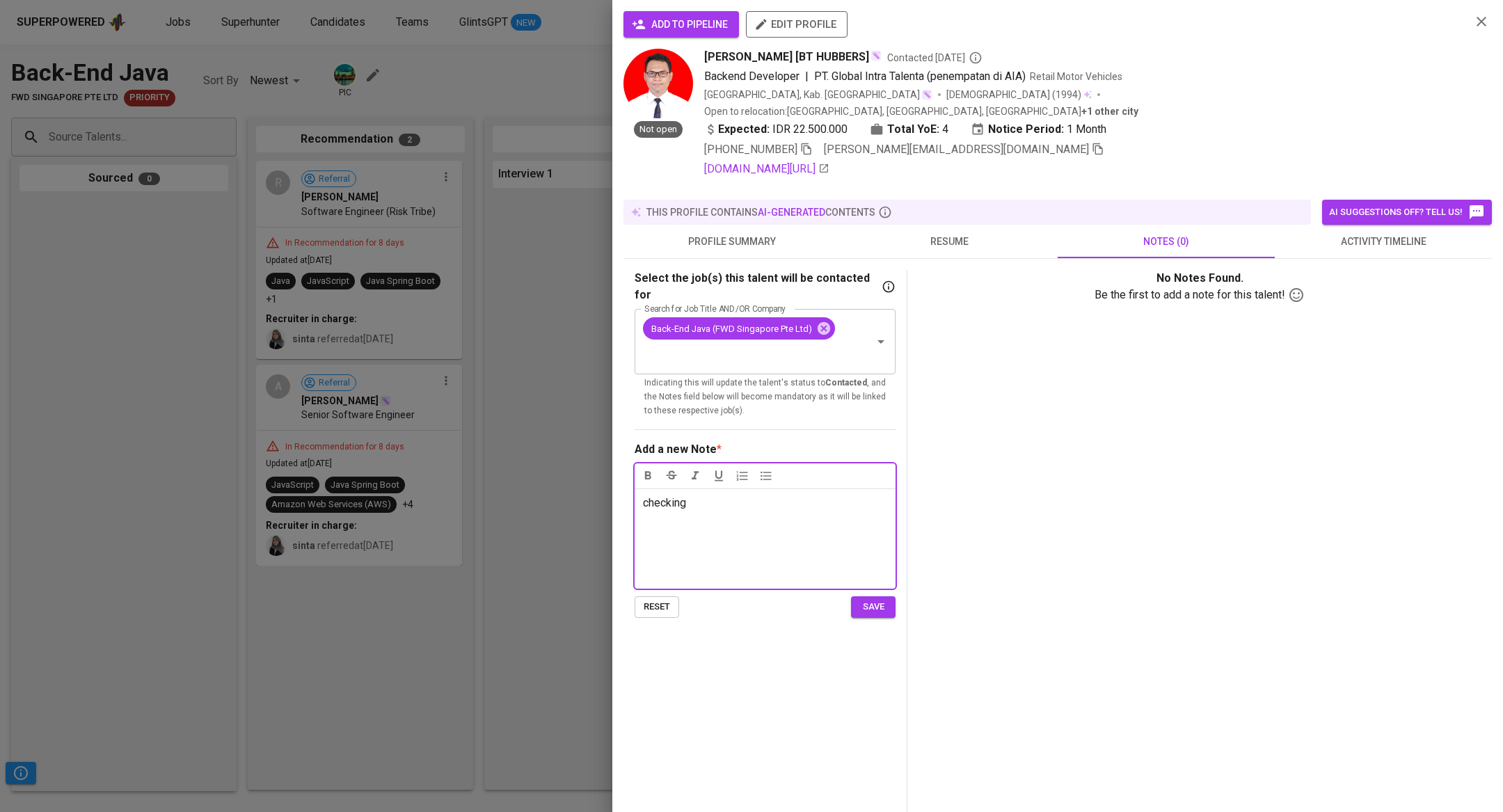
click at [881, 599] on span "save" at bounding box center [873, 607] width 30 height 16
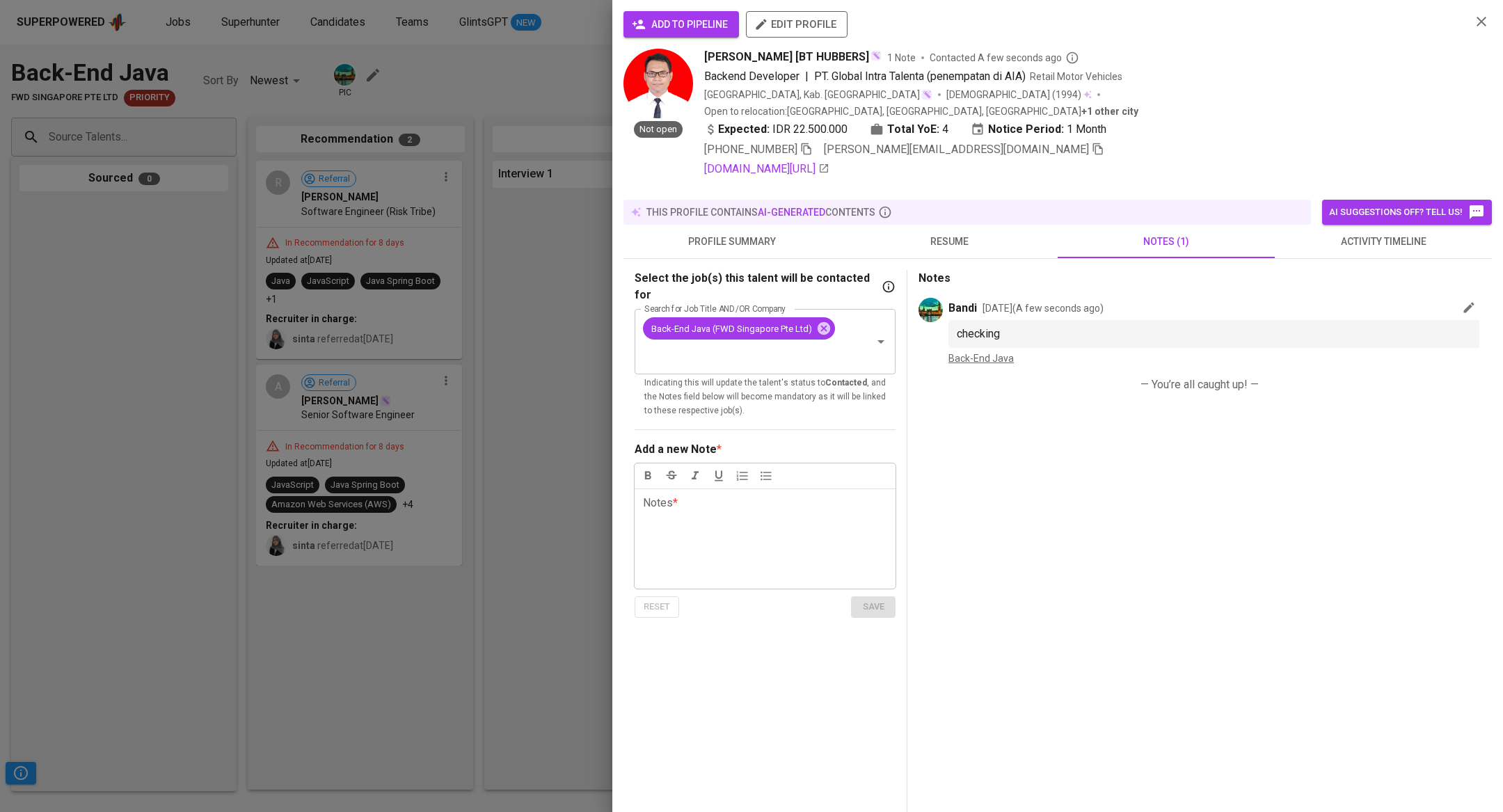
click at [561, 299] on div at bounding box center [751, 406] width 1503 height 812
